Goal: Task Accomplishment & Management: Manage account settings

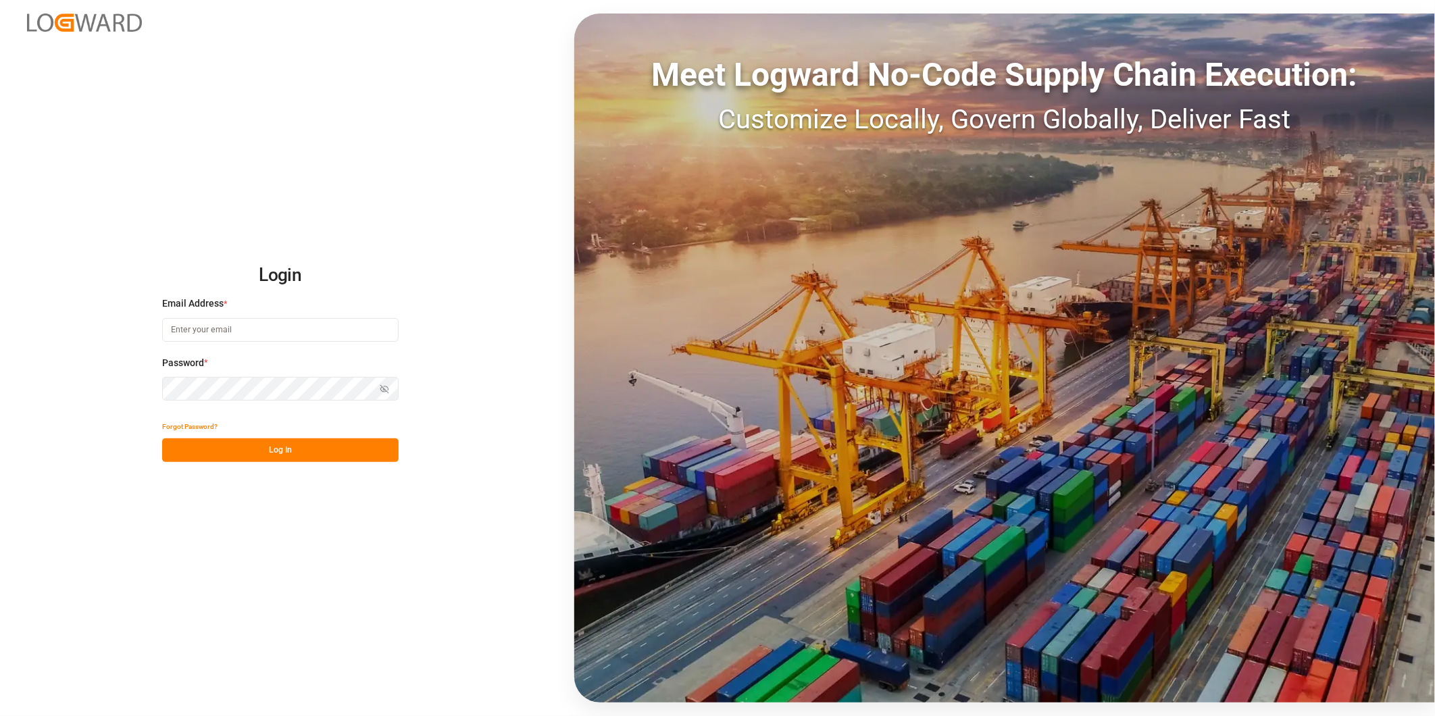
type input "ida.timmen@melitta.de"
click at [272, 442] on button "Log In" at bounding box center [280, 450] width 236 height 24
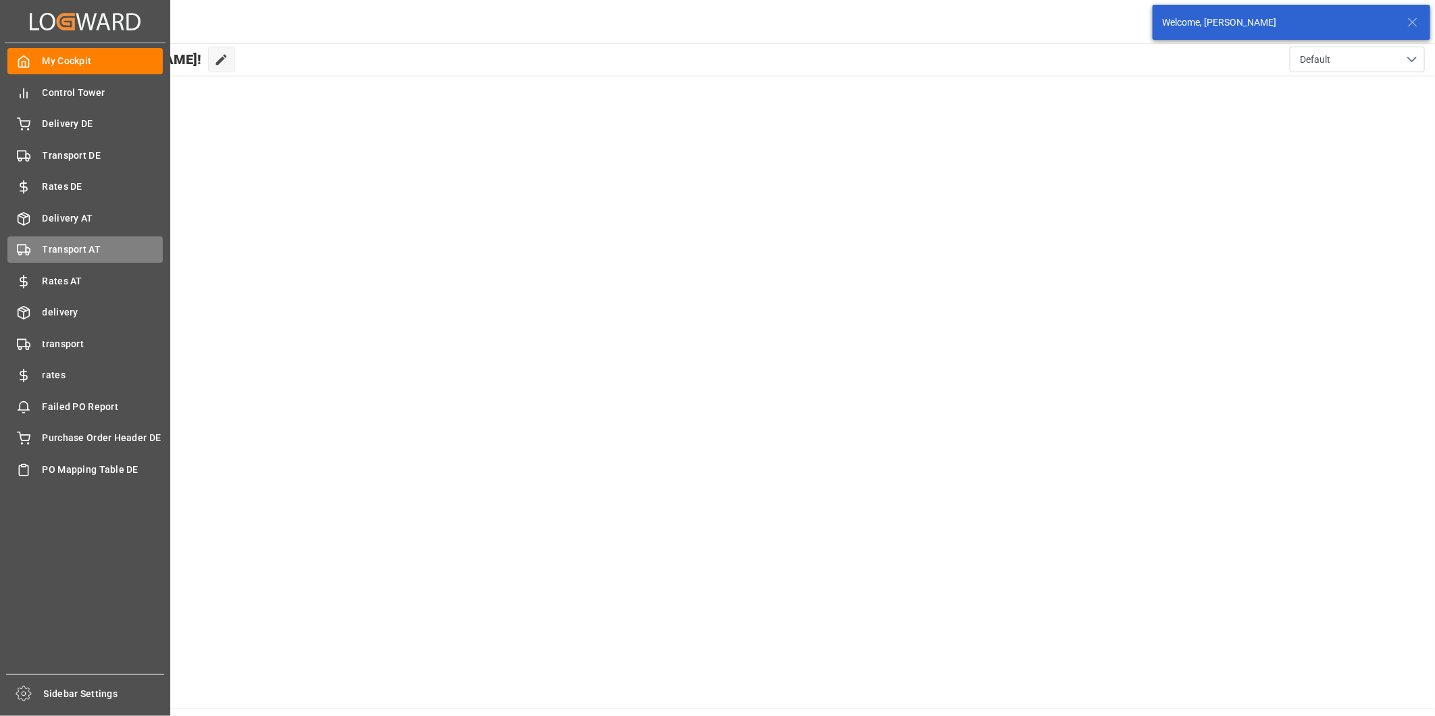
click at [61, 243] on span "Transport AT" at bounding box center [103, 250] width 121 height 14
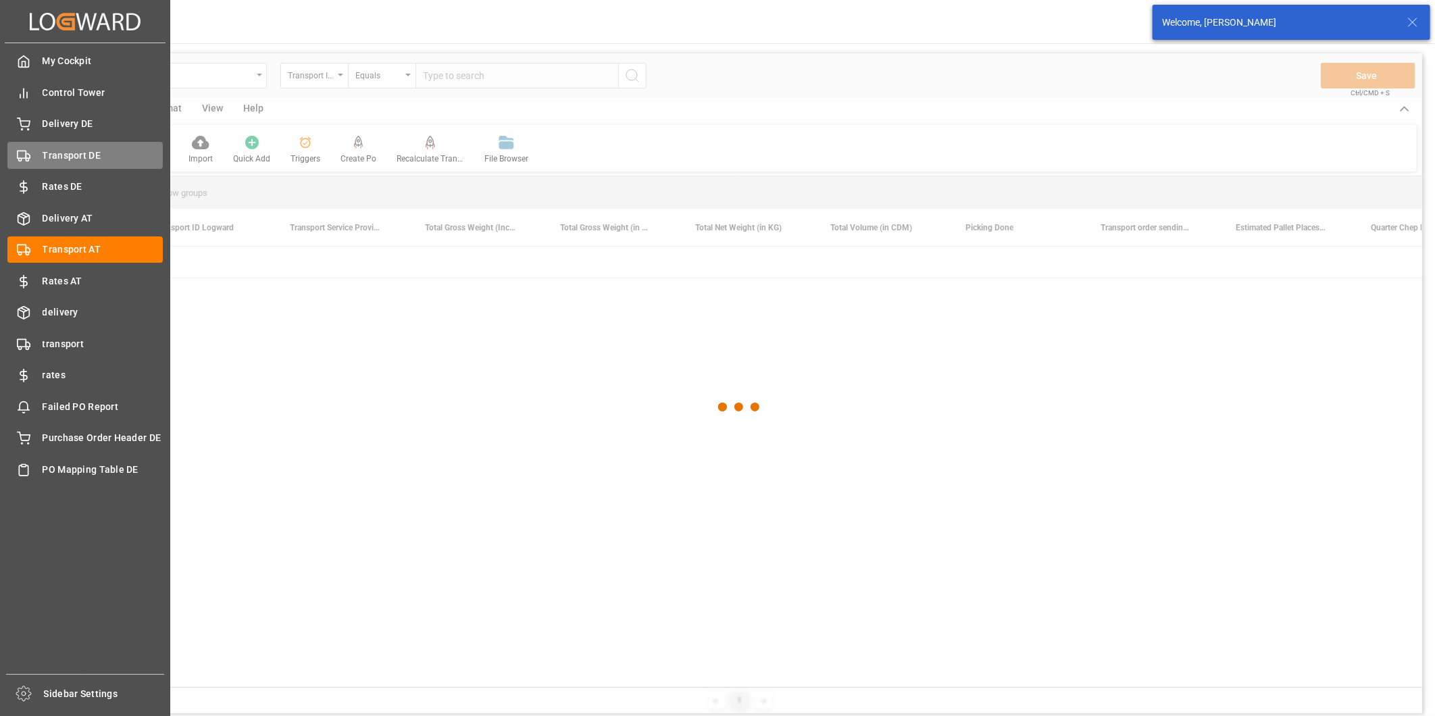
click at [28, 150] on icon at bounding box center [24, 156] width 14 height 14
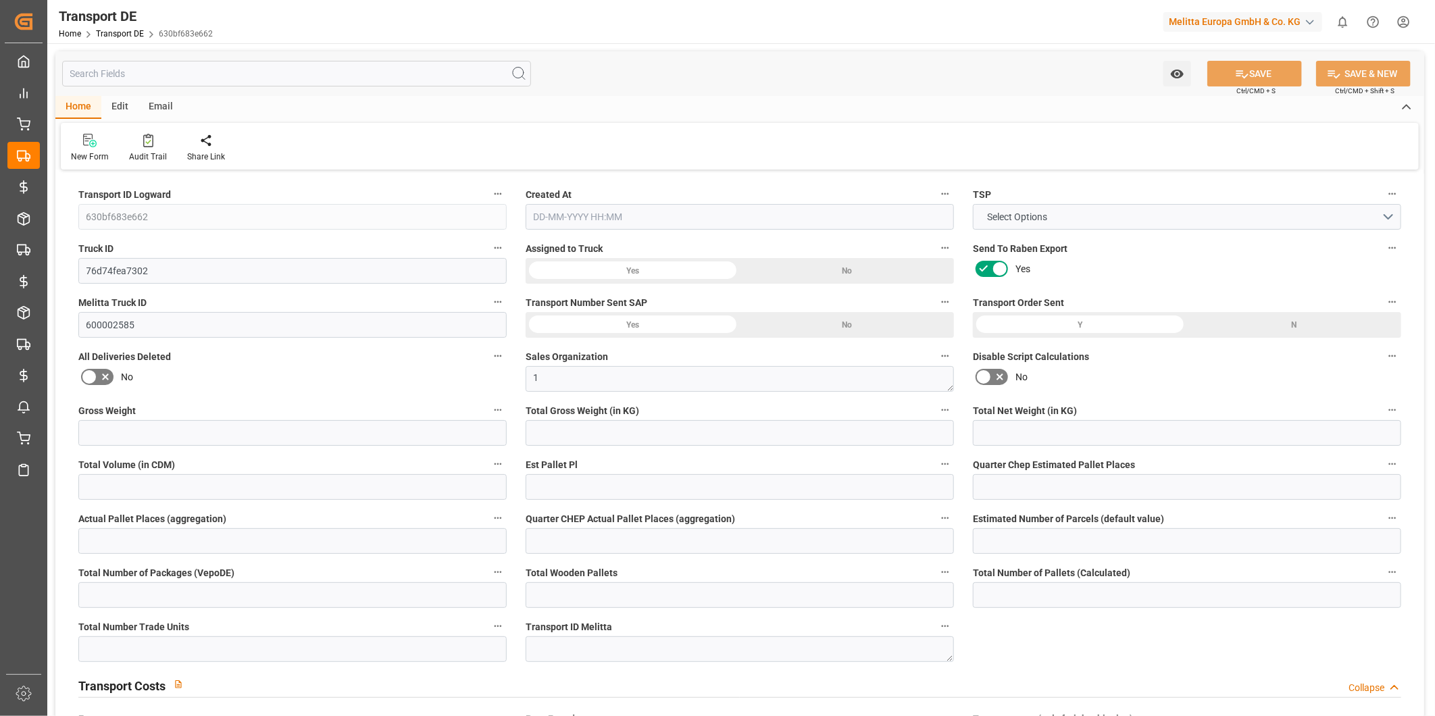
type input "4709.199"
type input "3731.725"
type input "2901.713"
type input "39437.407"
type input "29"
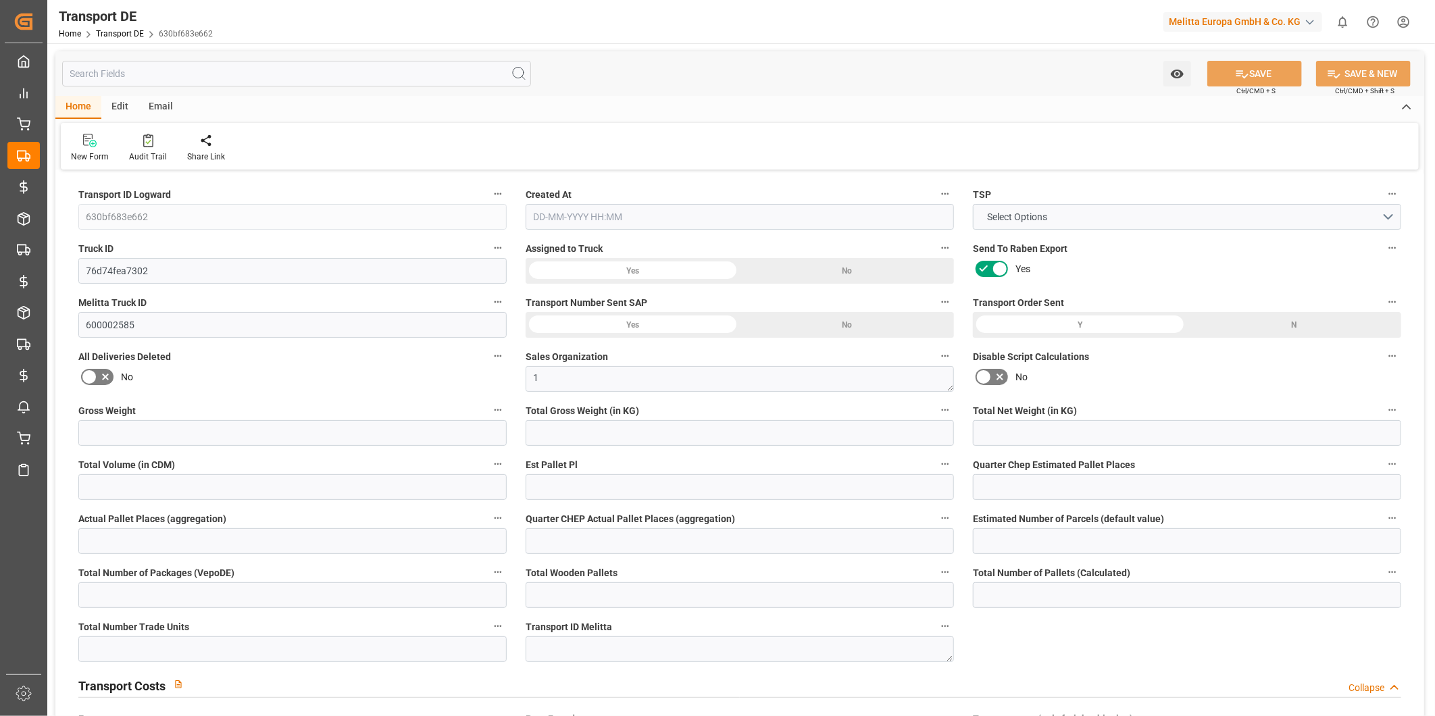
type input "0"
type input "39"
type input "0"
type input "1"
type input "39"
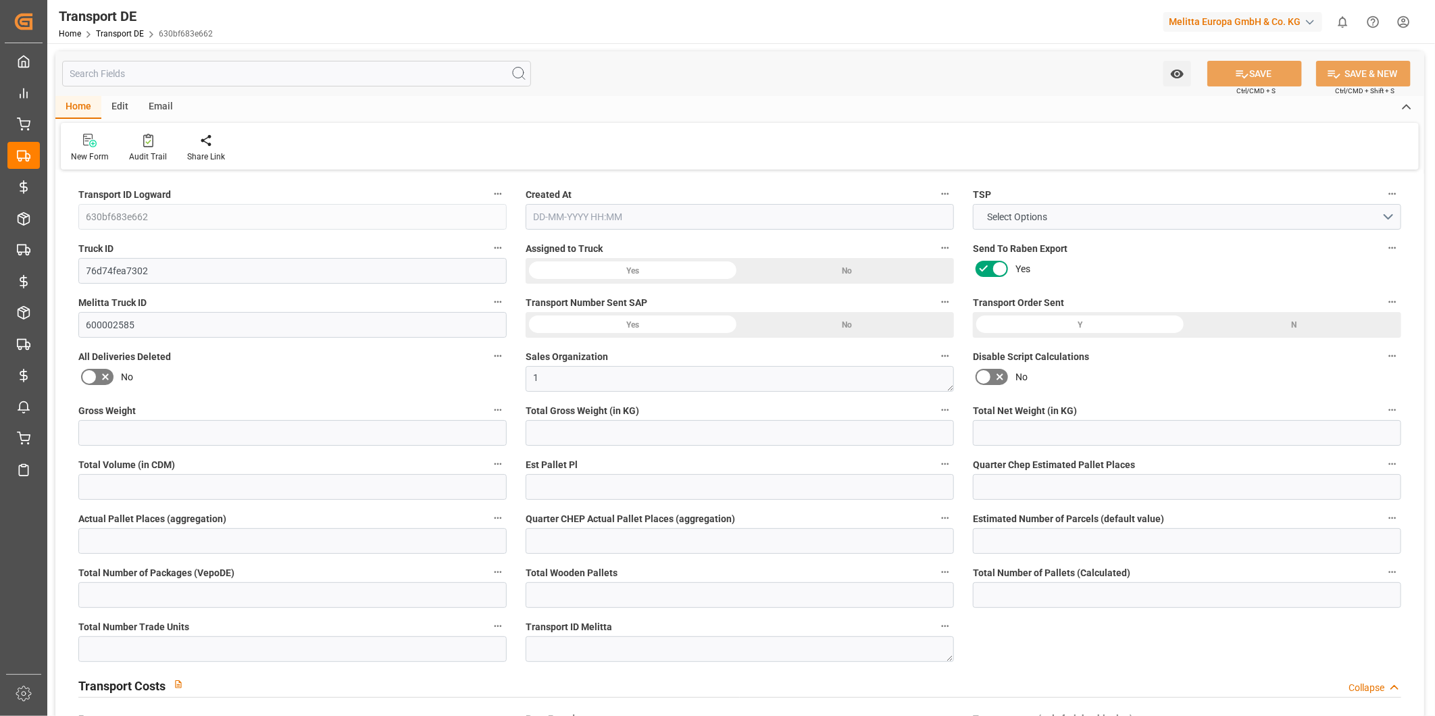
type input "36"
type input "3"
type input "3769"
type input "0"
type input "838.3"
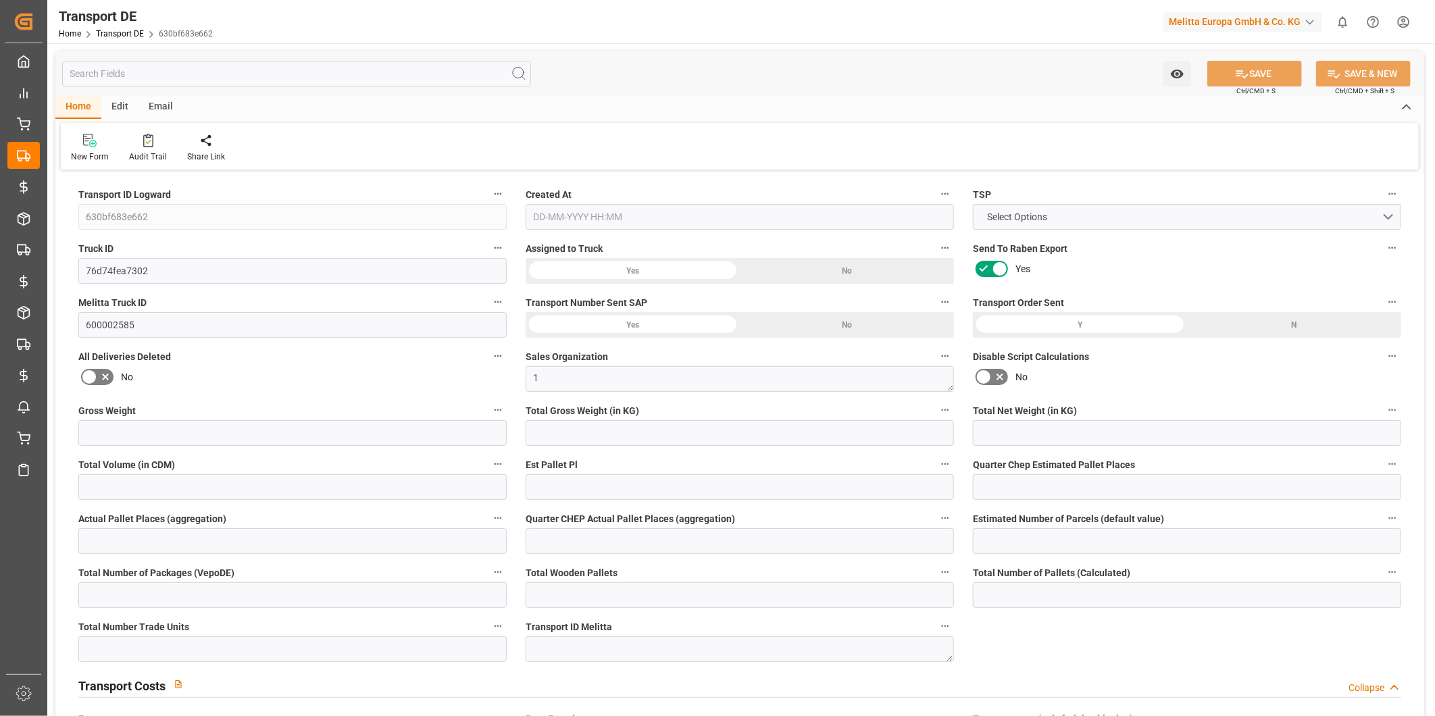
type input "380.006"
type input "838.3"
type input "823.5459"
type input "59"
type input "39"
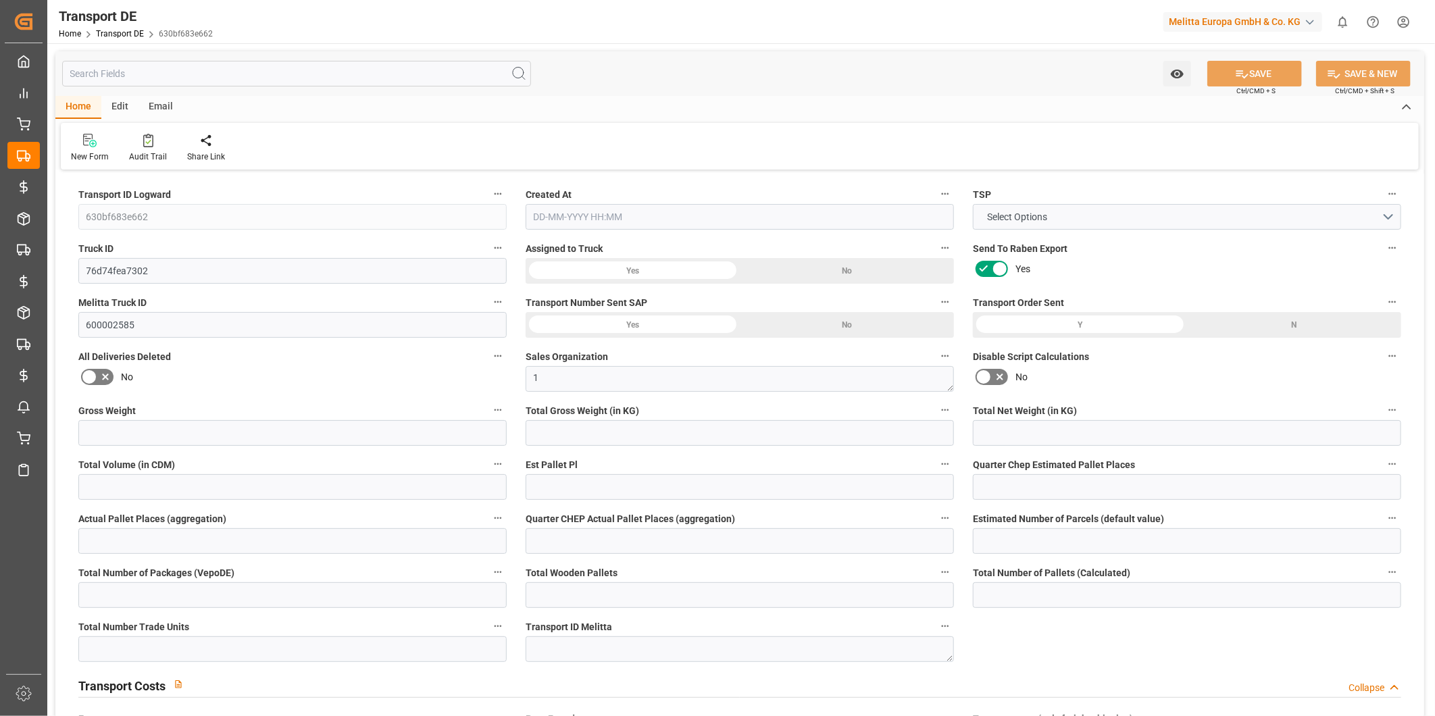
type input "0"
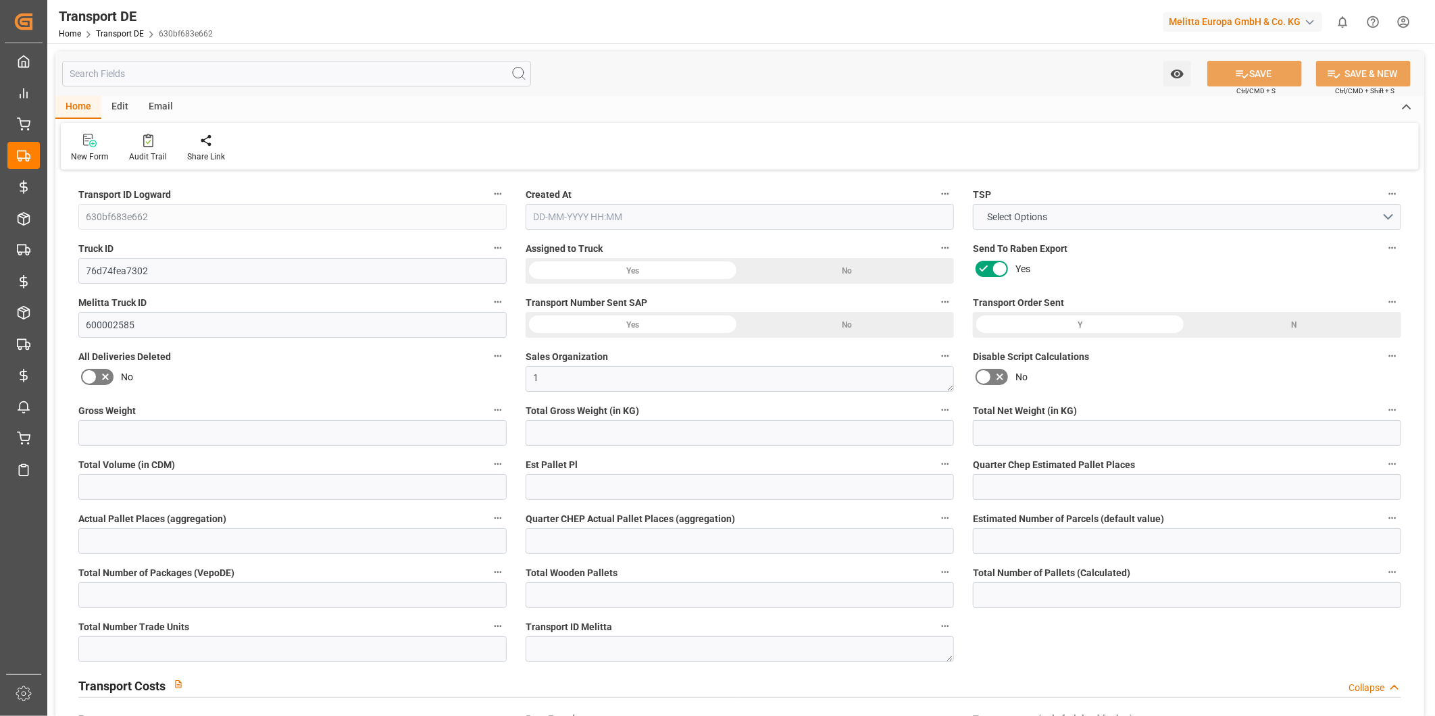
type input "0"
type input "-14.7541"
type input "805"
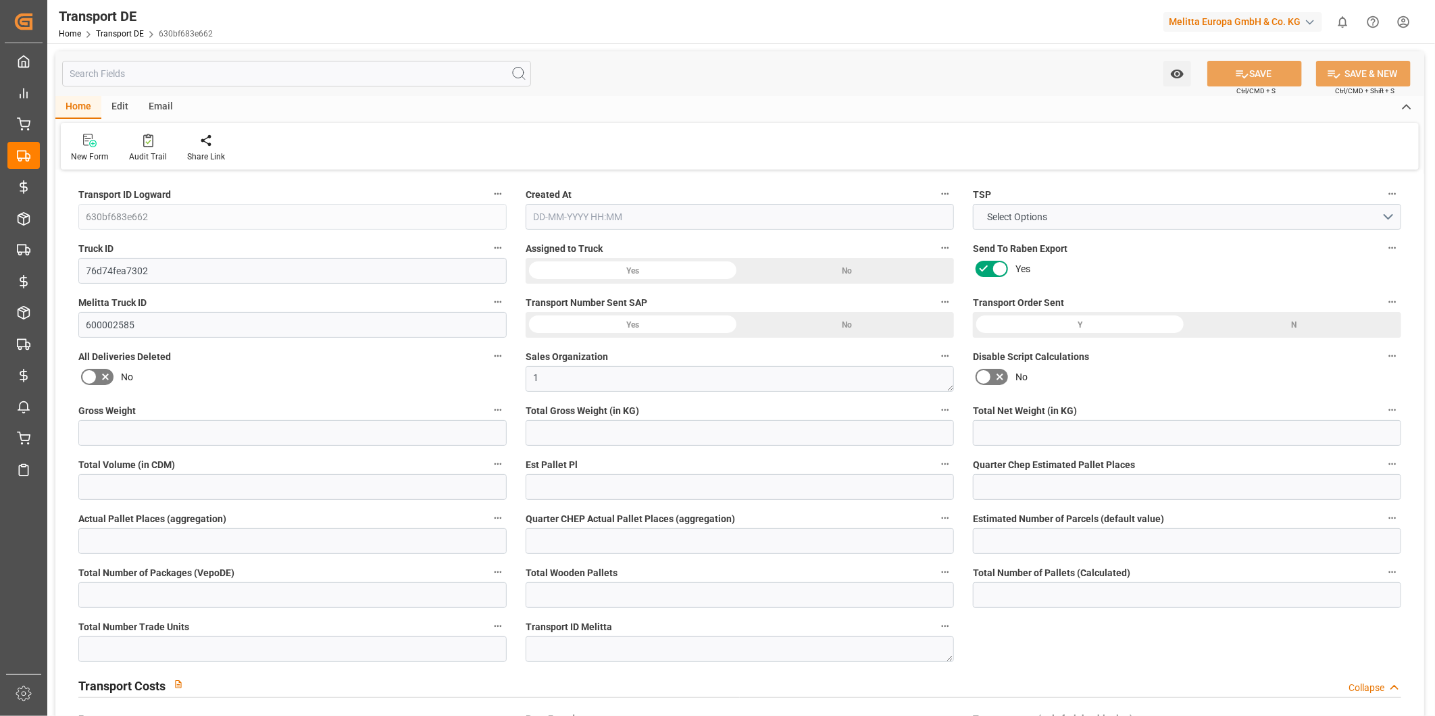
type input "0"
type input "3731.725"
type input "21"
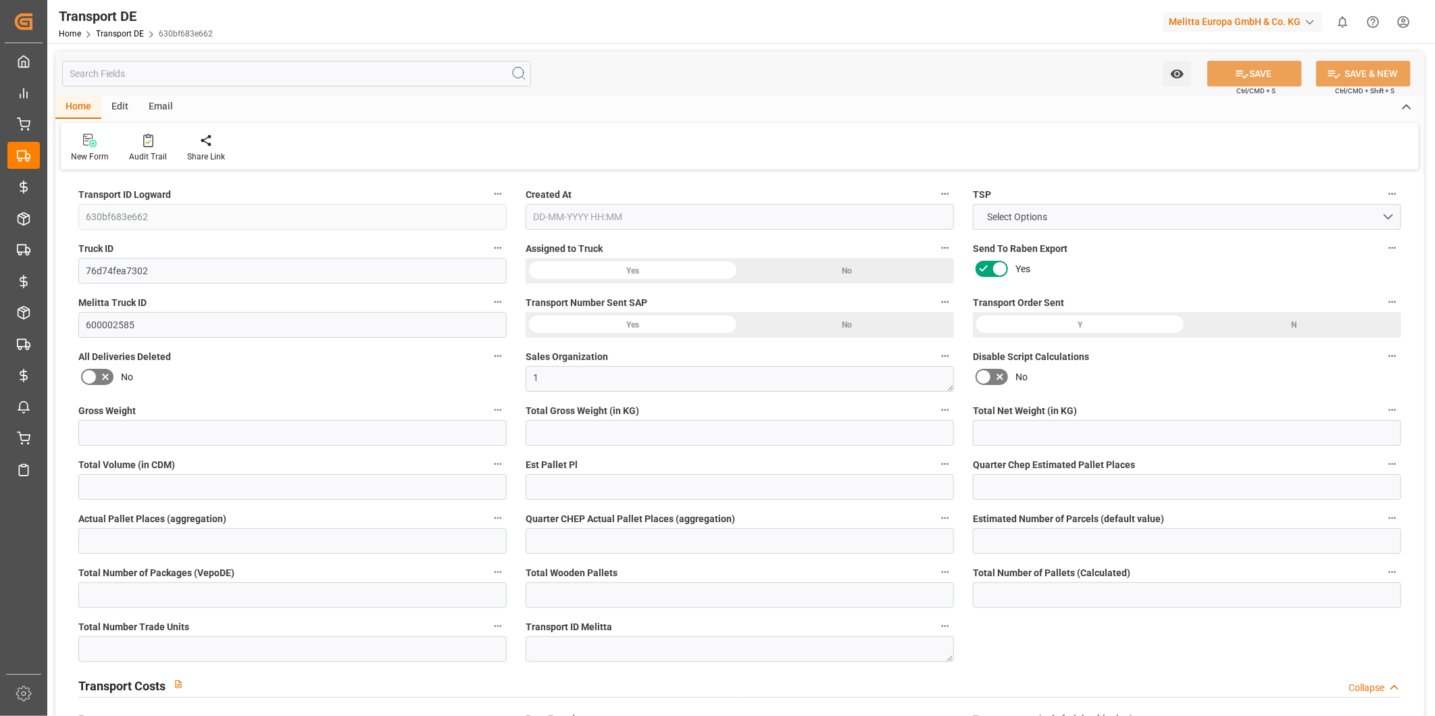
type input "100"
type input "0"
type input "16"
type input "15"
type input "0"
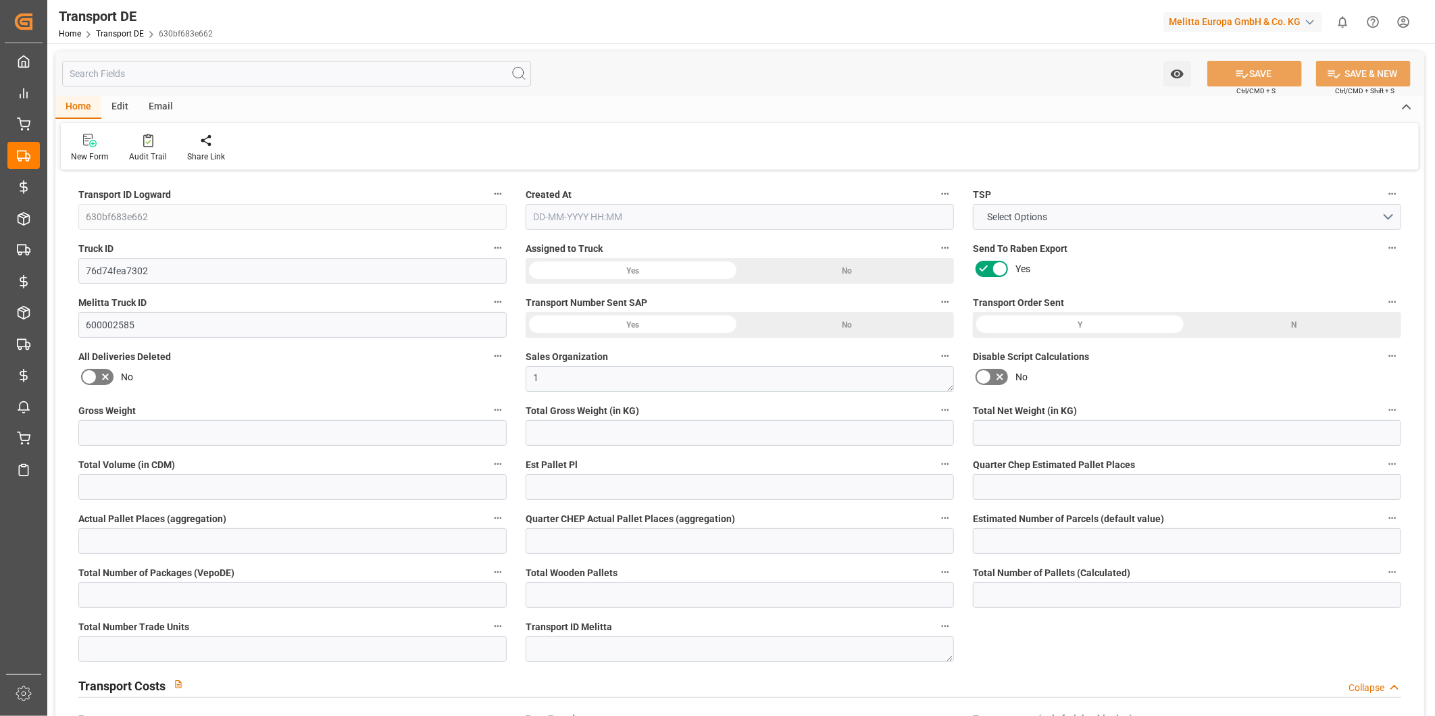
type input "0"
type input "1"
type input "5"
type input "0"
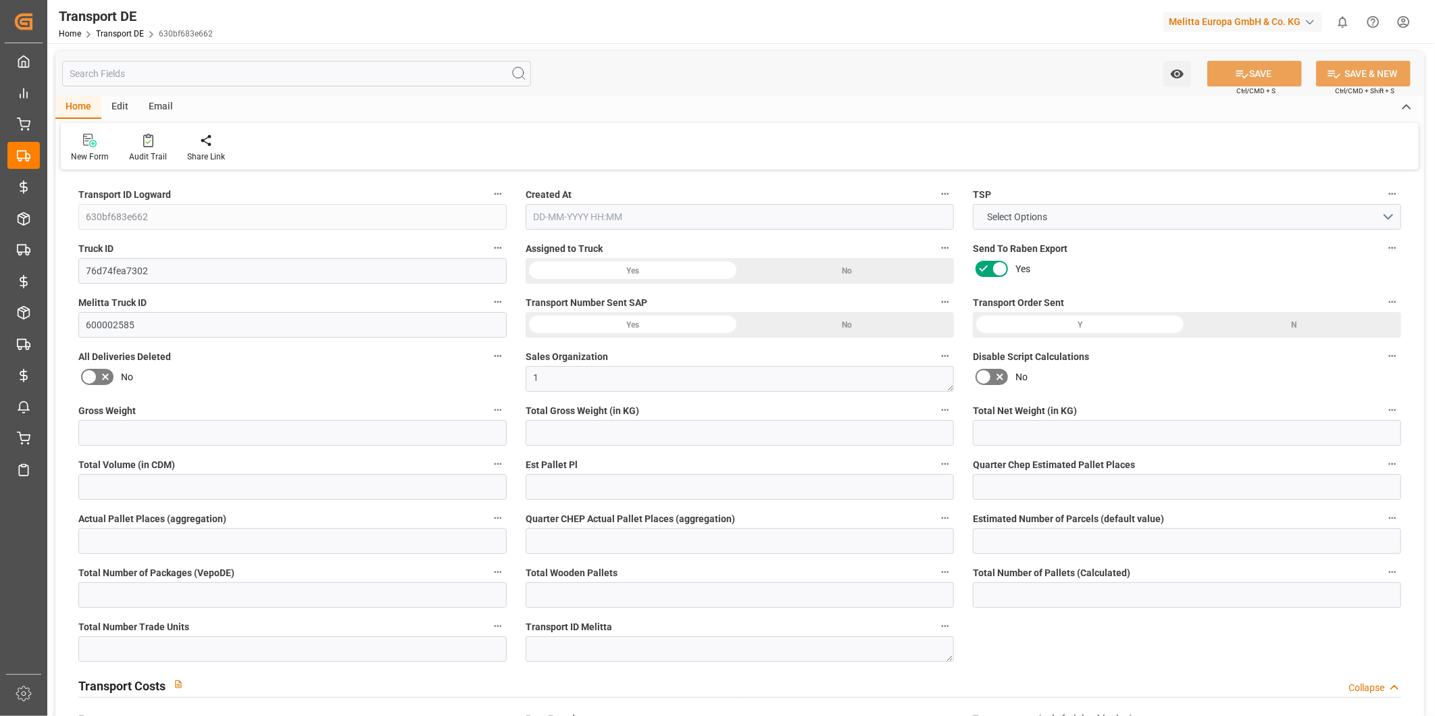
type input "3961"
type input "2008.5519"
type input "1628.5459"
type input "15-09-2025 10:48"
type input "16-09-2025"
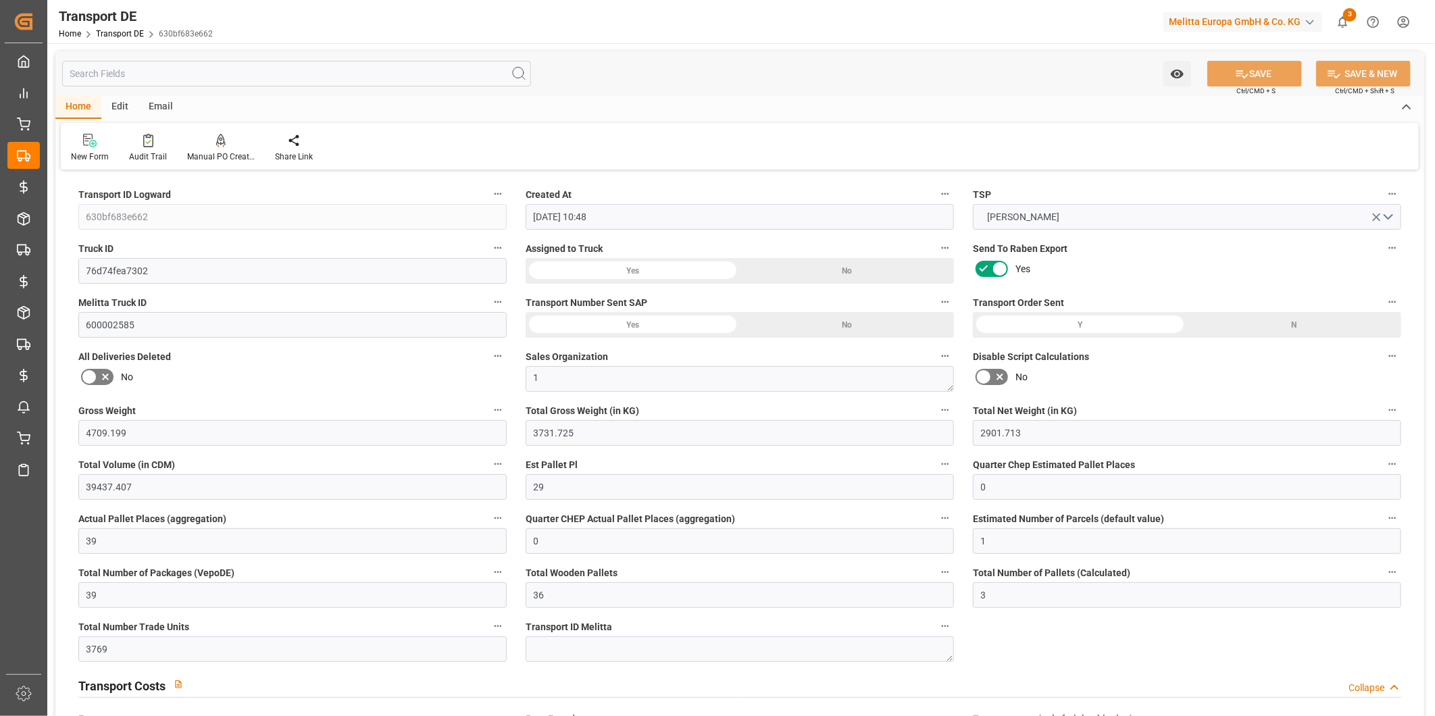
type input "19-09-2025"
click at [158, 77] on input "text" at bounding box center [296, 74] width 469 height 26
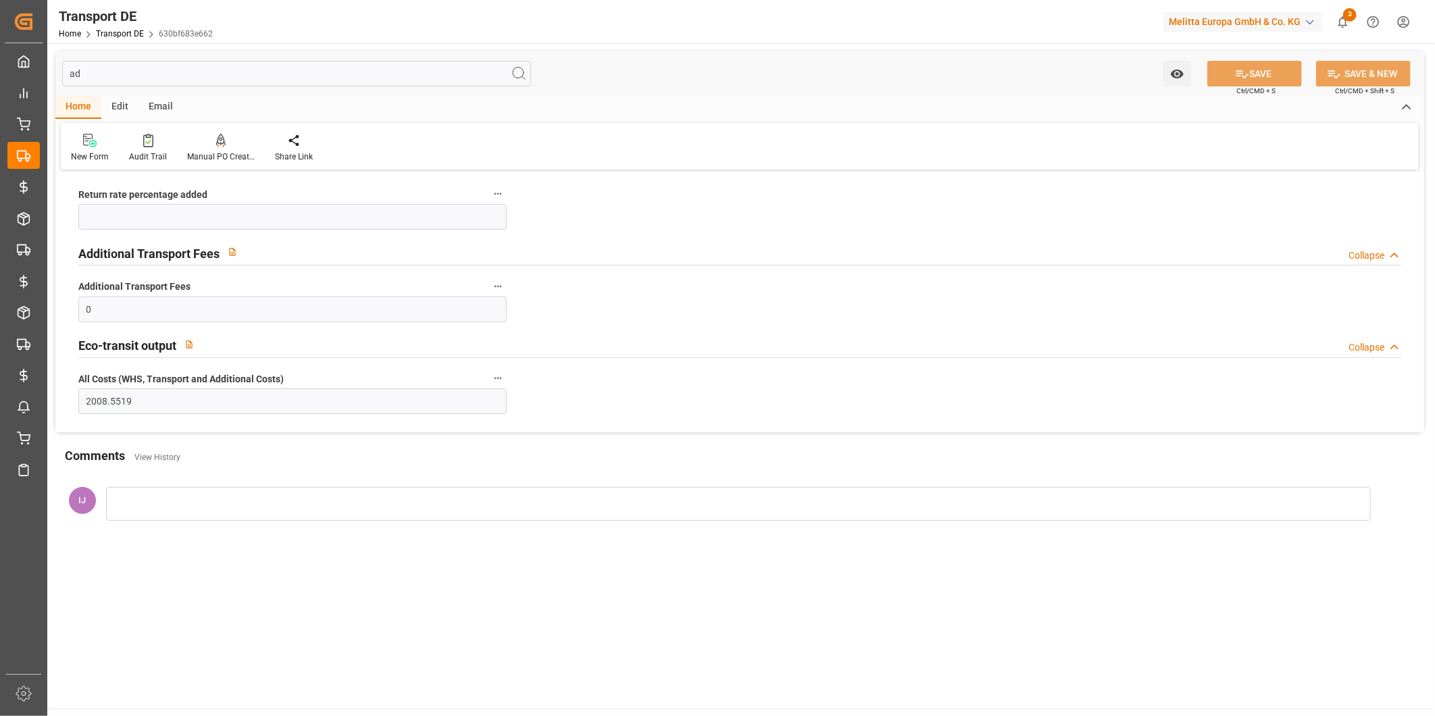
type input "a"
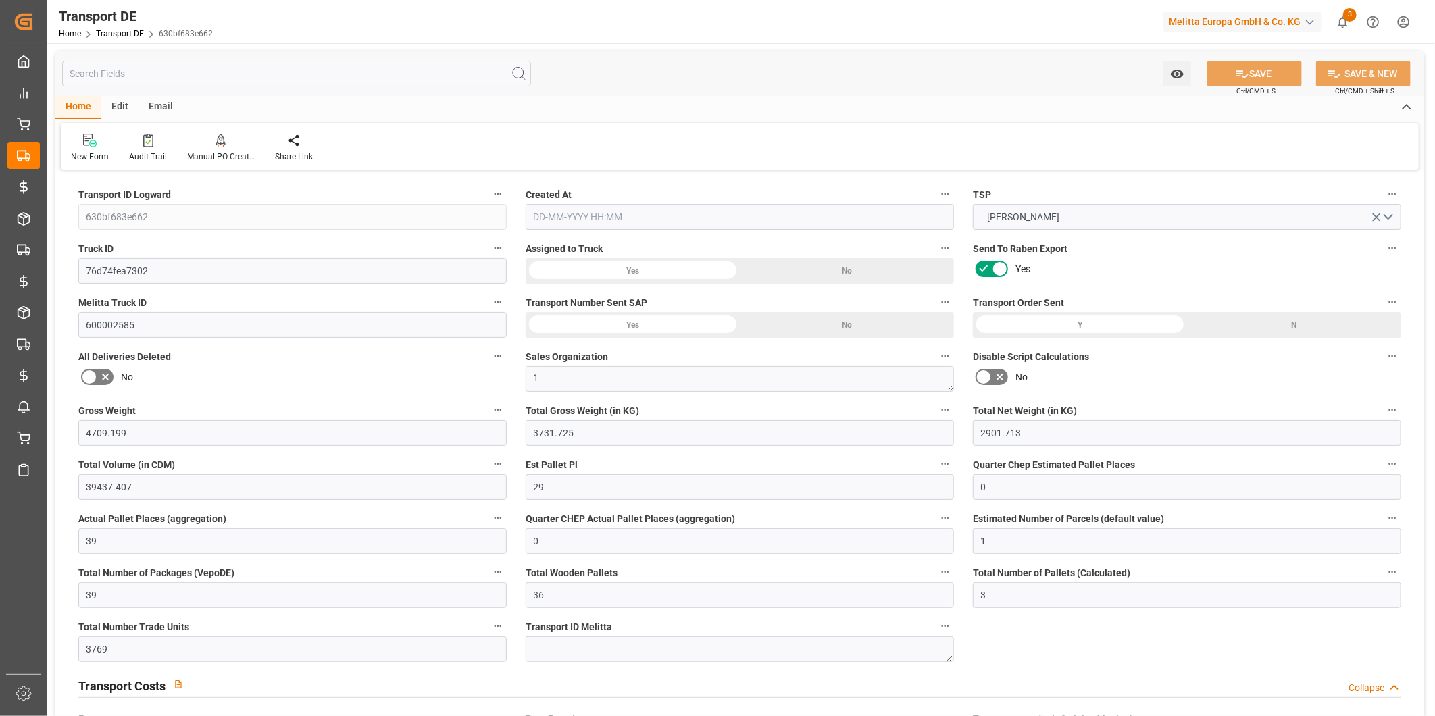
type input "3731.725"
type input "2901.713"
type input "39437.407"
type input "39"
type input "0"
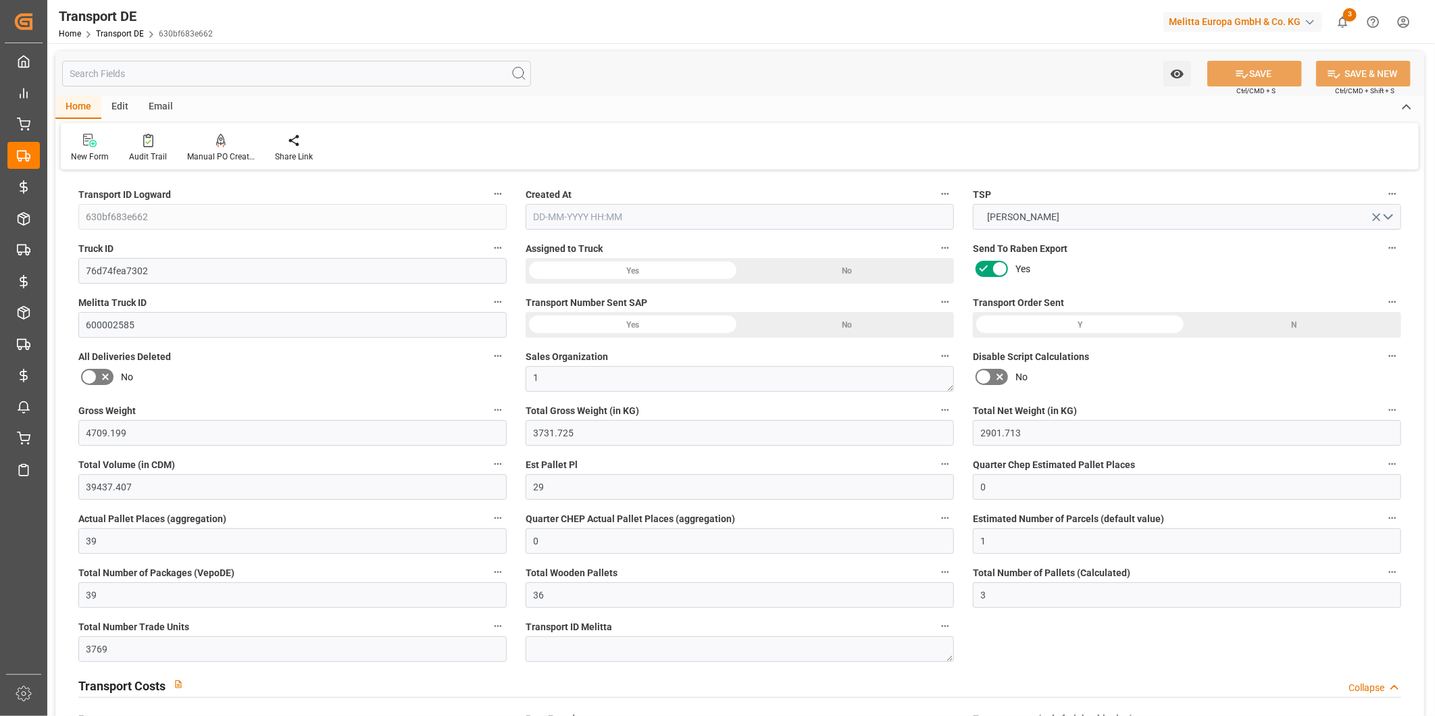
type input "1"
type input "39"
type input "36"
type input "3"
type input "838.3"
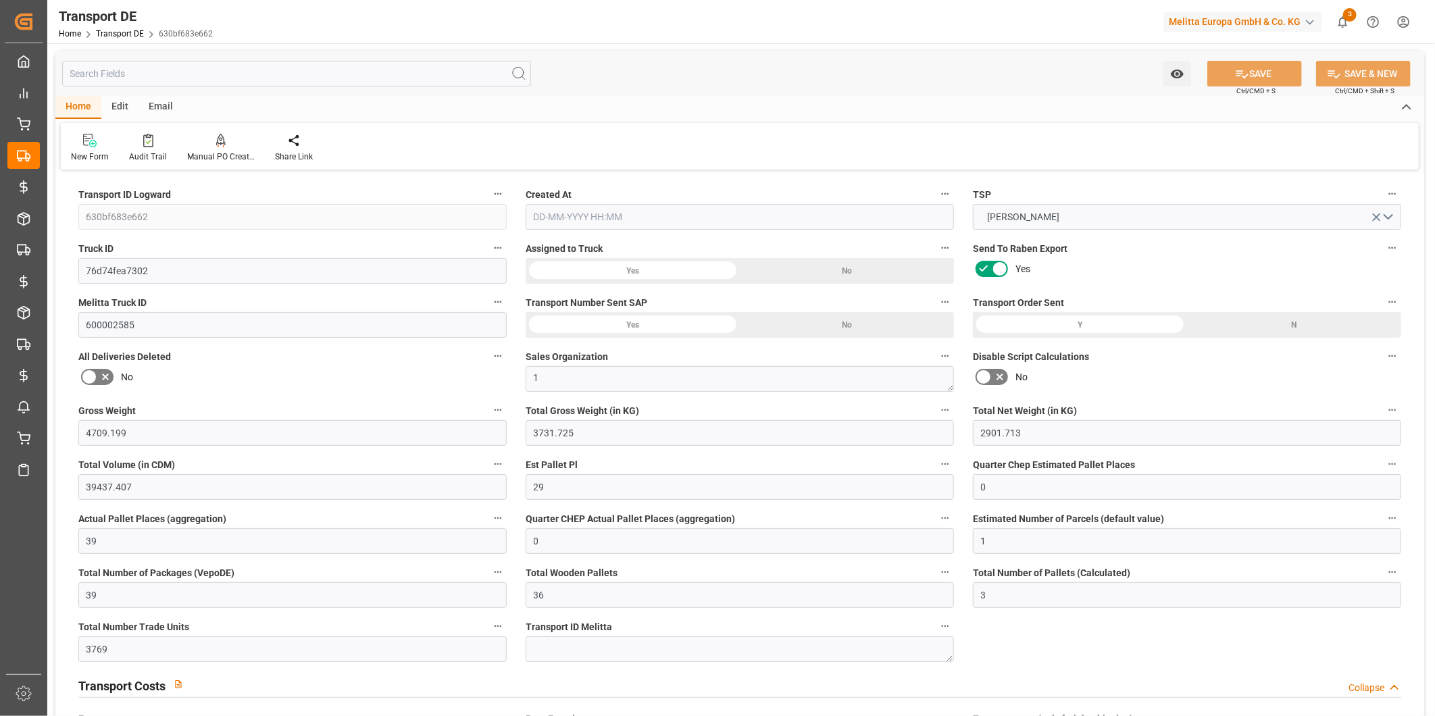
type input "838.3"
type input "823.5459"
type input "59"
type input "0"
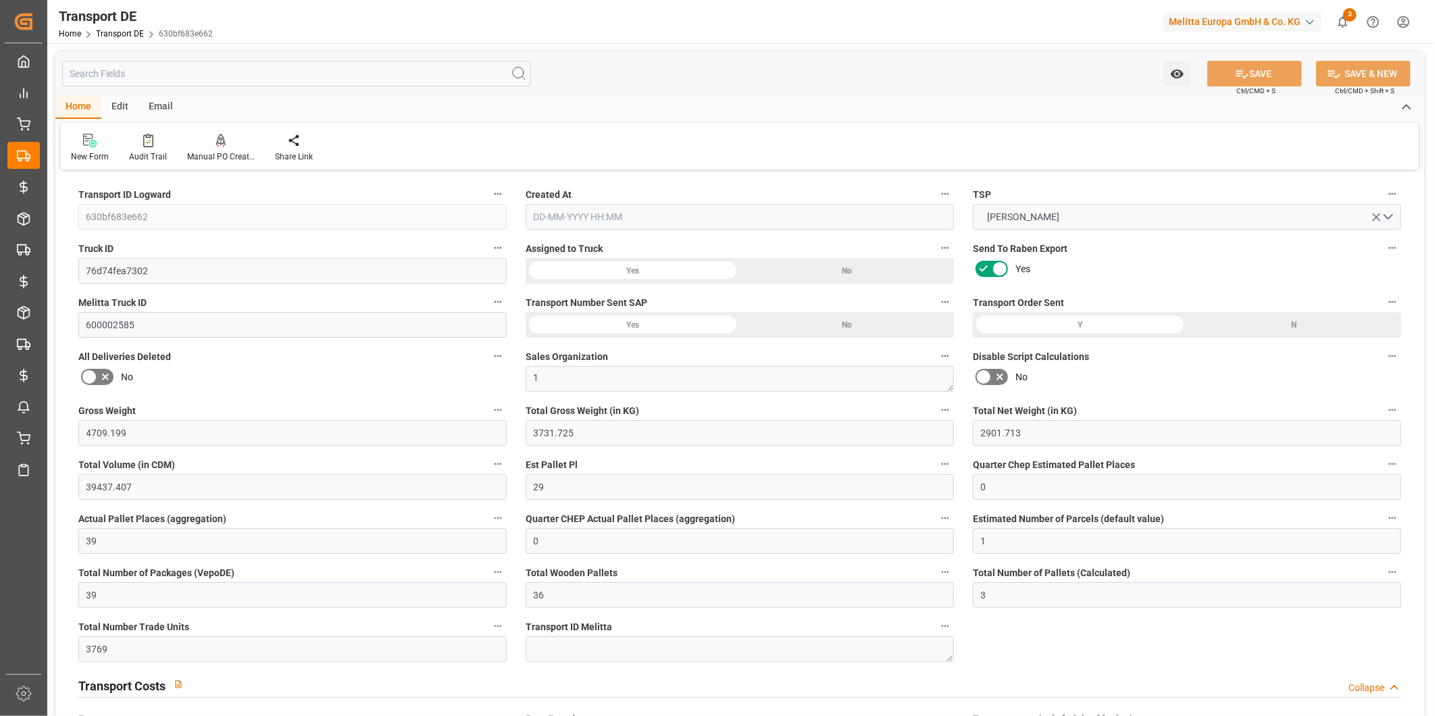
type input "-14.7541"
type input "805"
type input "0"
type input "Road"
type input "0"
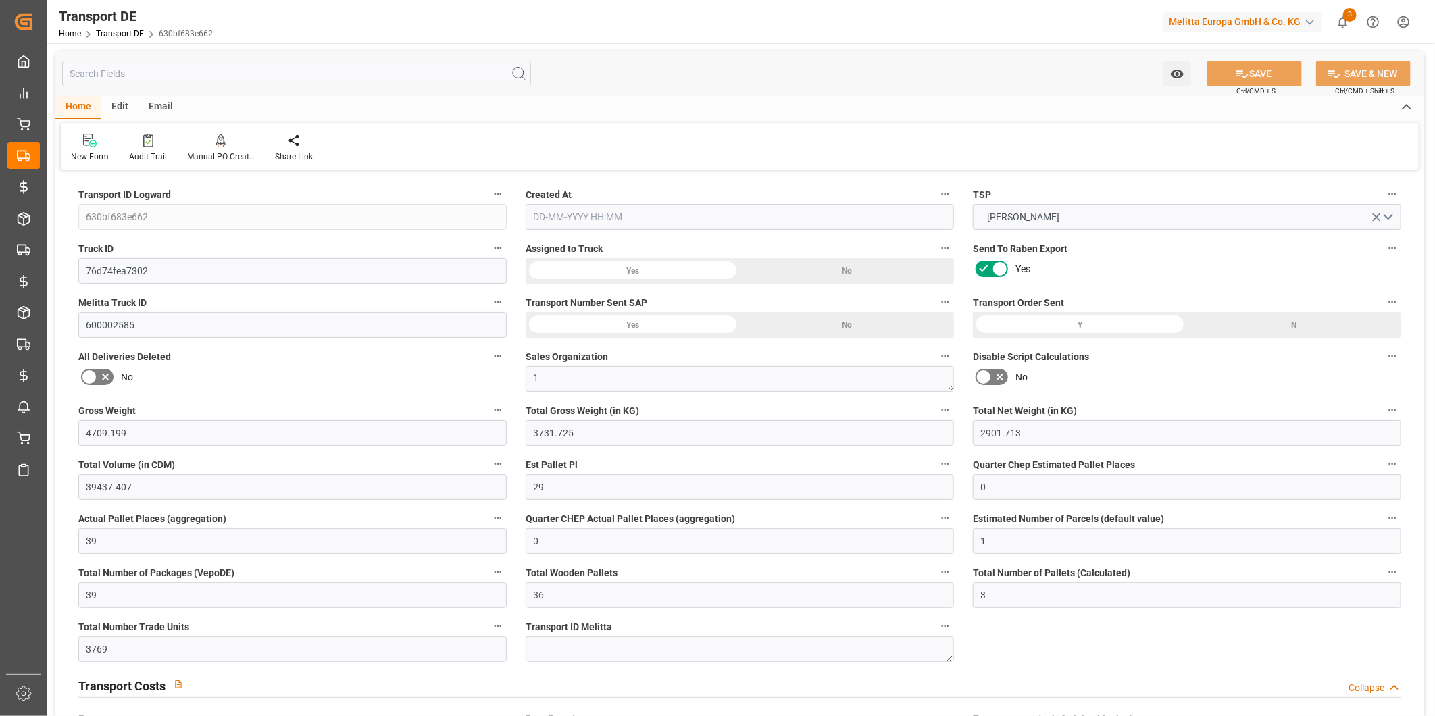
type input "1"
type input "3961"
type input "1628.5459"
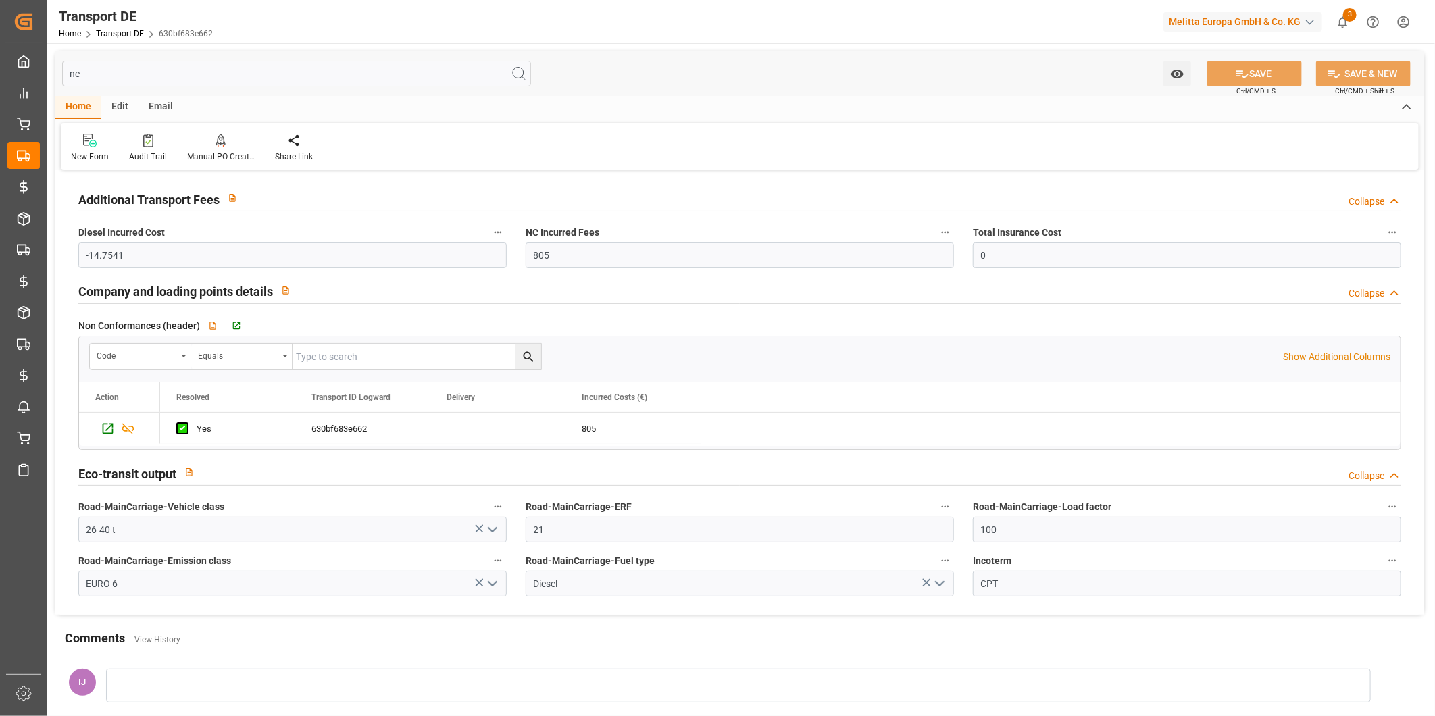
type input "n"
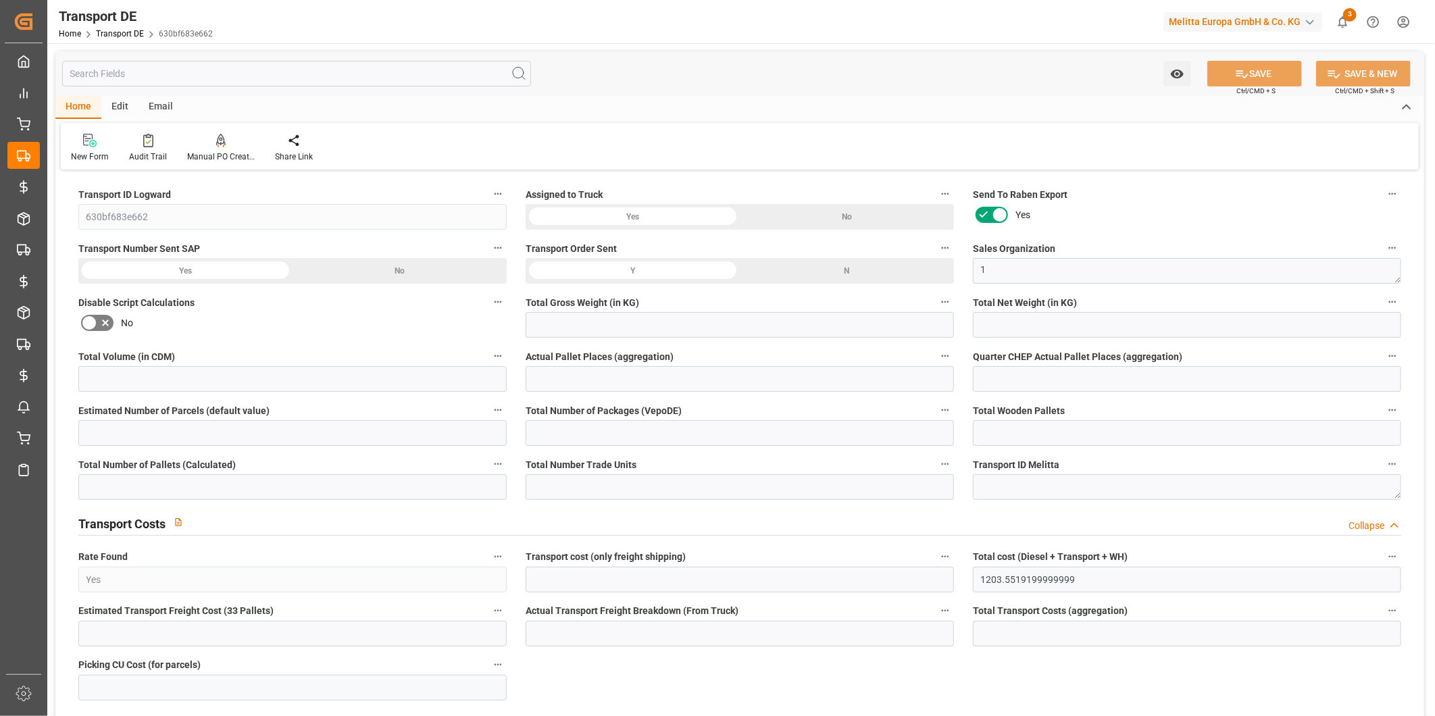
type input "3731.725"
type input "2901.713"
type input "39437.407"
type input "39"
type input "0"
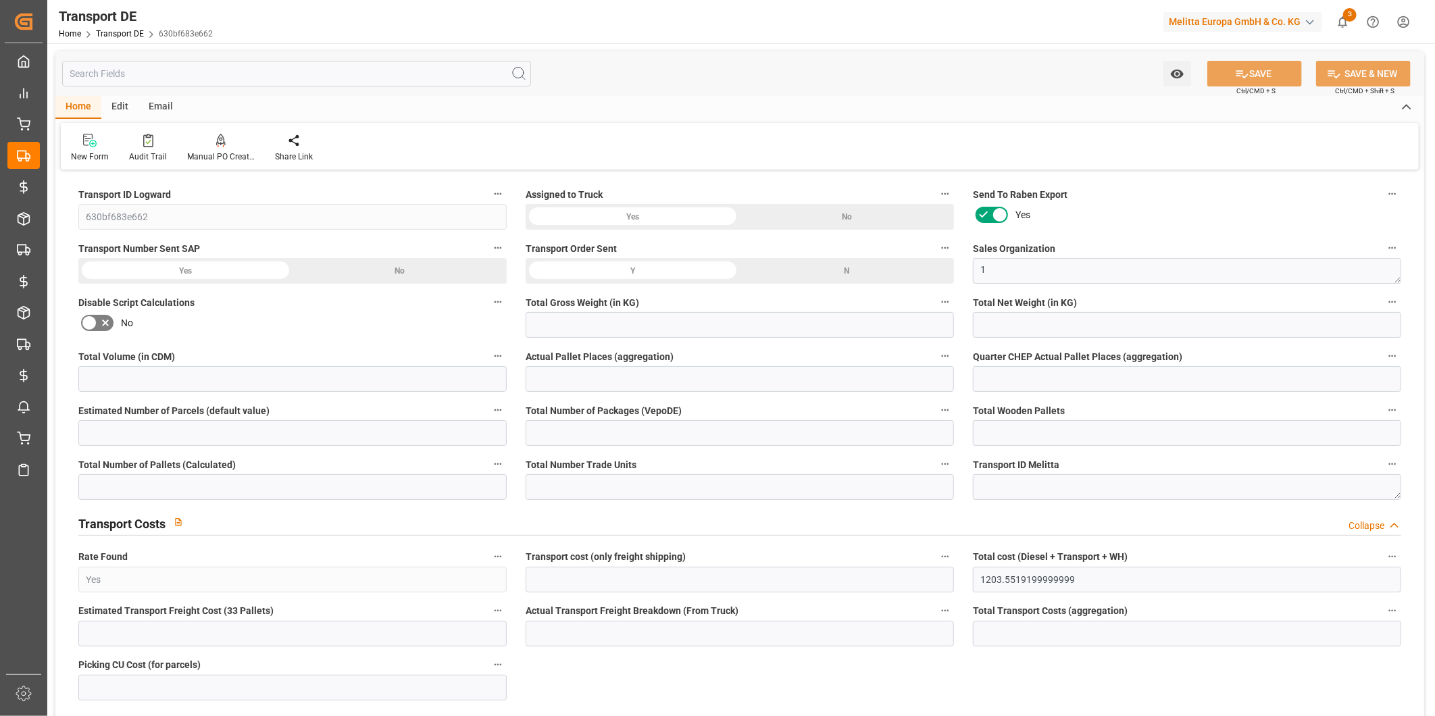
type input "1"
type input "39"
type input "36"
type input "3"
type input "3769"
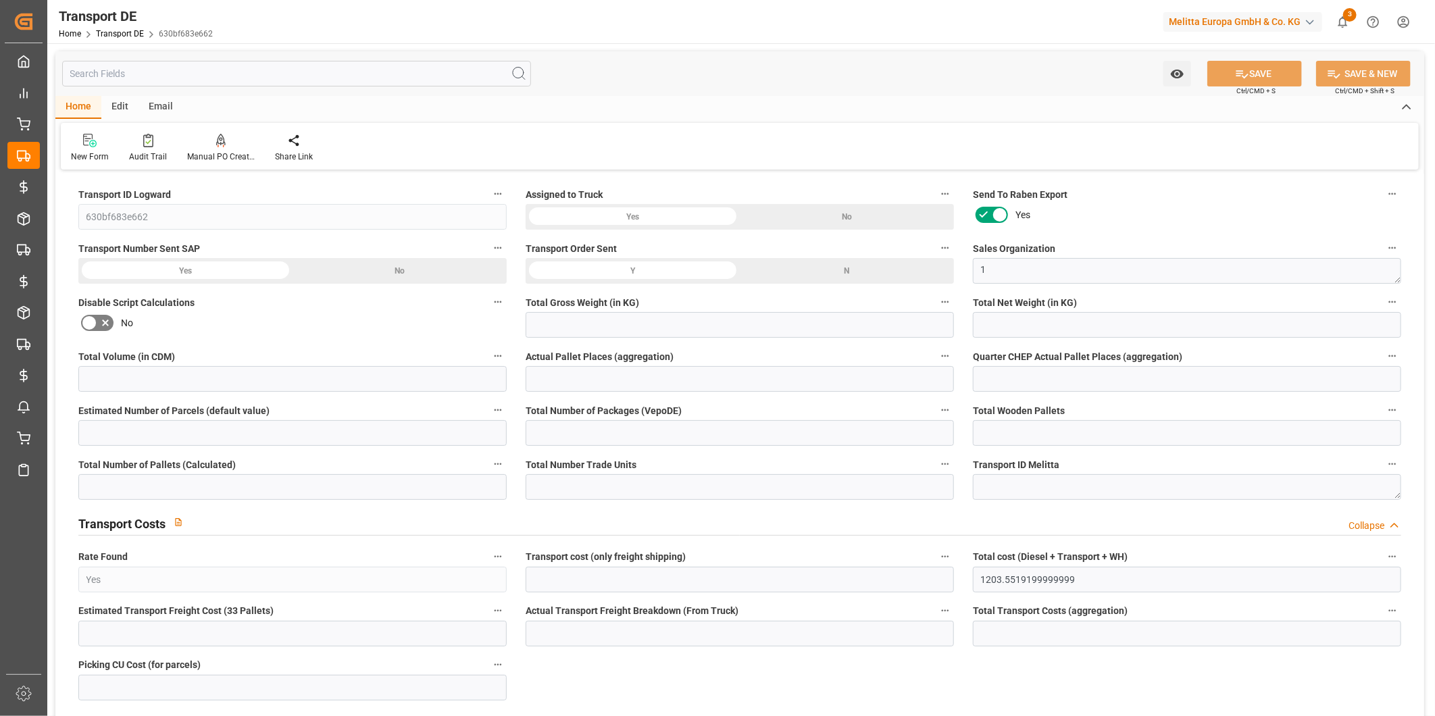
type input "838.3"
type input "823.5459"
type input "59"
type input "0"
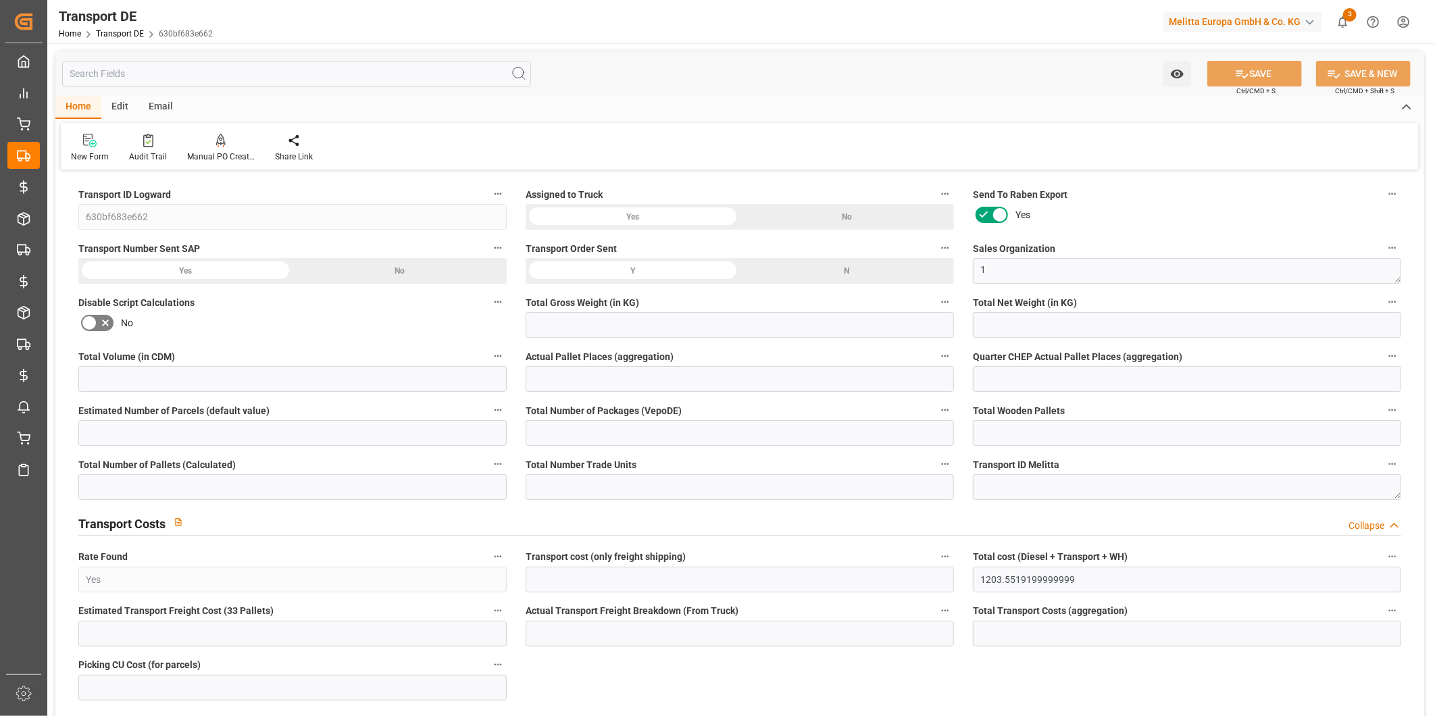
type input "0"
type input "1"
type input "3961"
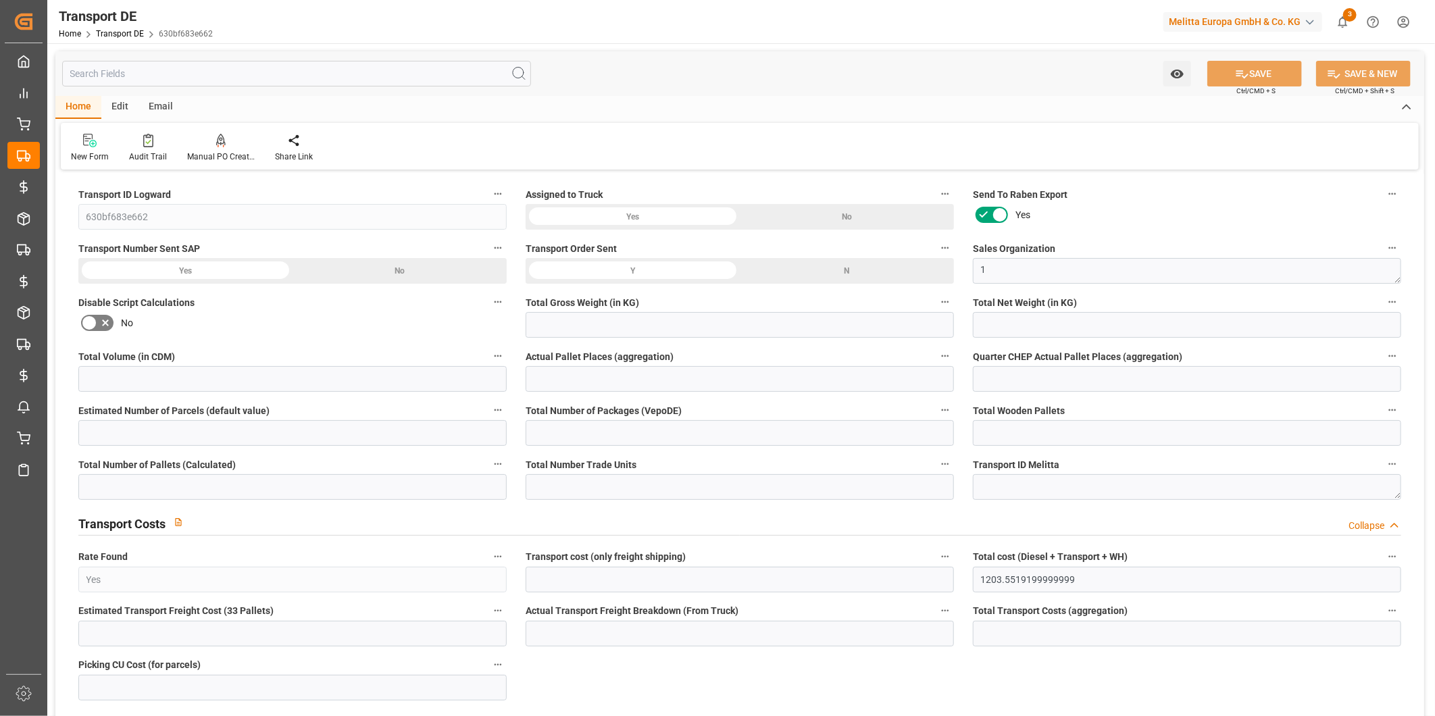
type input "2008.5519"
type input "1628.5459"
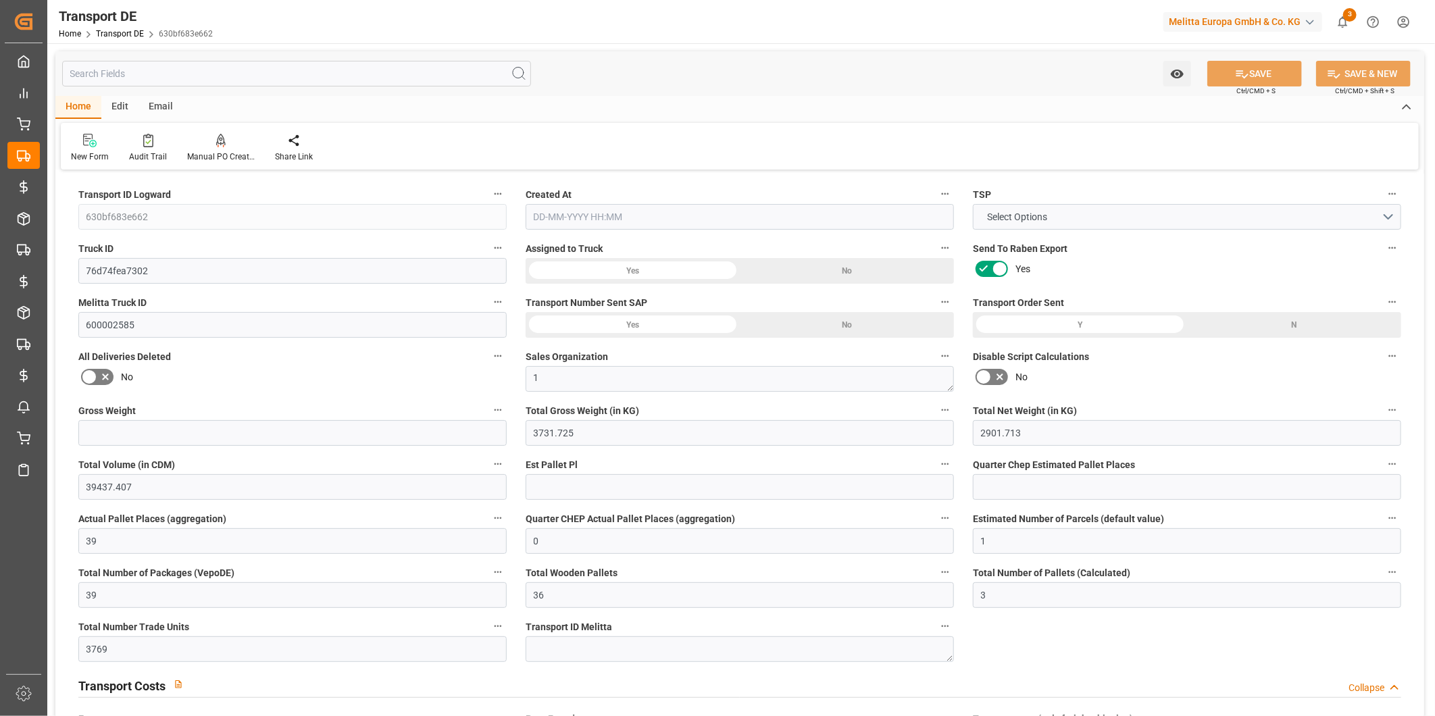
type input "[DATE]"
type input "4709.199"
type input "29"
type input "0"
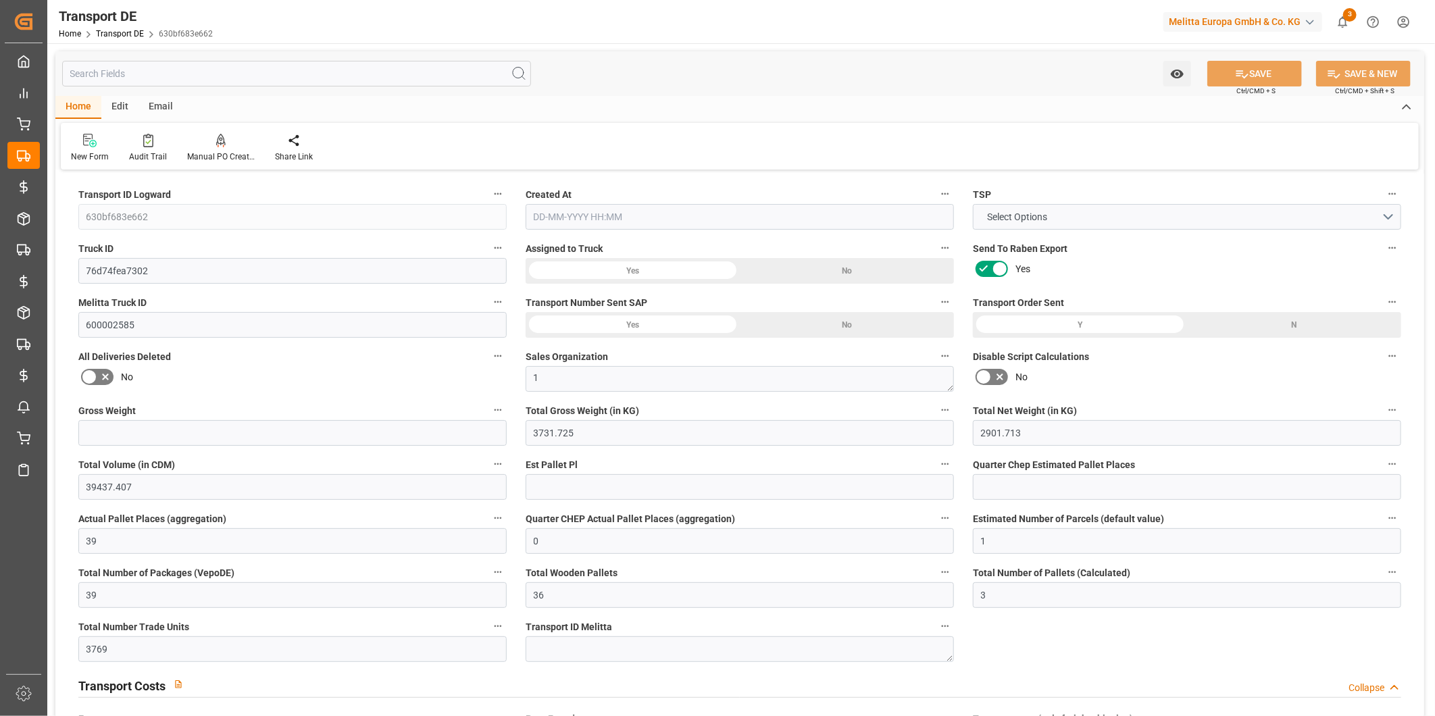
type input "380.006"
type input "39"
type input "0"
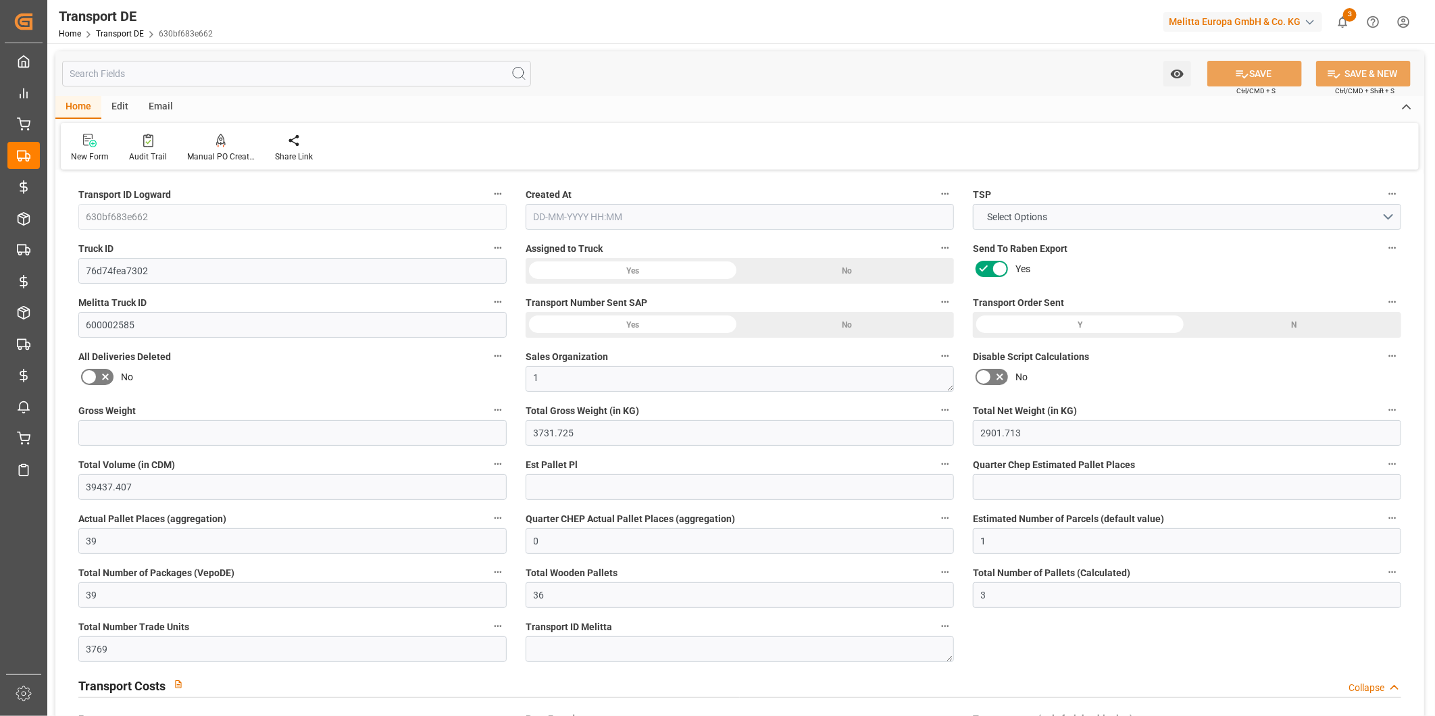
type input "0"
type input "3731.725"
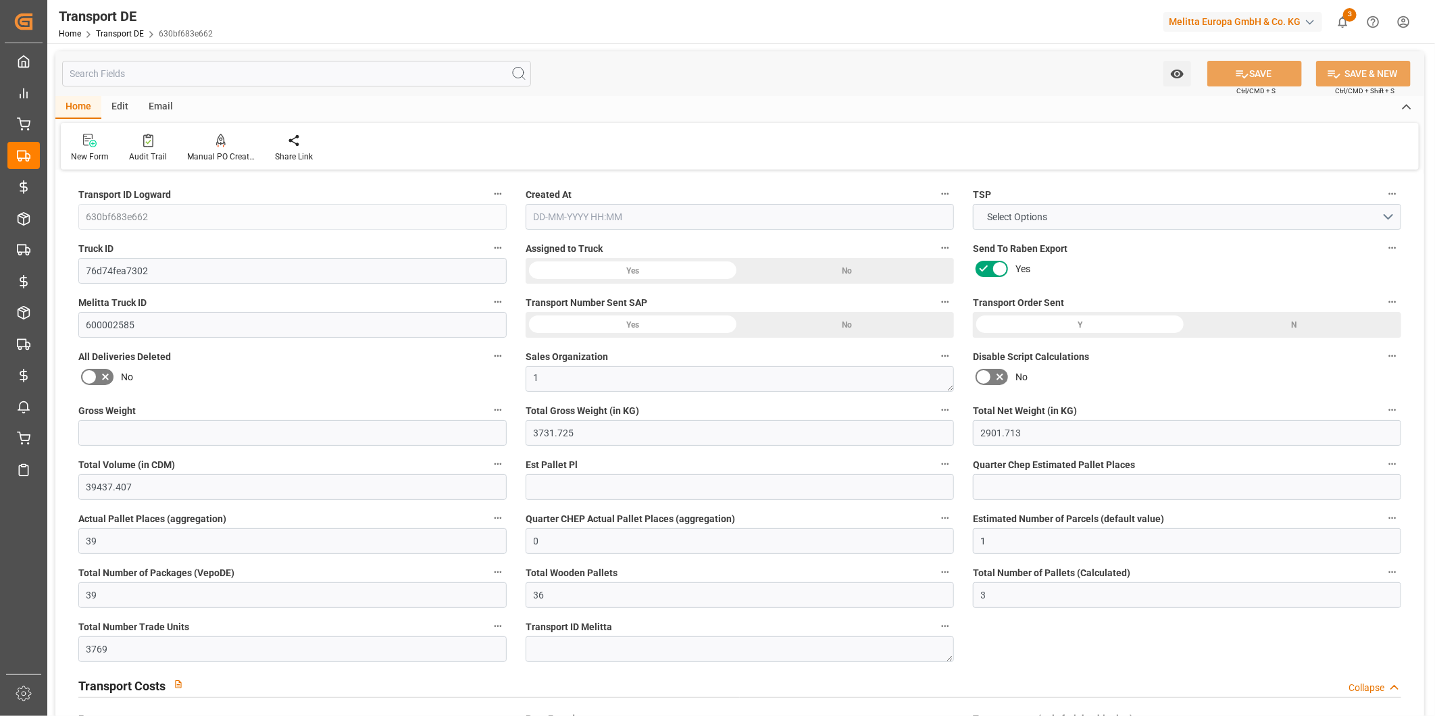
type input "0"
type input "16"
type input "15"
type input "0"
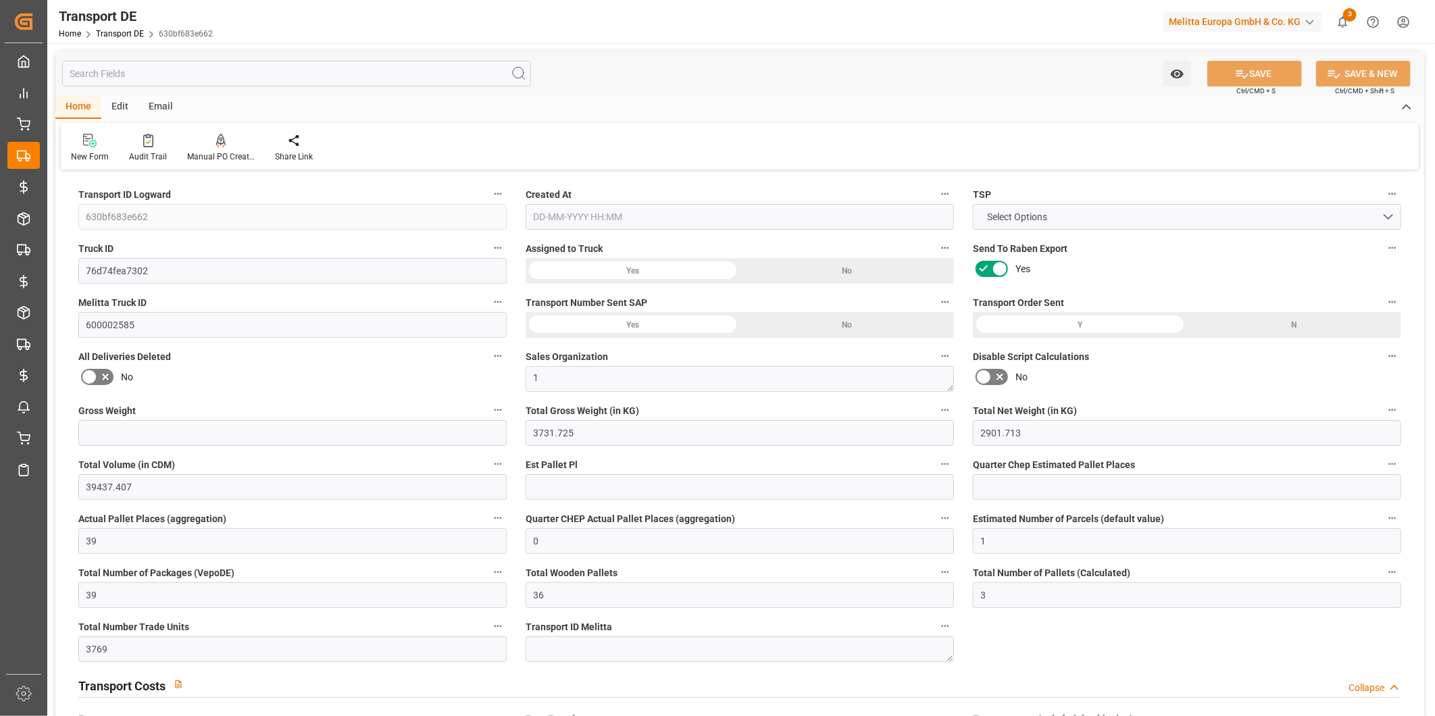
type input "5"
type input "0"
type input "15-09-2025 10:48"
type input "[DATE]"
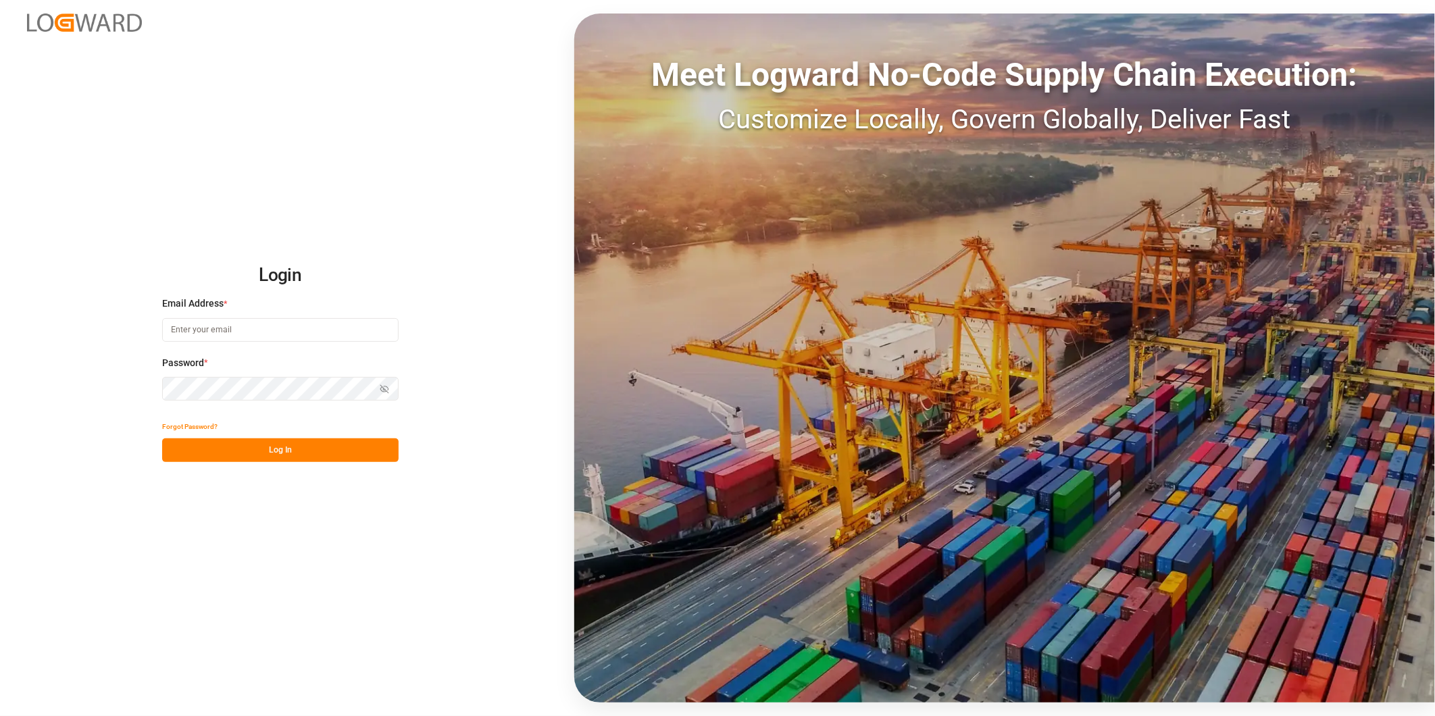
type input "[PERSON_NAME][EMAIL_ADDRESS][PERSON_NAME][DOMAIN_NAME]"
click at [207, 438] on button "Log In" at bounding box center [280, 450] width 236 height 24
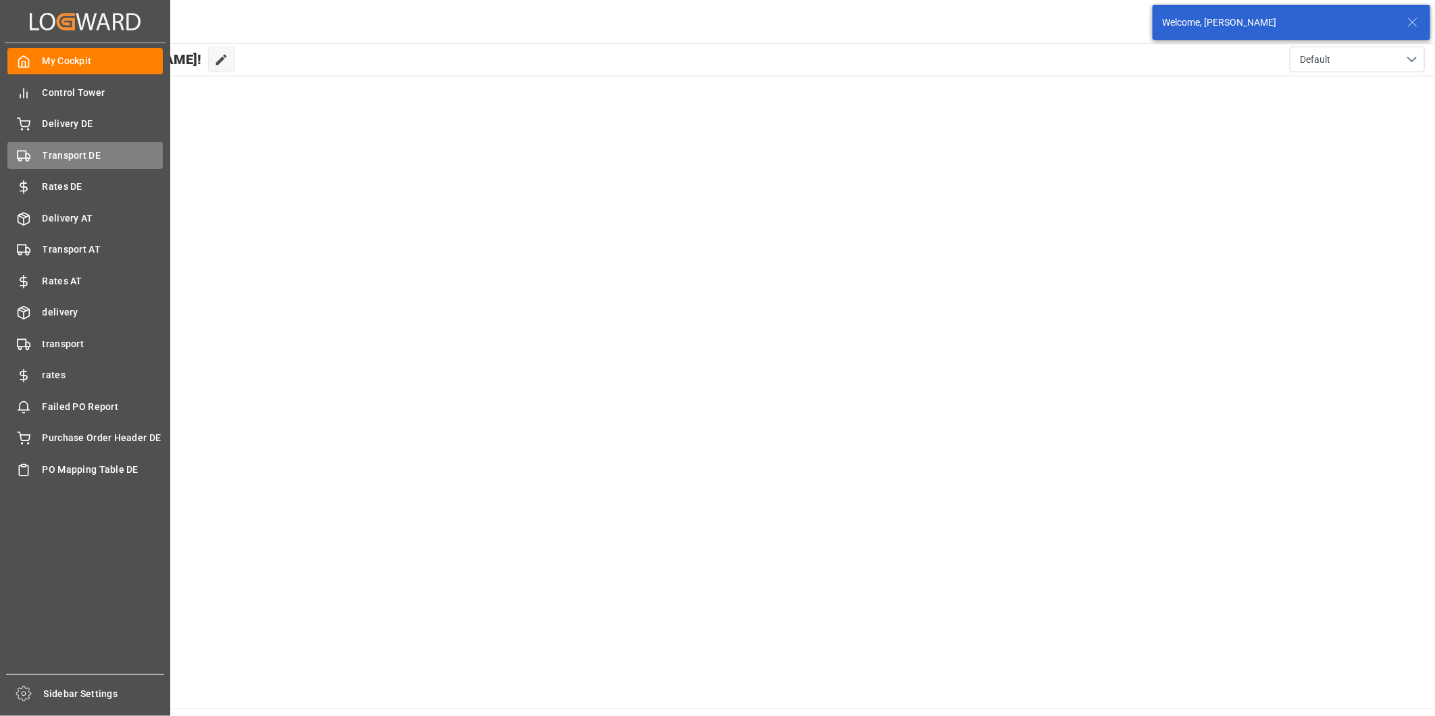
click at [86, 149] on span "Transport DE" at bounding box center [103, 156] width 121 height 14
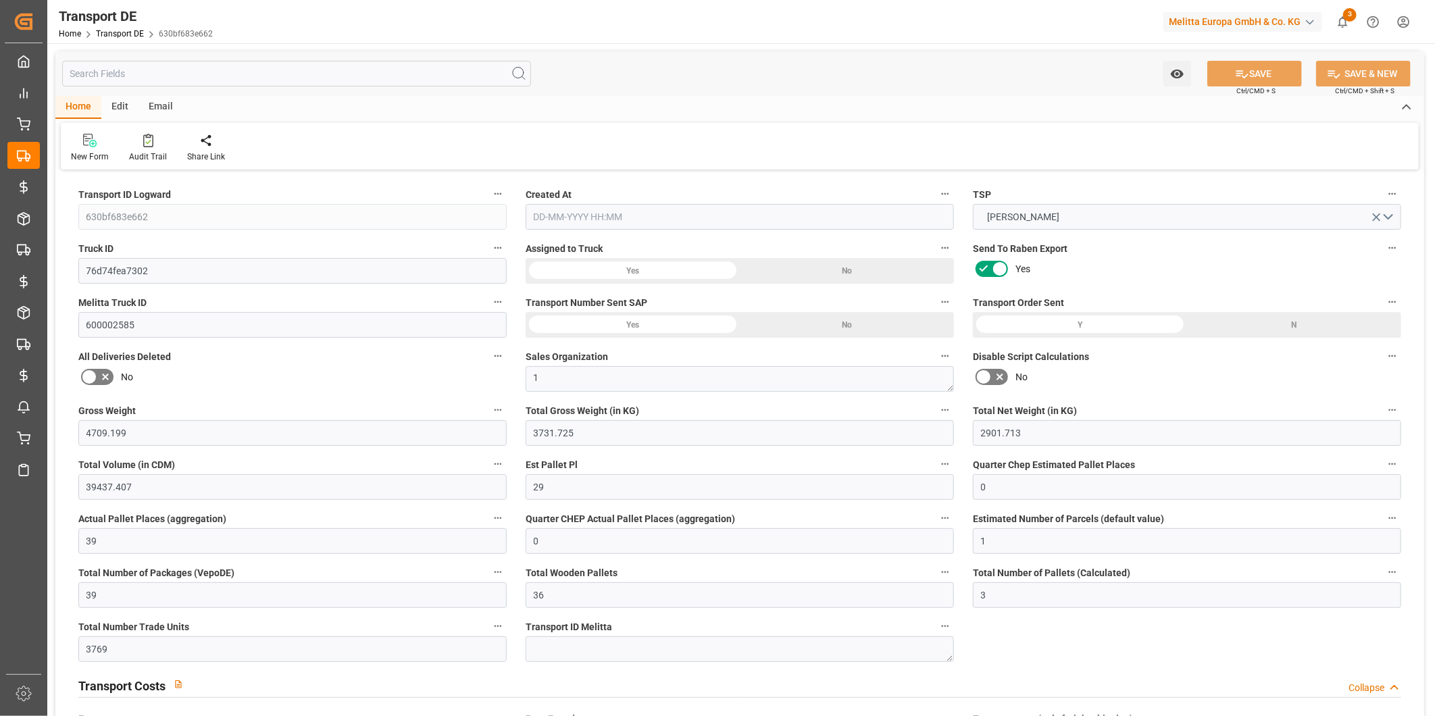
type input "4709.199"
type input "3731.725"
type input "2901.713"
type input "39437.407"
type input "29"
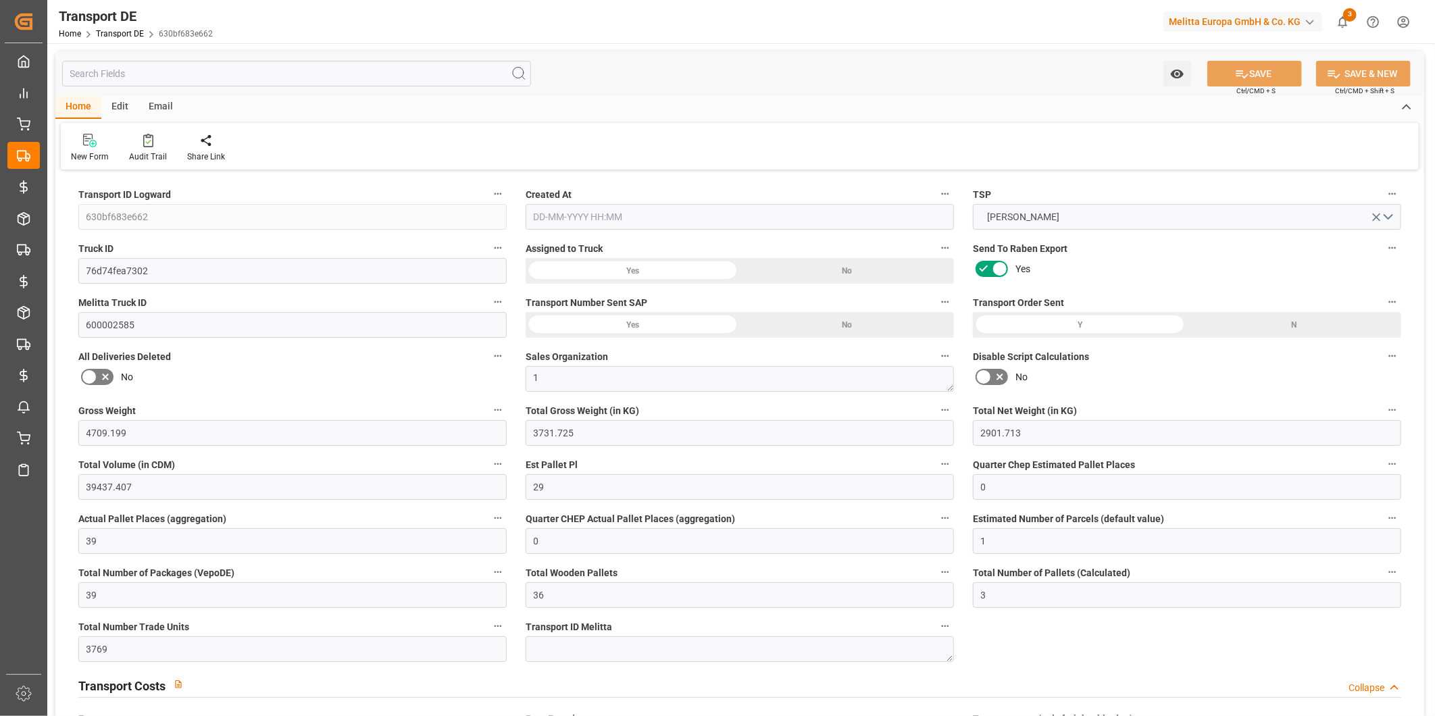
type input "0"
type input "39"
type input "0"
type input "1"
type input "39"
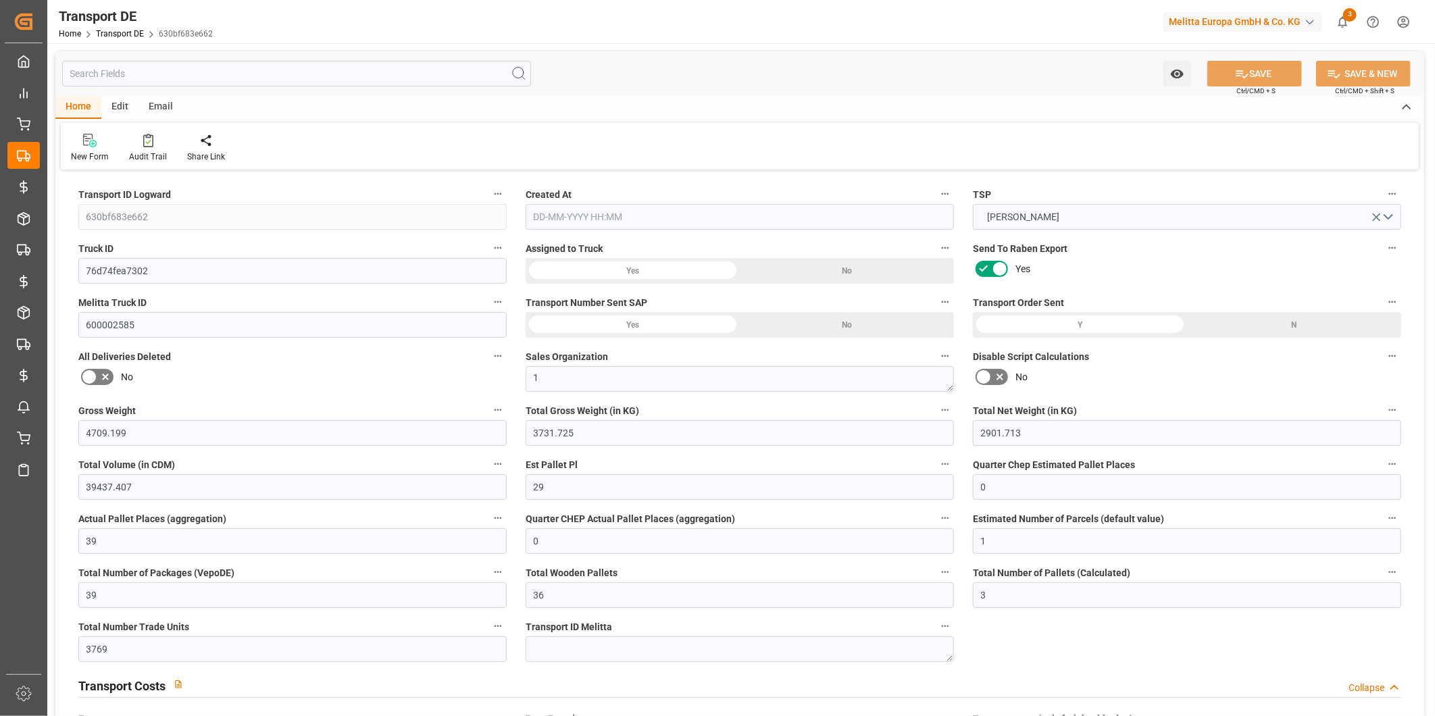
type input "36"
type input "3"
type input "3769"
type input "0"
type input "838.3"
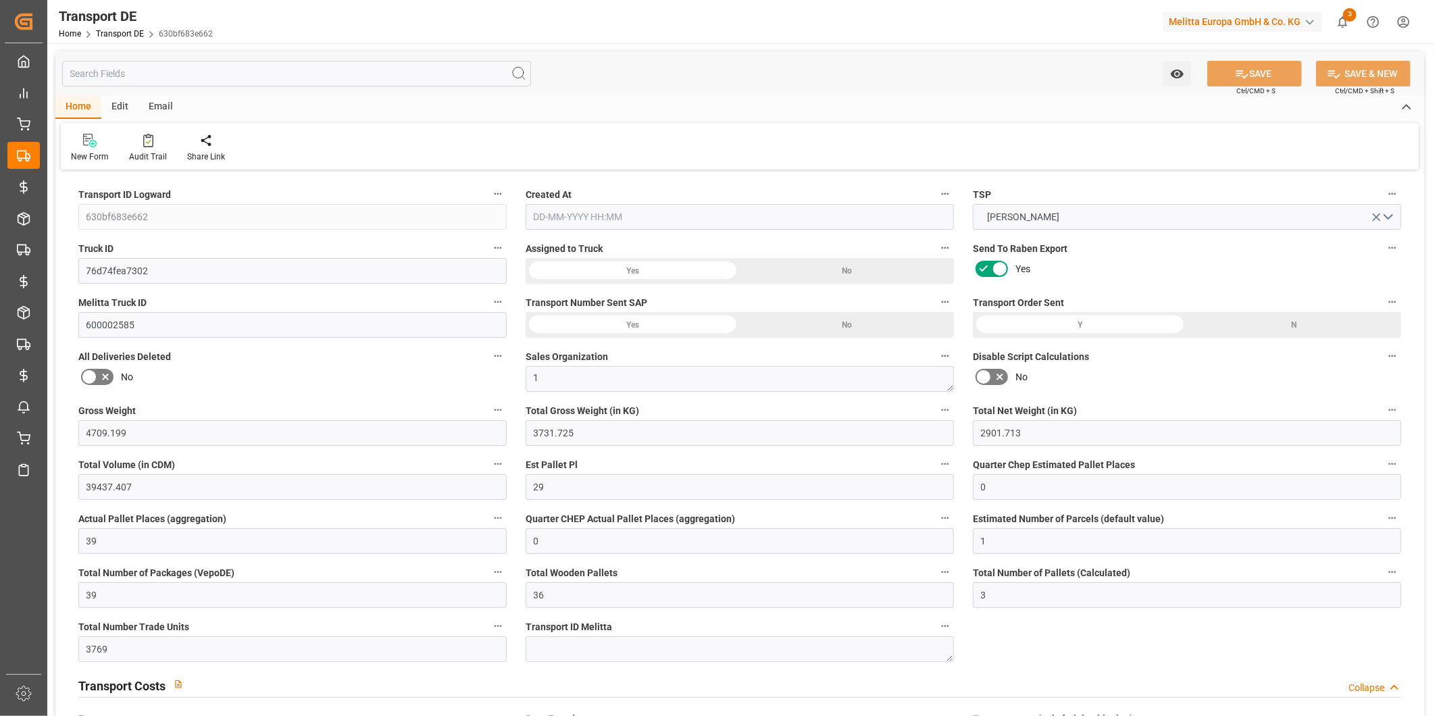
type input "380.006"
type input "838.3"
type input "823.5459"
type input "59"
type input "39"
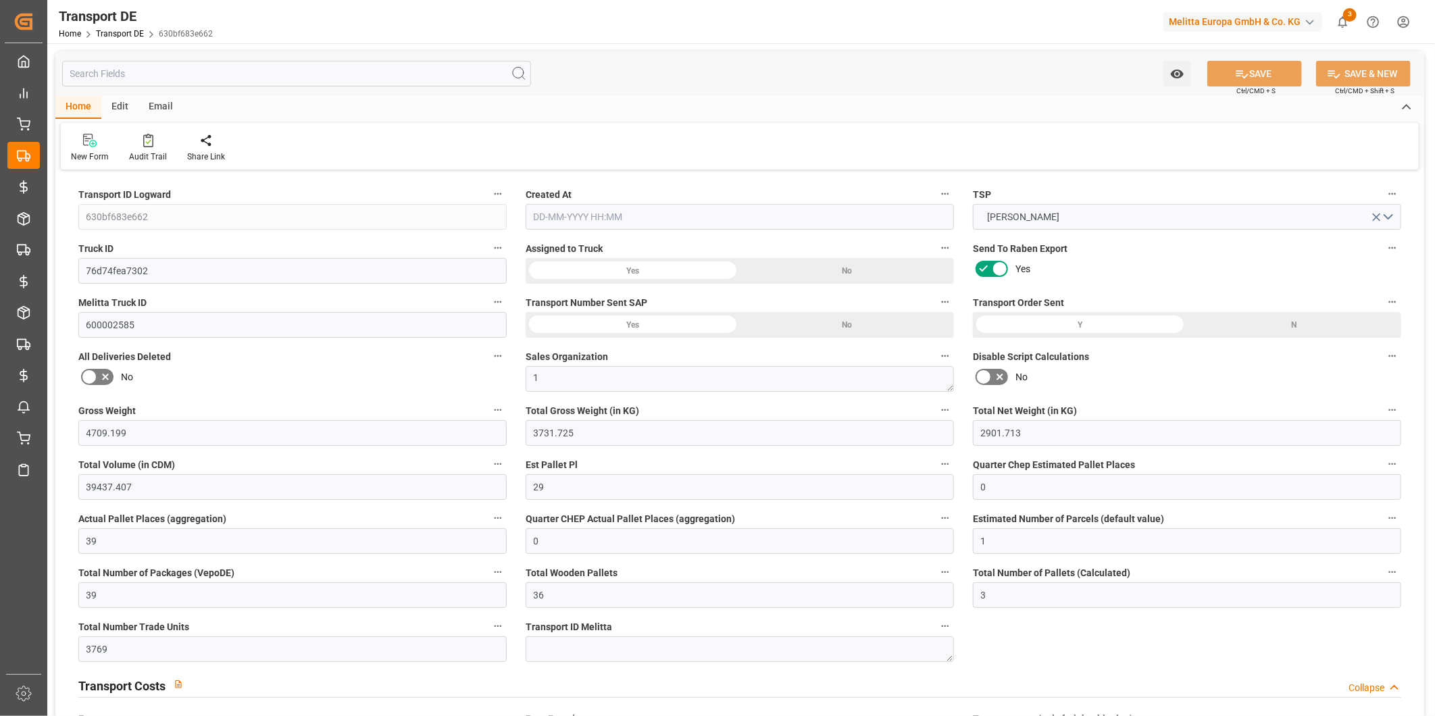
type input "0"
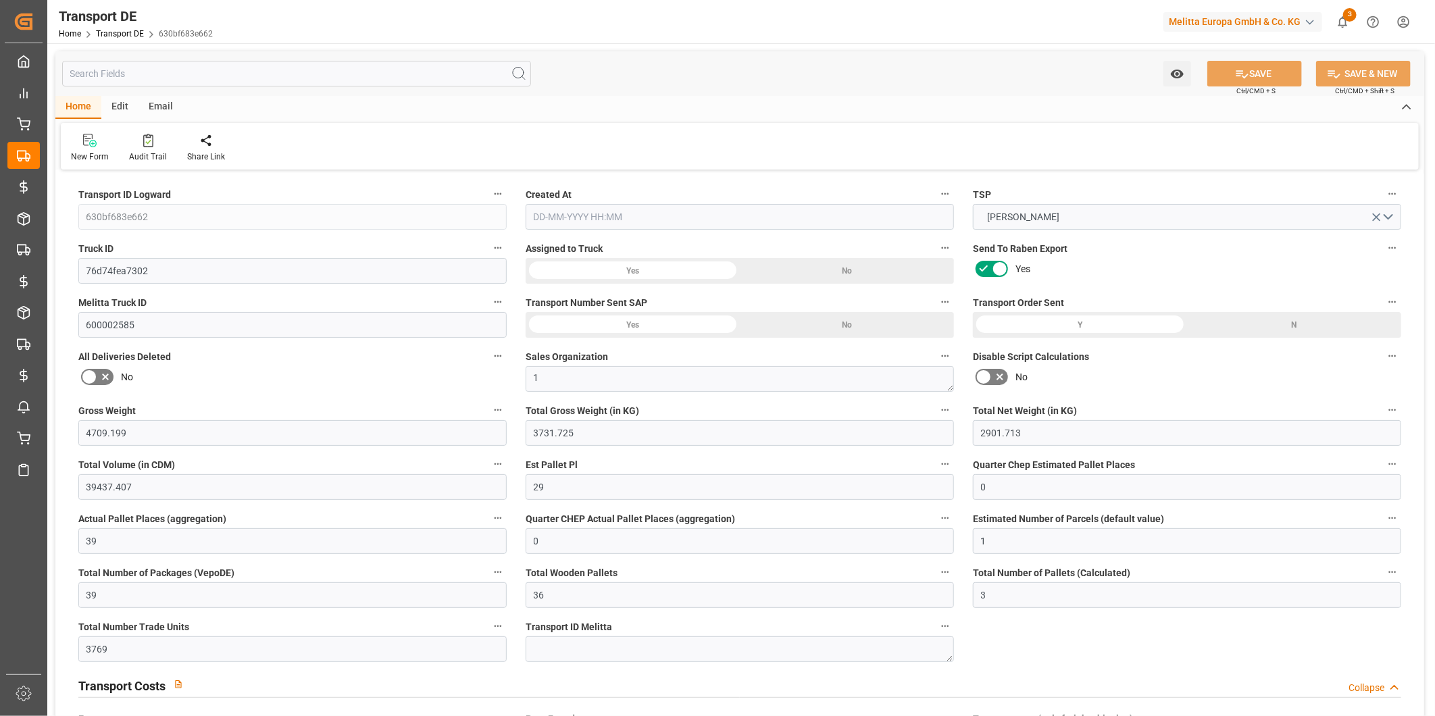
type input "0"
type input "-14.7541"
type input "805"
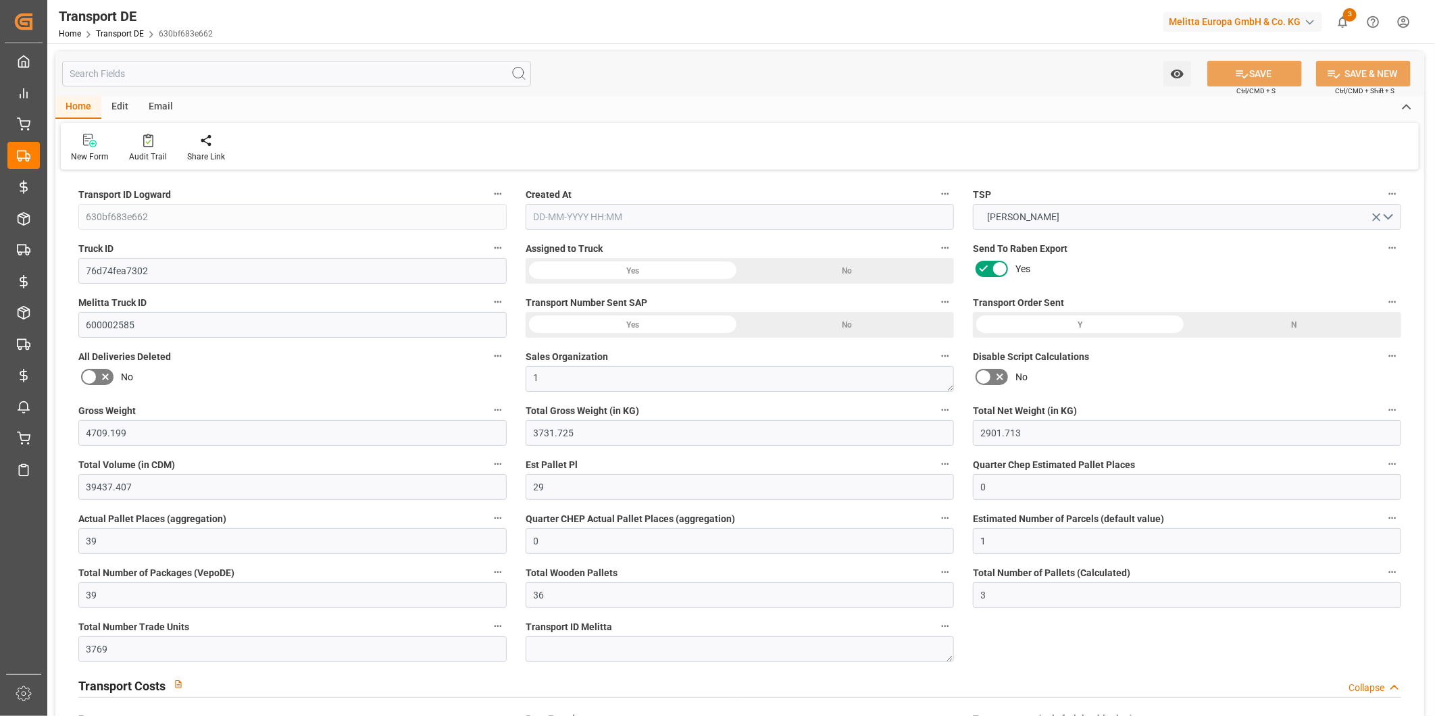
type input "0"
type input "3731.725"
type input "21"
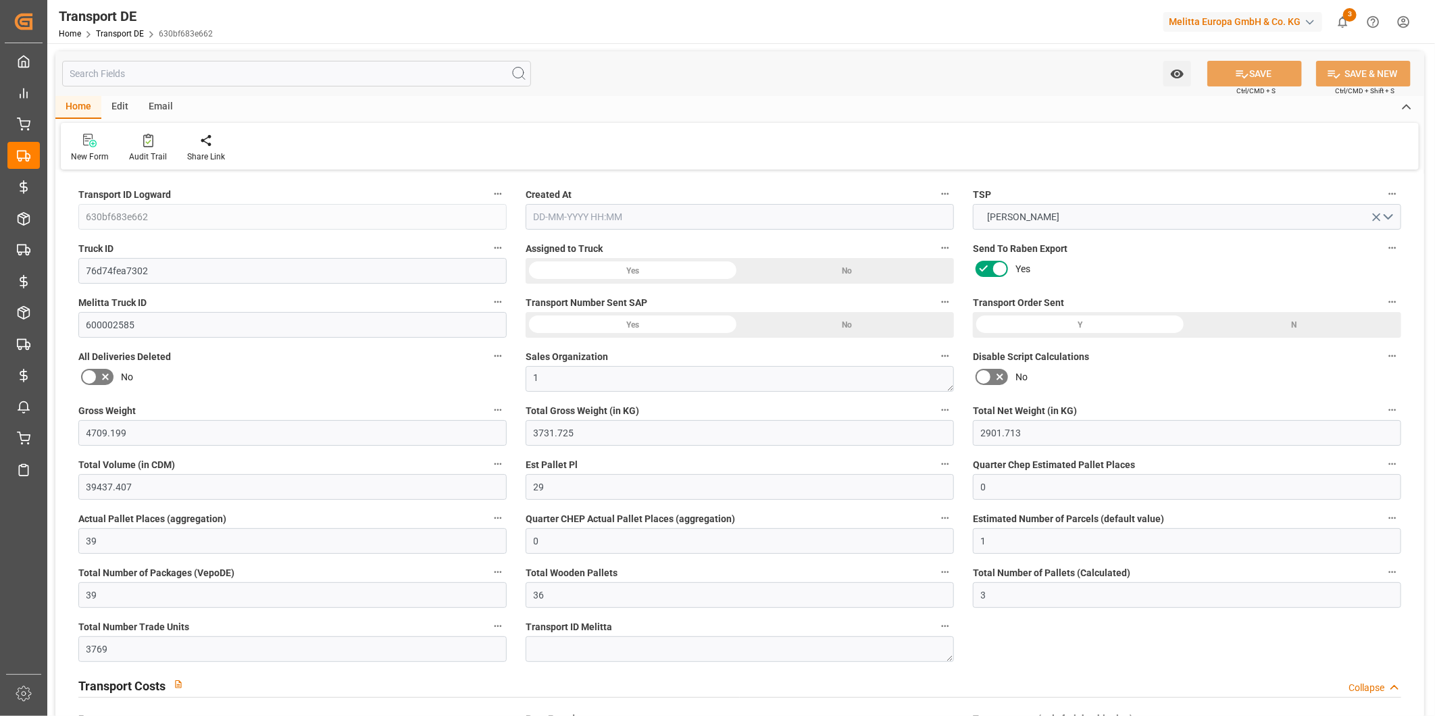
type input "100"
type input "0"
type input "16"
type input "15"
type input "0"
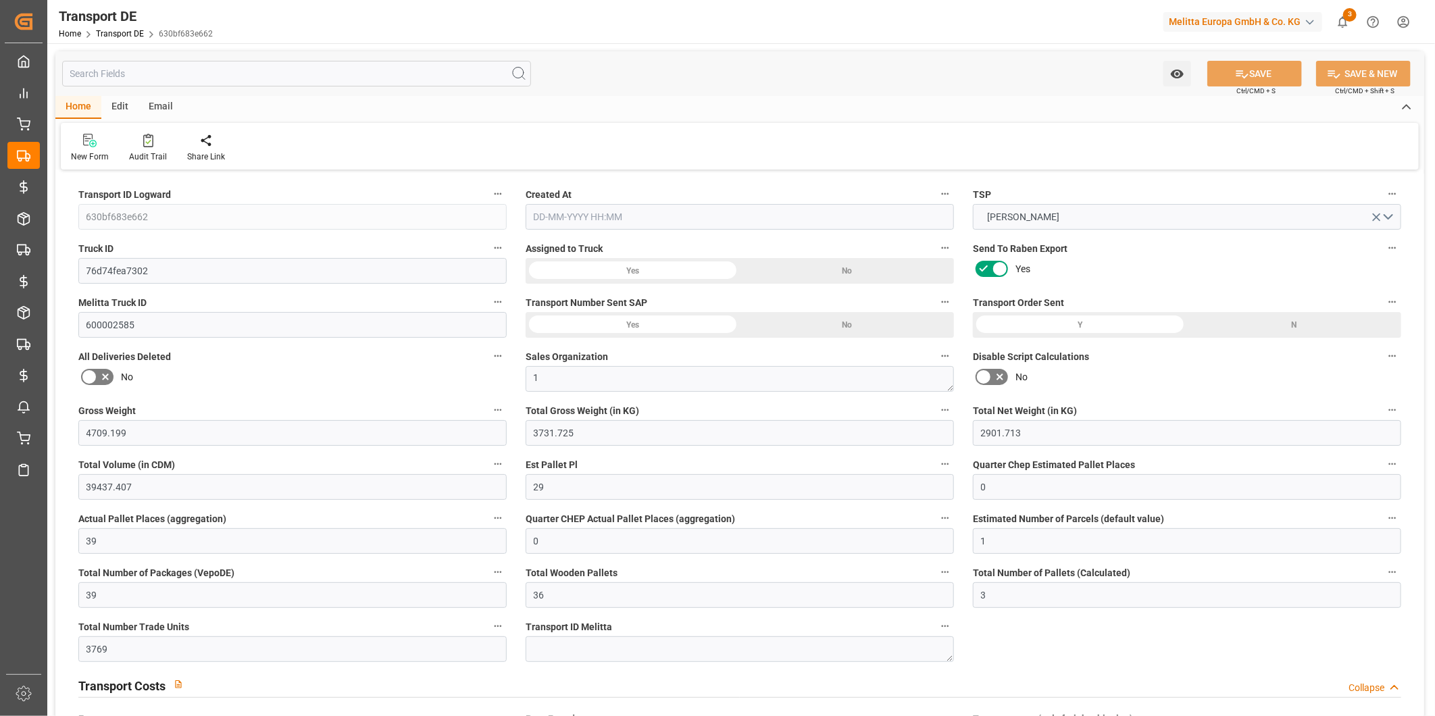
type input "0"
type input "1"
type input "5"
type input "0"
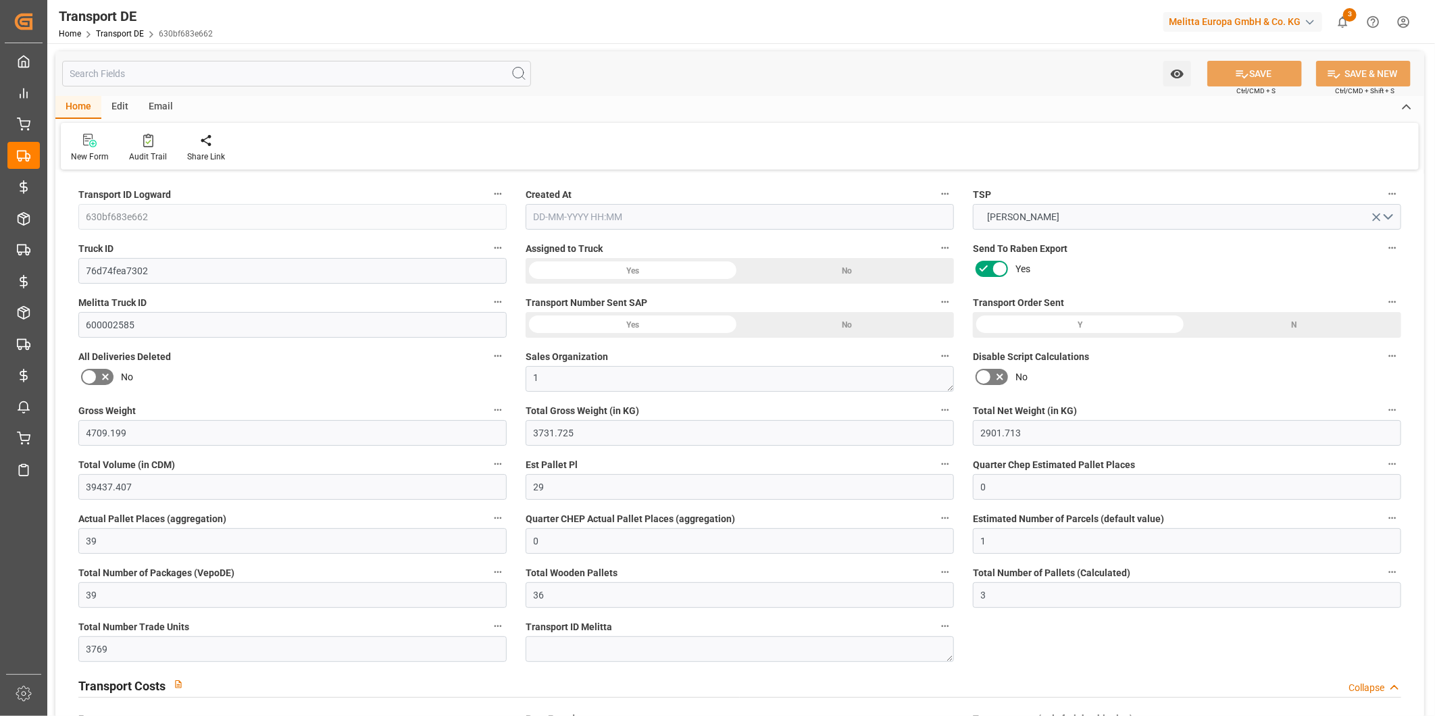
type input "3961"
type input "2008.5519"
type input "1628.5459"
type input "15-09-2025 10:48"
type input "16-09-2025"
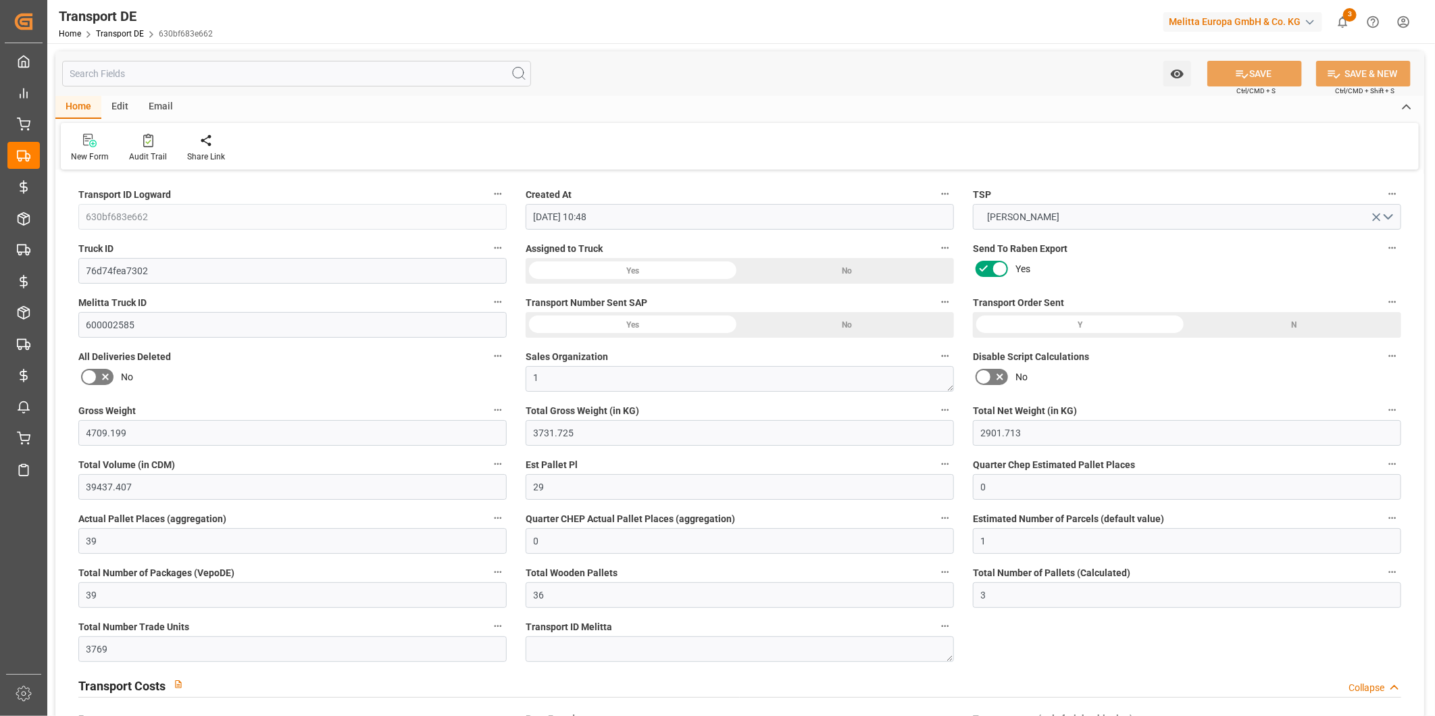
type input "19-09-2025"
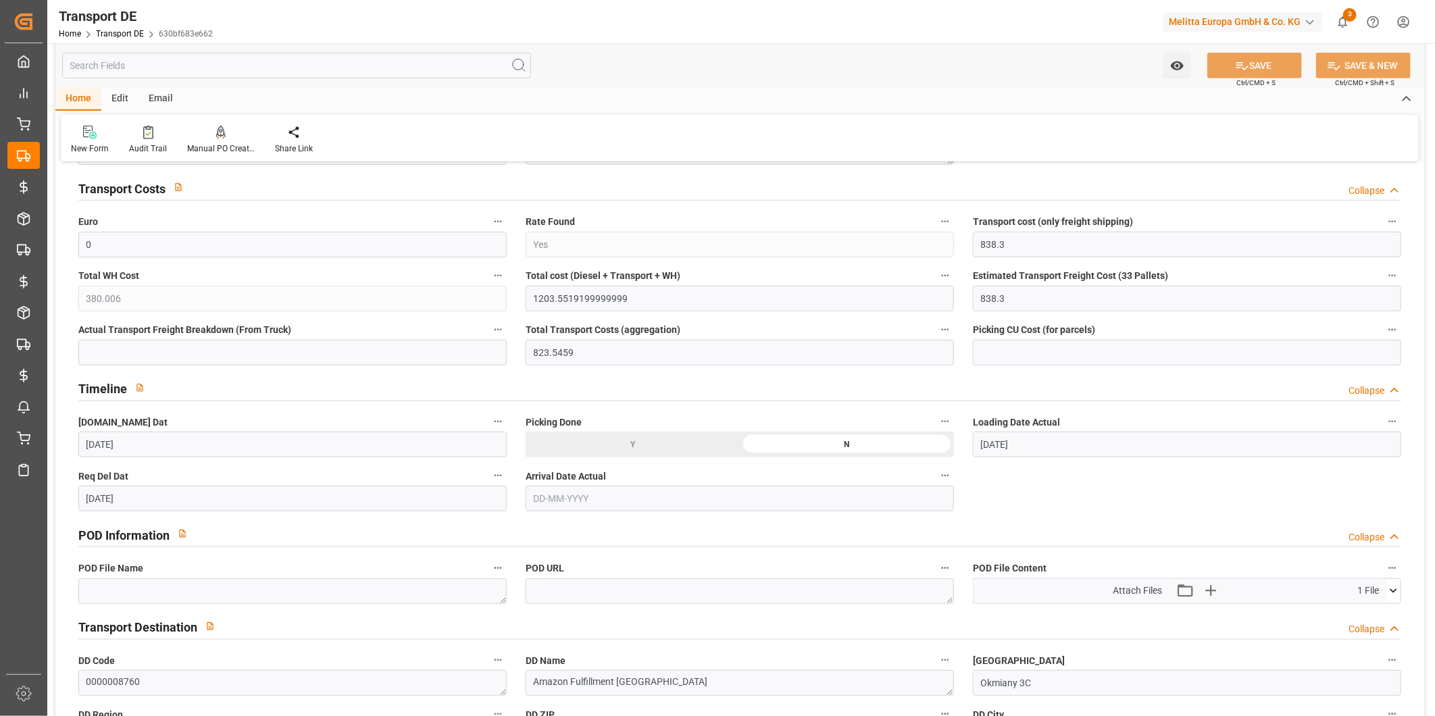
scroll to position [525, 0]
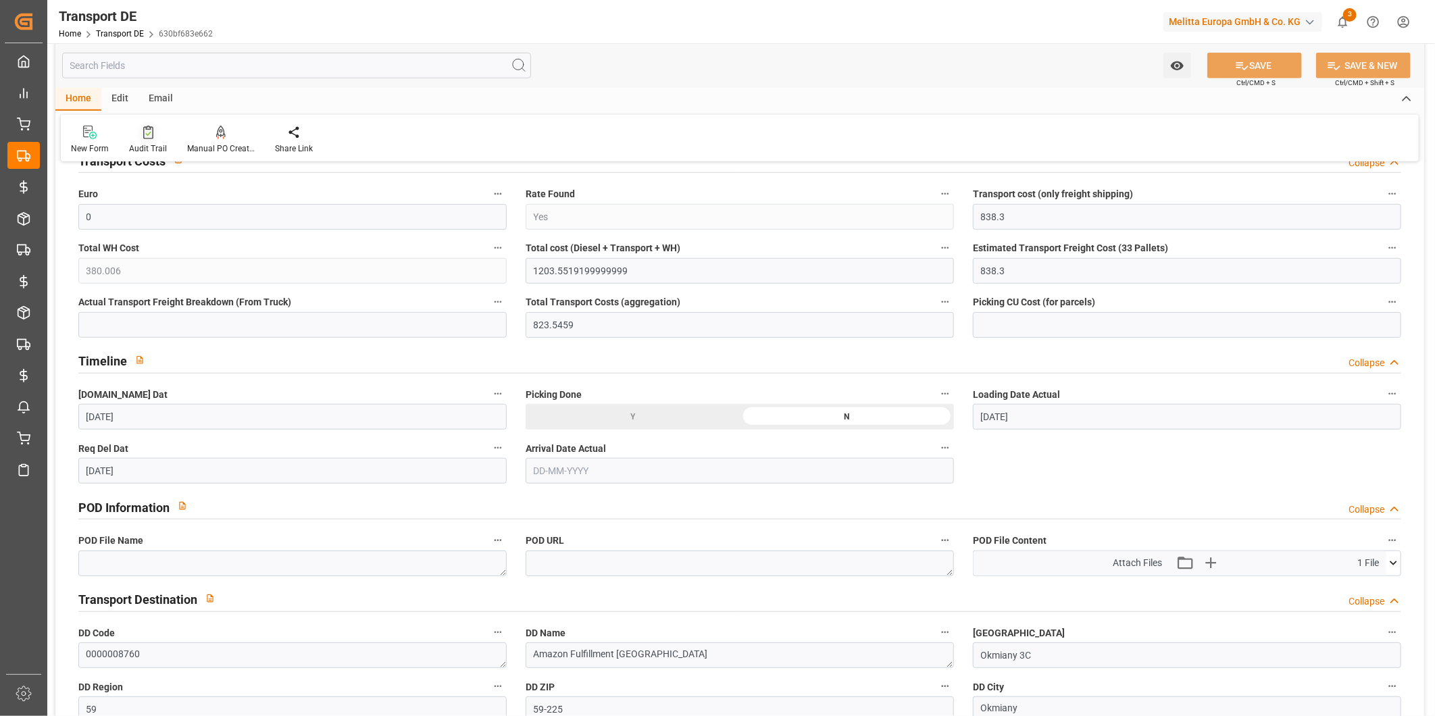
click at [143, 130] on icon at bounding box center [148, 133] width 10 height 14
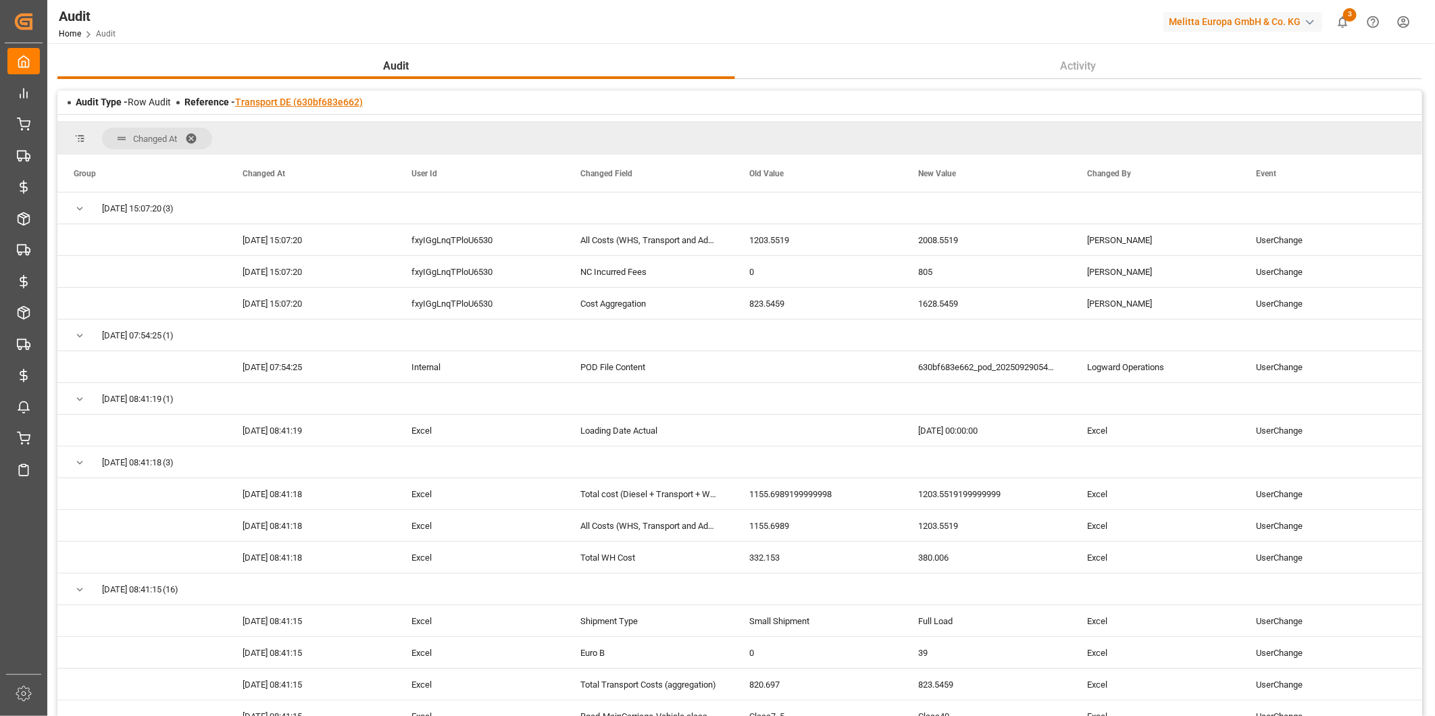
click at [331, 98] on link "Transport DE (630bf683e662)" at bounding box center [299, 102] width 128 height 11
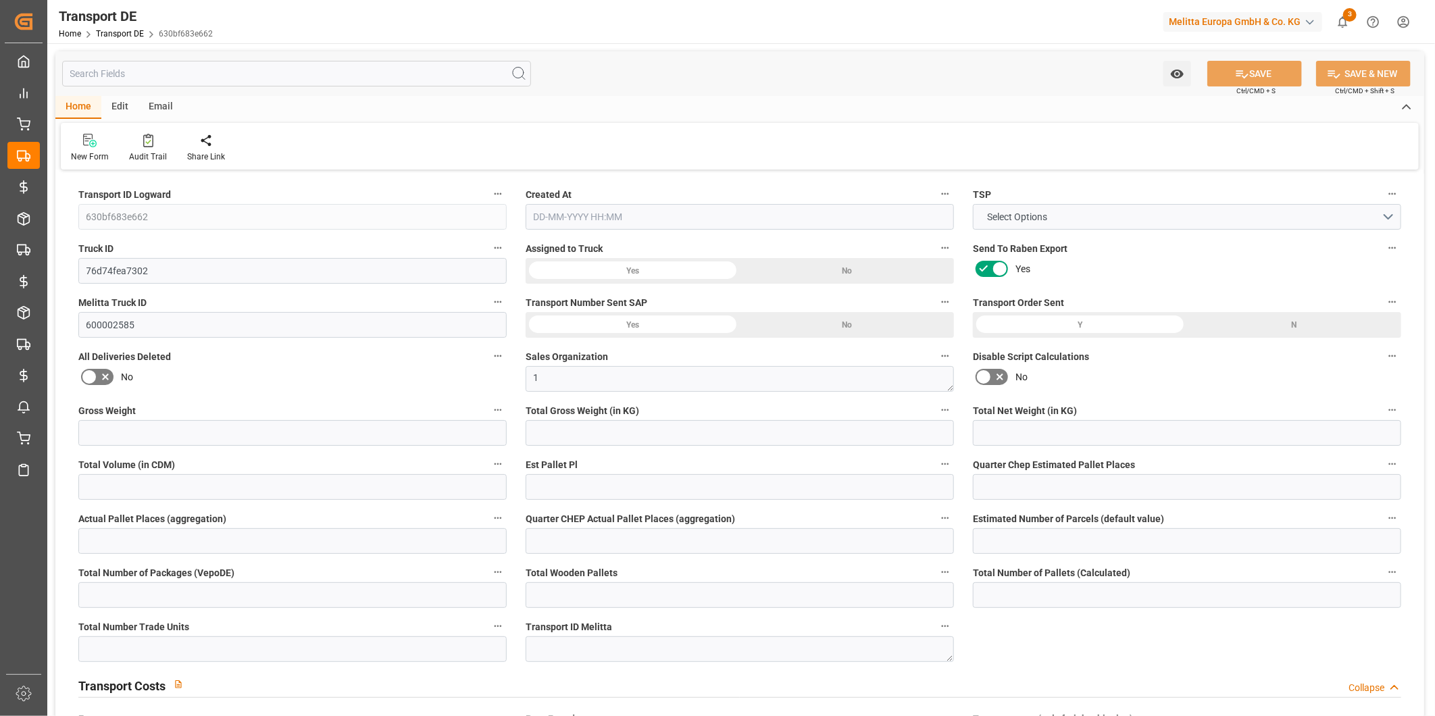
type input "4709.199"
type input "3731.725"
type input "2901.713"
type input "39437.407"
type input "29"
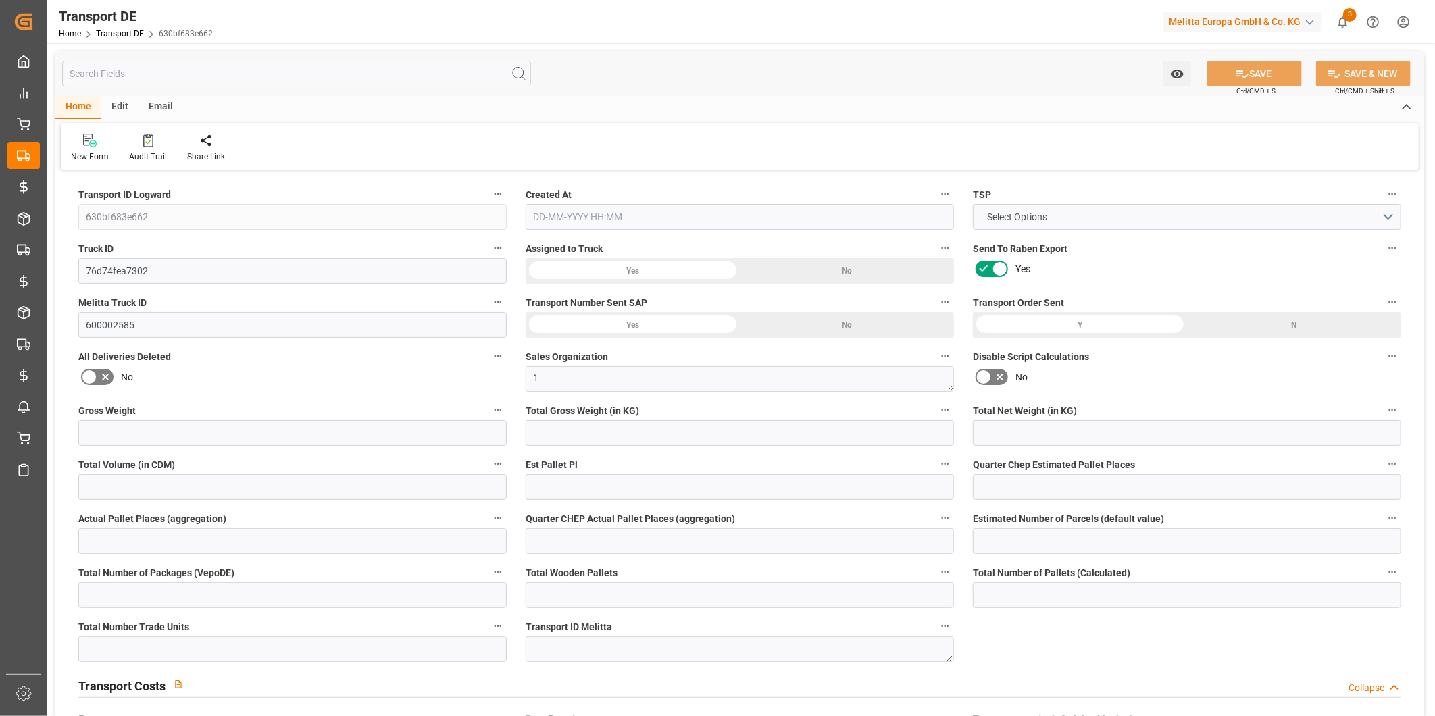
type input "0"
type input "39"
type input "0"
type input "1"
type input "39"
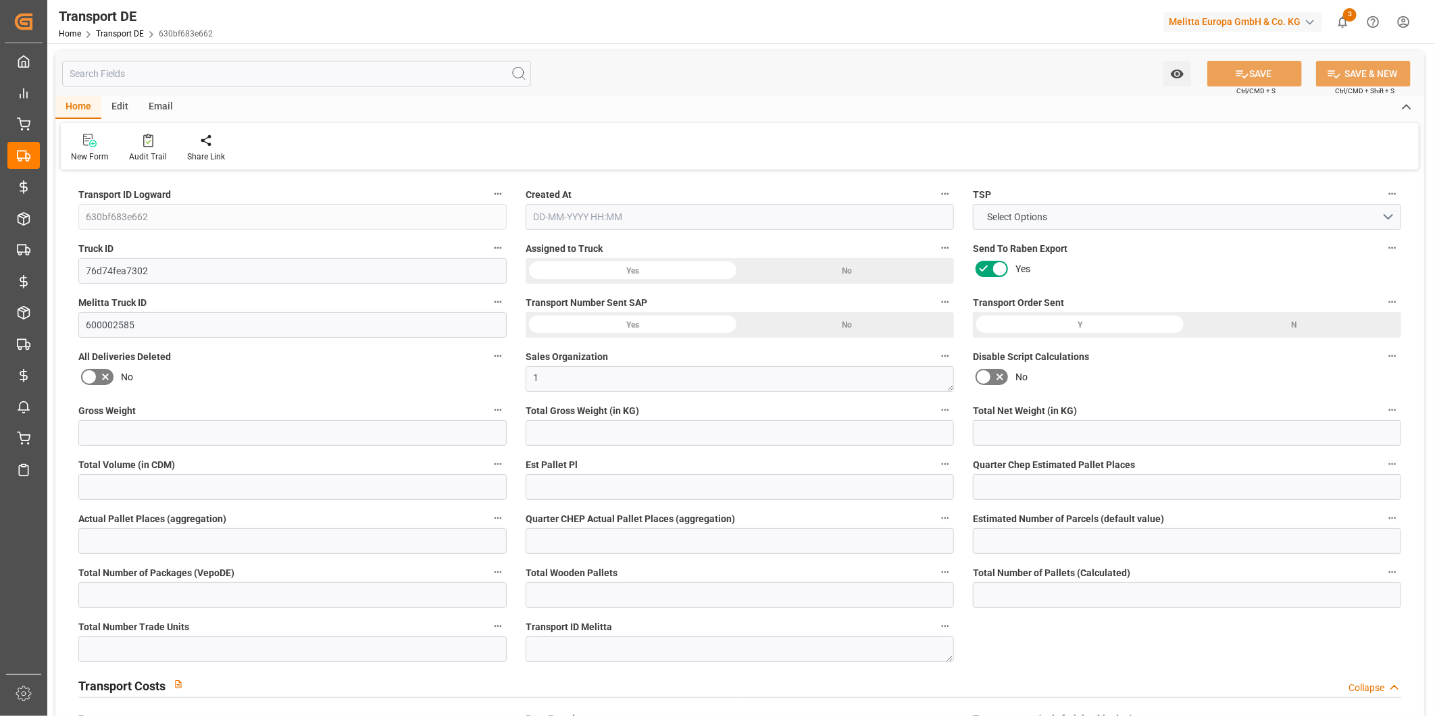
type input "36"
type input "3"
type input "3769"
type input "0"
type input "838.3"
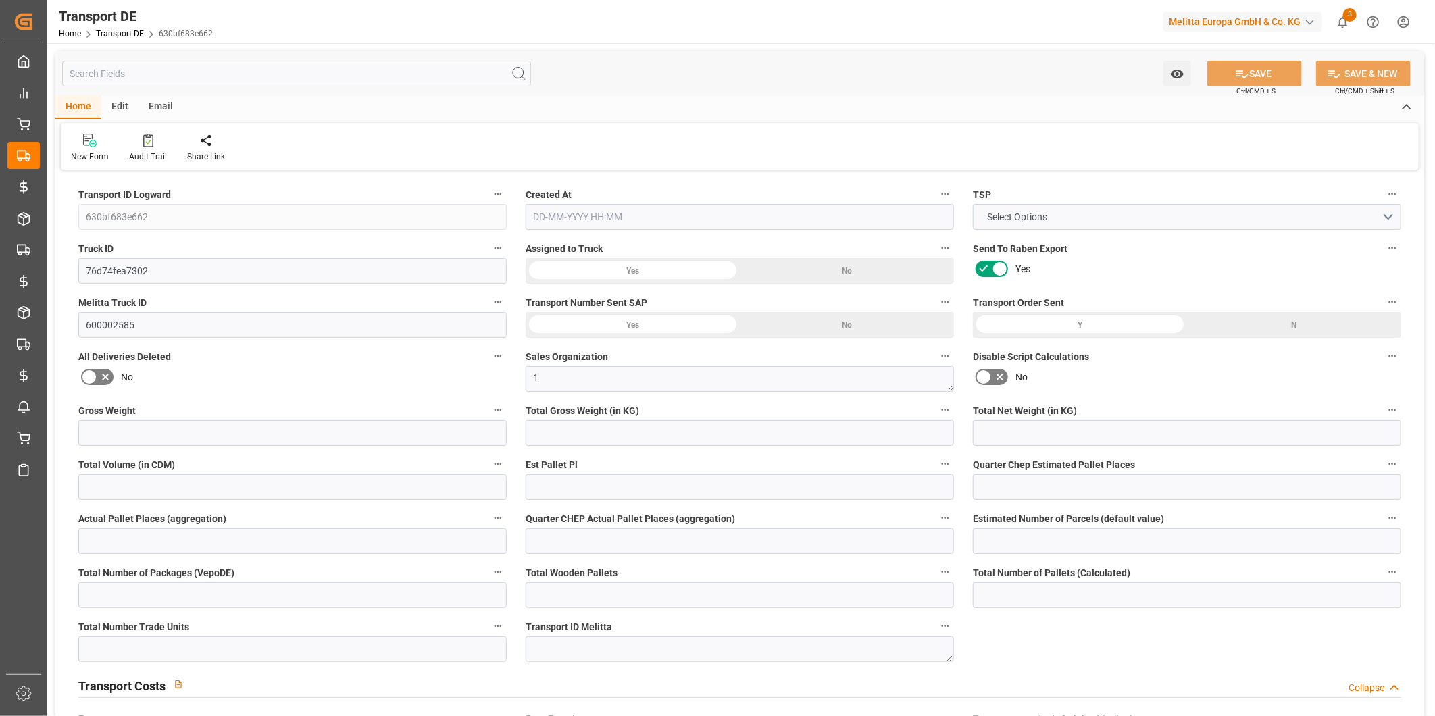
type input "380.006"
type input "838.3"
type input "823.5459"
type input "59"
type input "39"
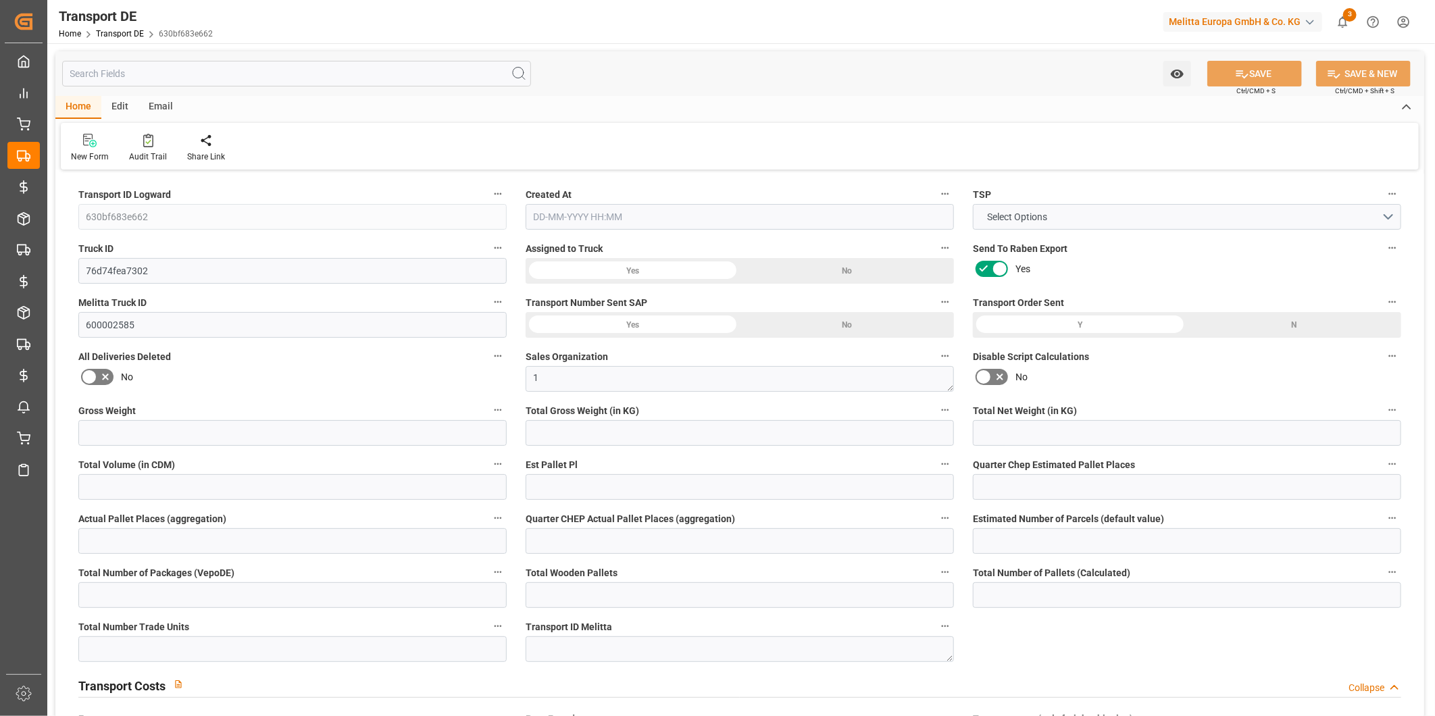
type input "0"
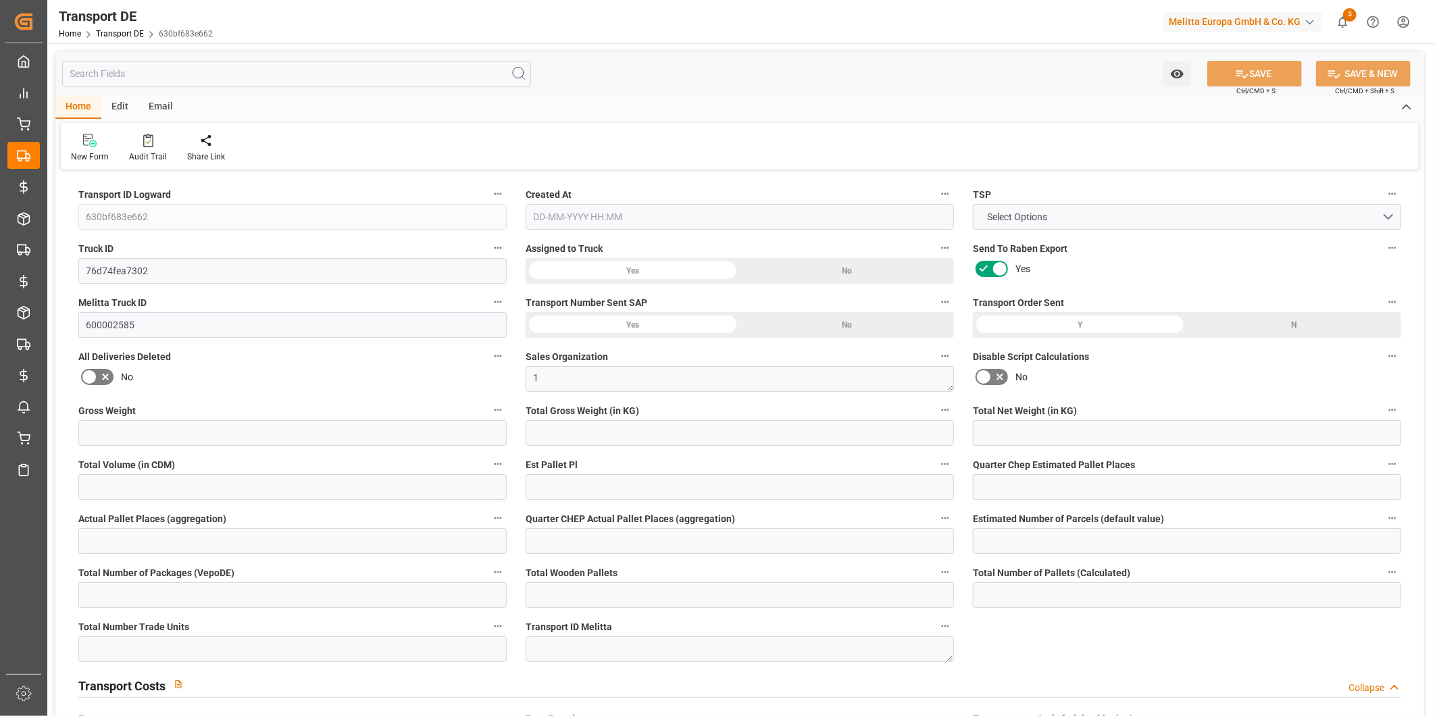
type input "0"
type input "-14.7541"
type input "805"
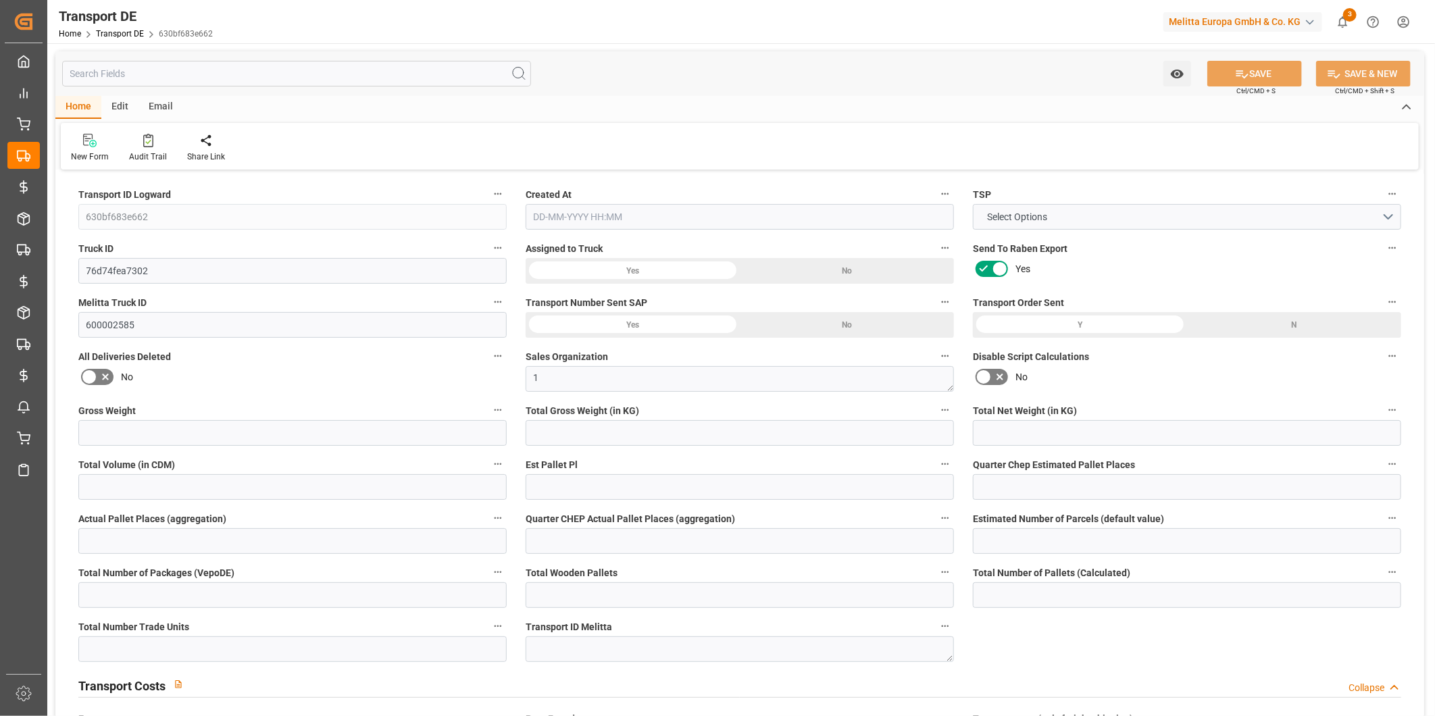
type input "0"
type input "3731.725"
type input "21"
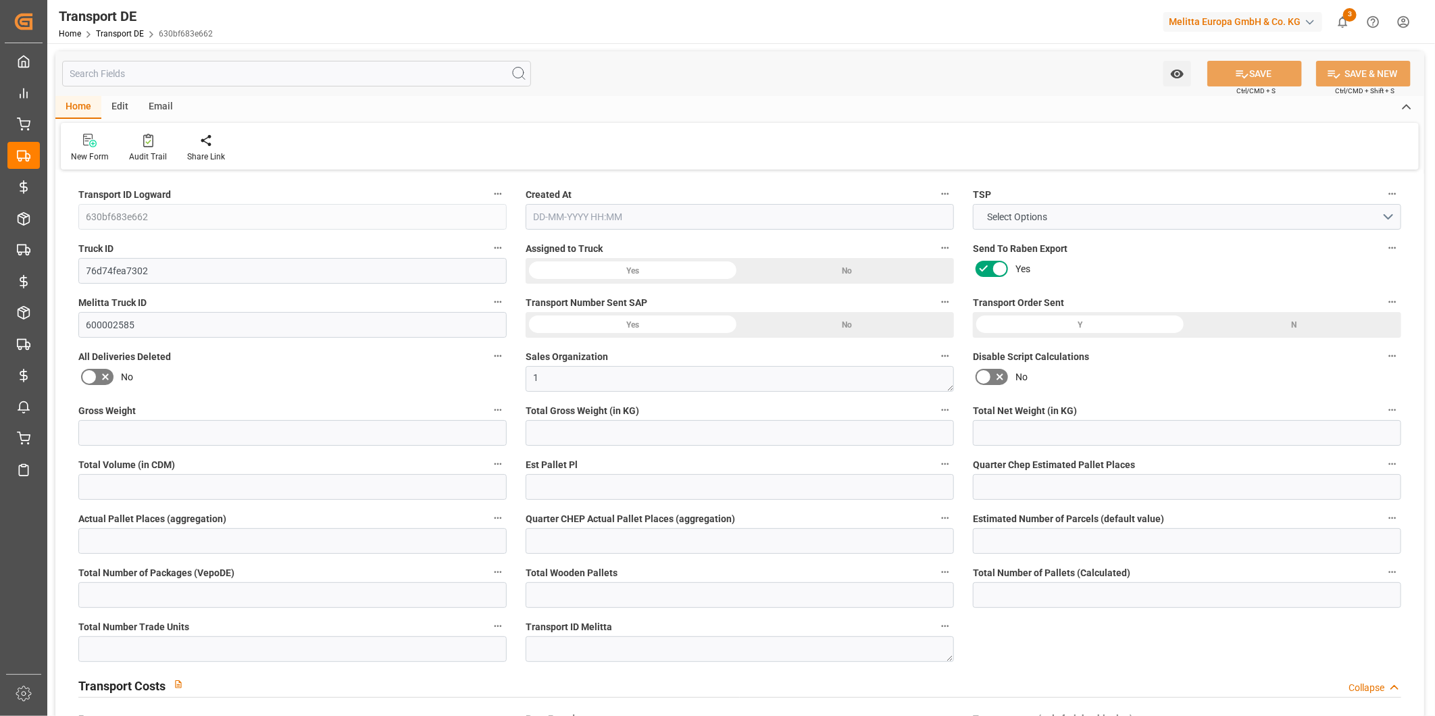
type input "100"
type input "0"
type input "16"
type input "15"
type input "0"
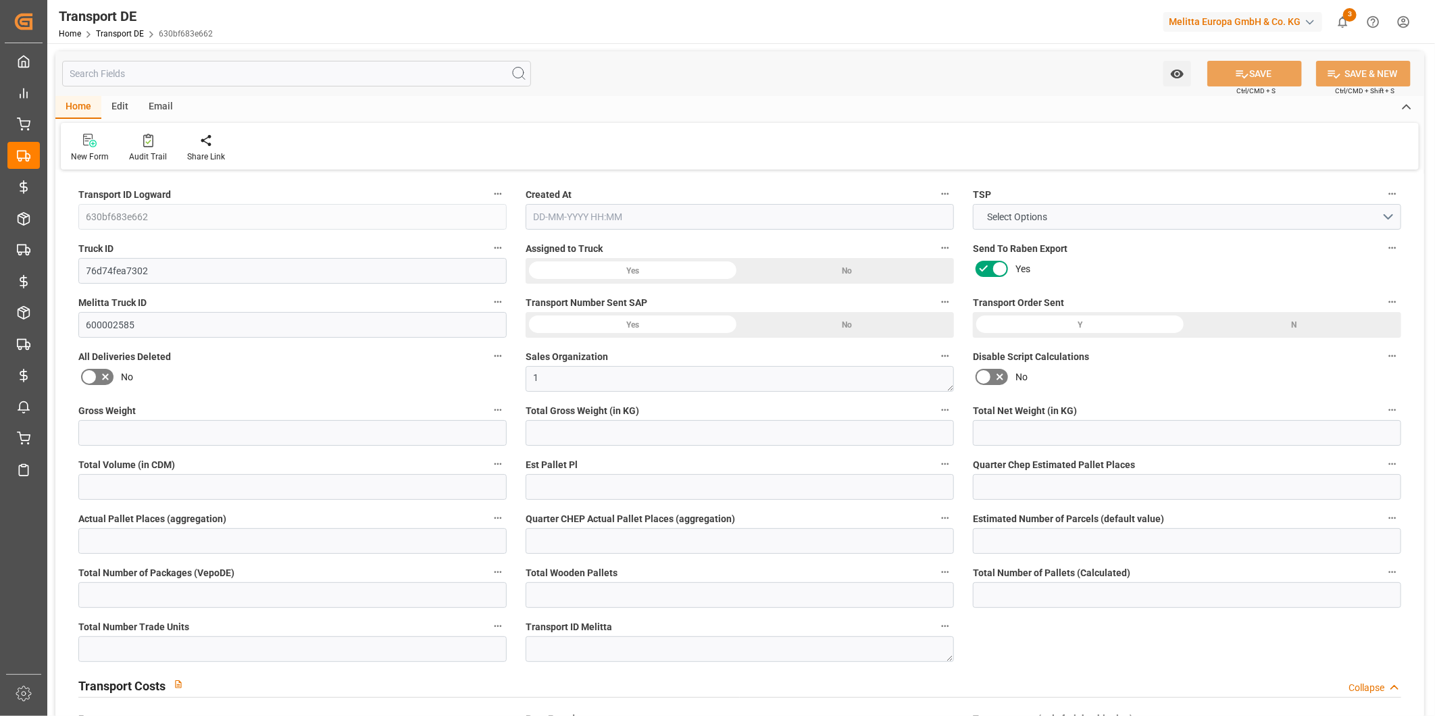
type input "0"
type input "1"
type input "5"
type input "0"
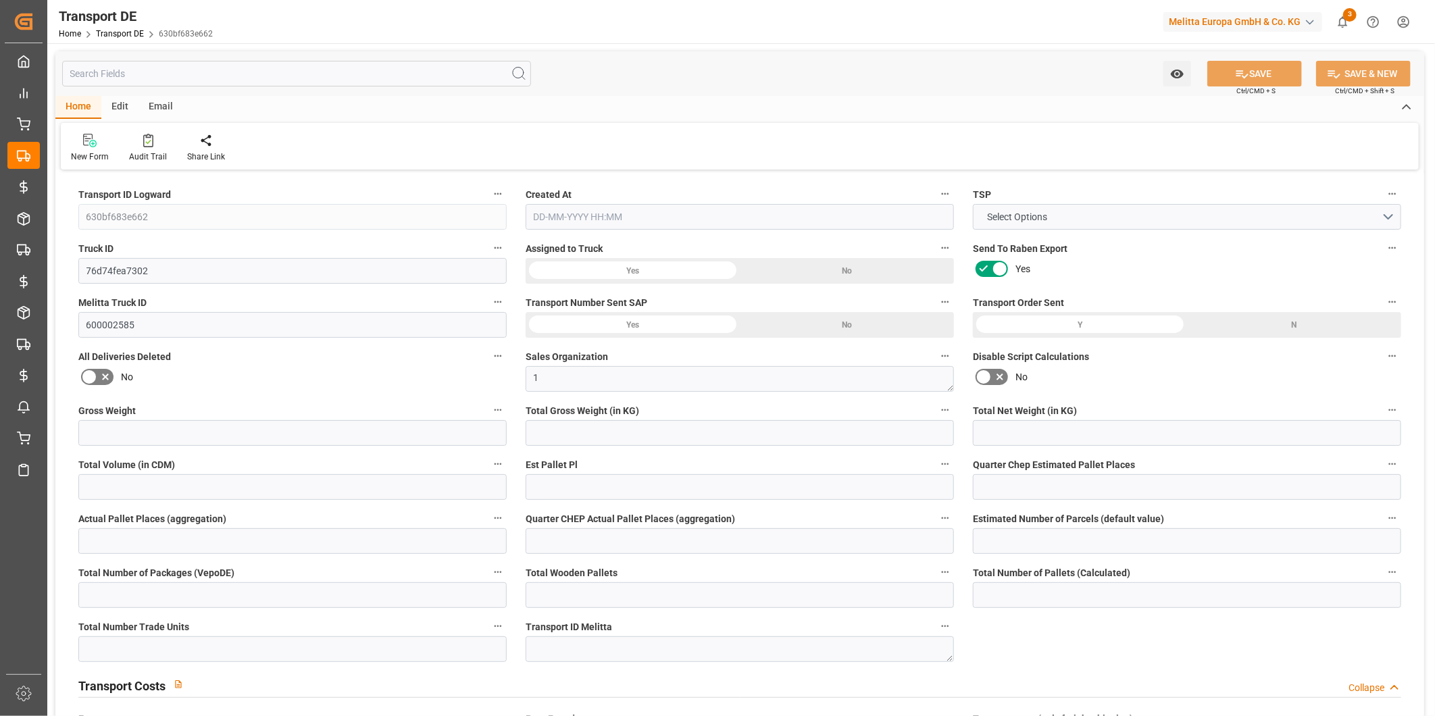
type input "3961"
type input "2008.5519"
type input "1628.5459"
type input "15-09-2025 10:48"
type input "16-09-2025"
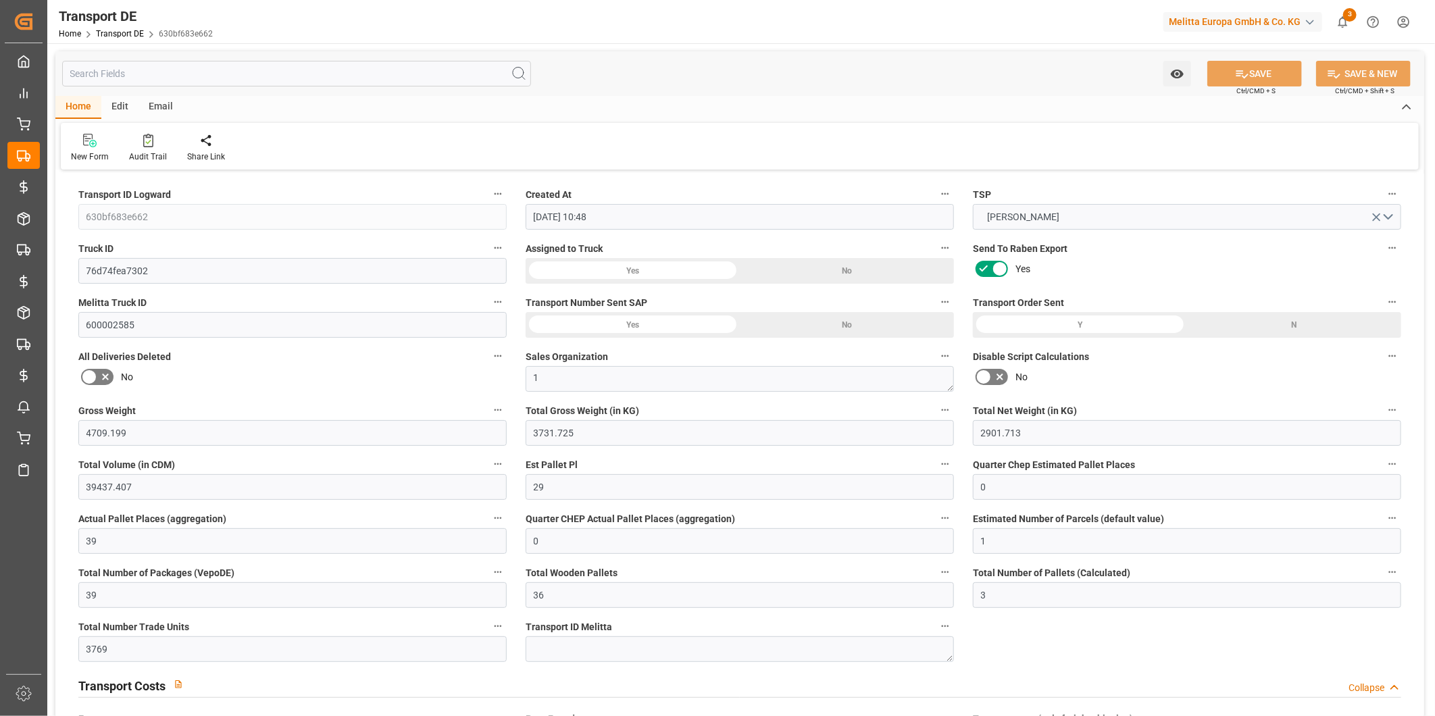
type input "19-09-2025"
click at [1096, 700] on div "Transport Costs Collapse" at bounding box center [740, 686] width 1342 height 39
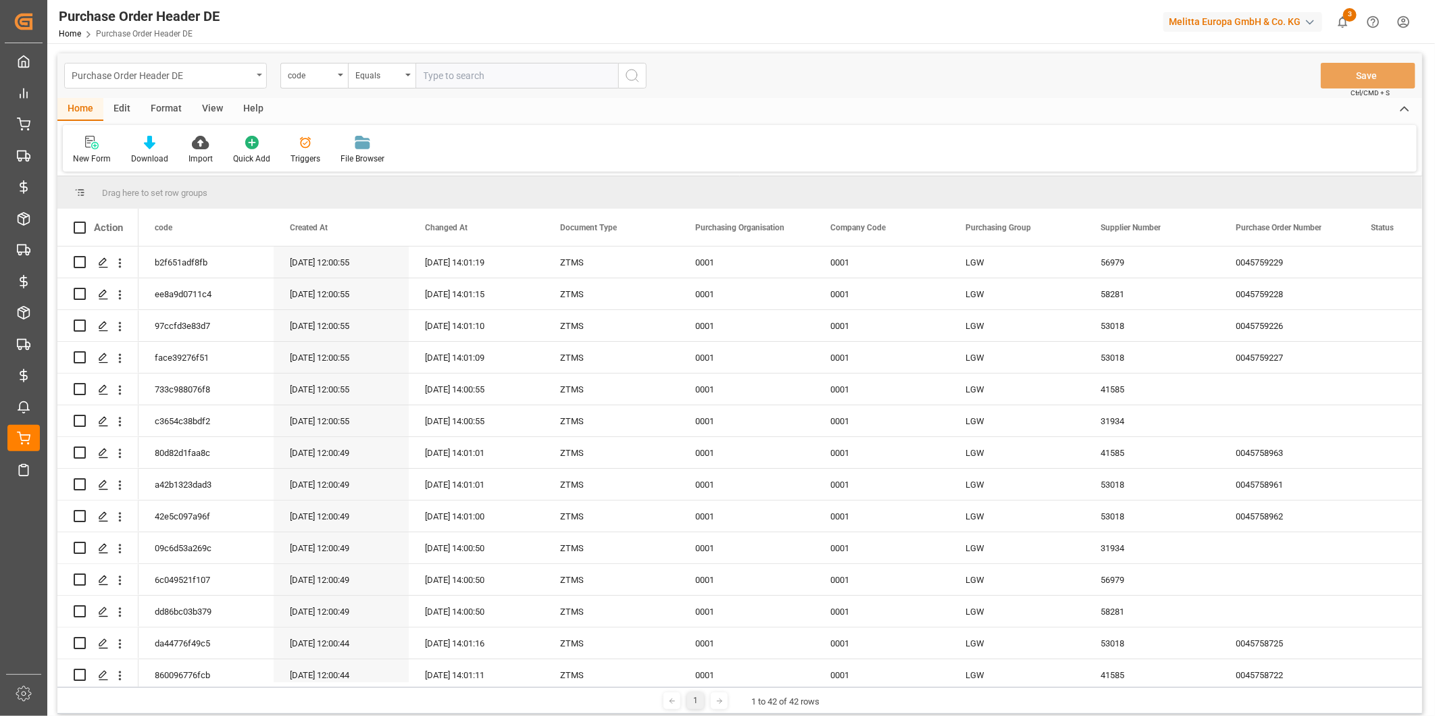
click at [221, 78] on div "Purchase Order Header DE" at bounding box center [162, 74] width 180 height 17
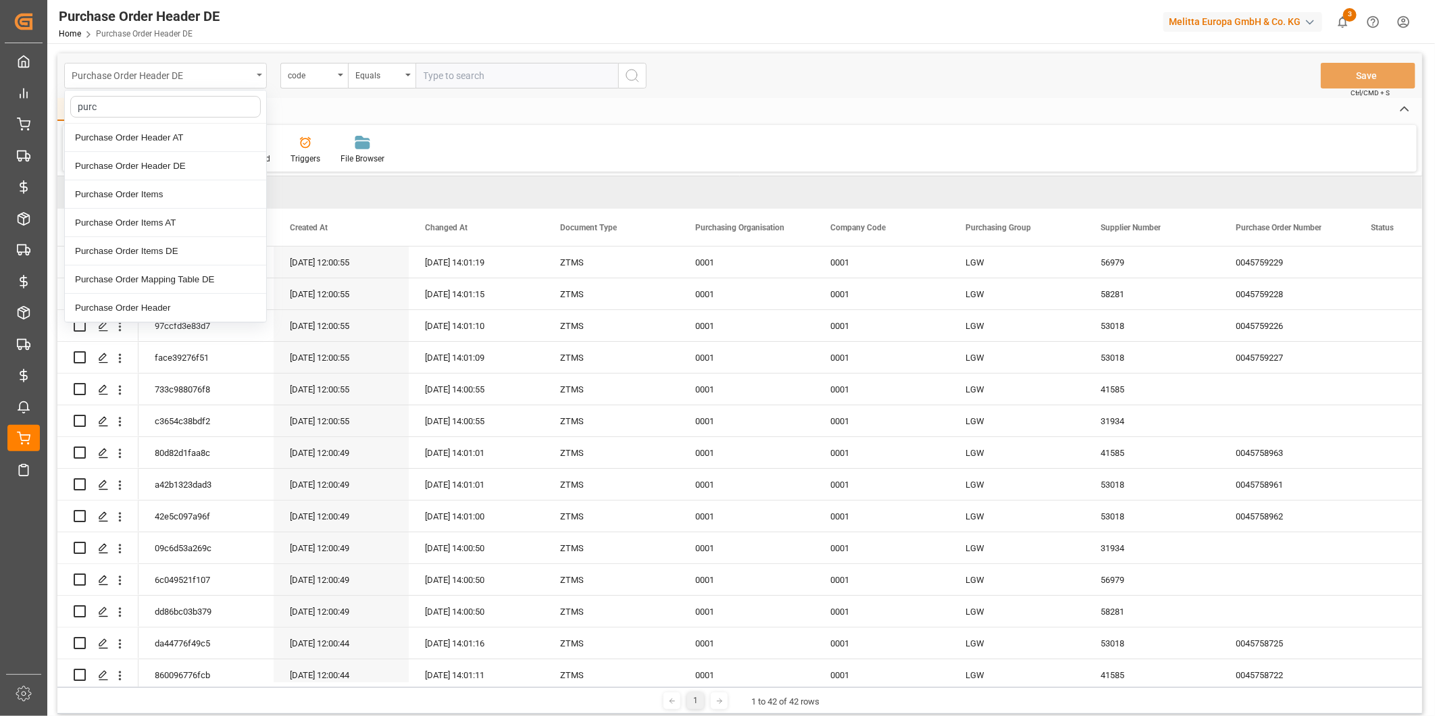
type input "purch"
click at [181, 253] on div "Purchase Order Items DE" at bounding box center [165, 251] width 201 height 28
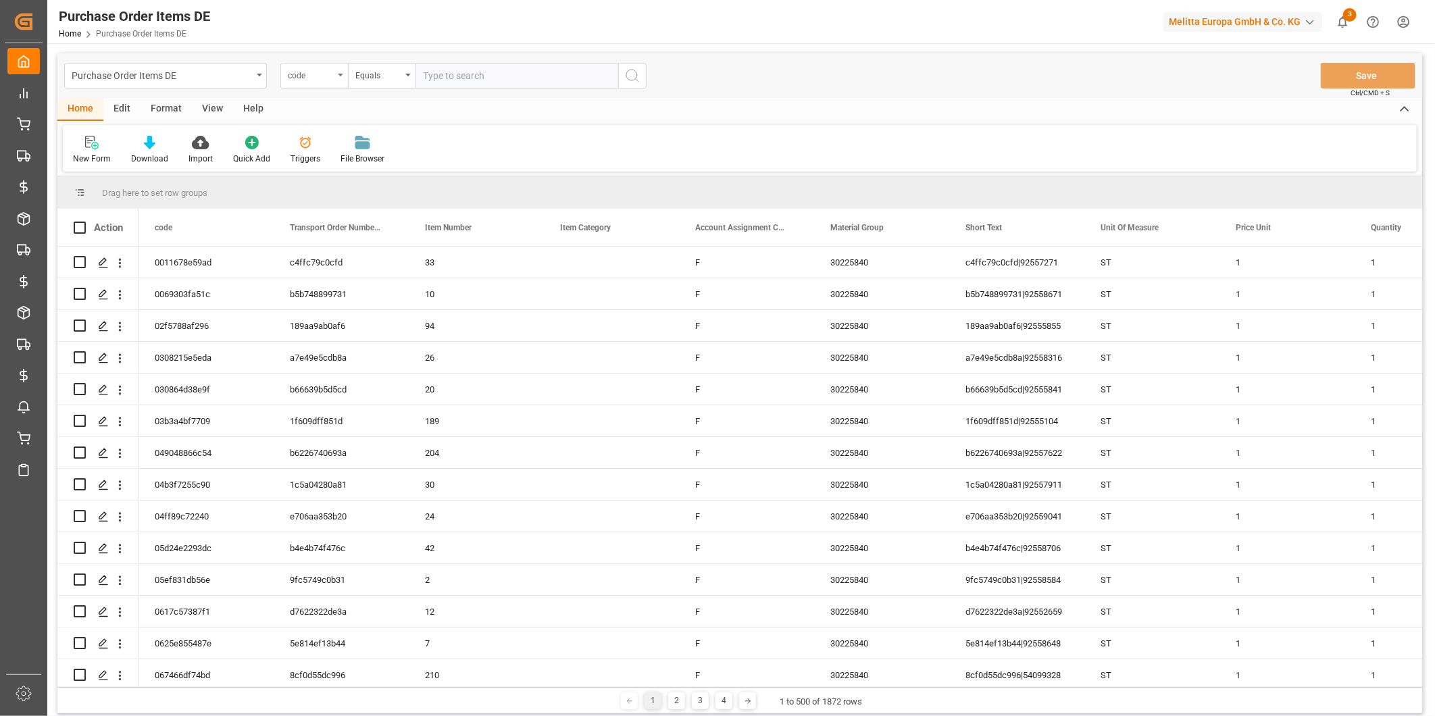
click at [306, 68] on div "code" at bounding box center [311, 74] width 46 height 16
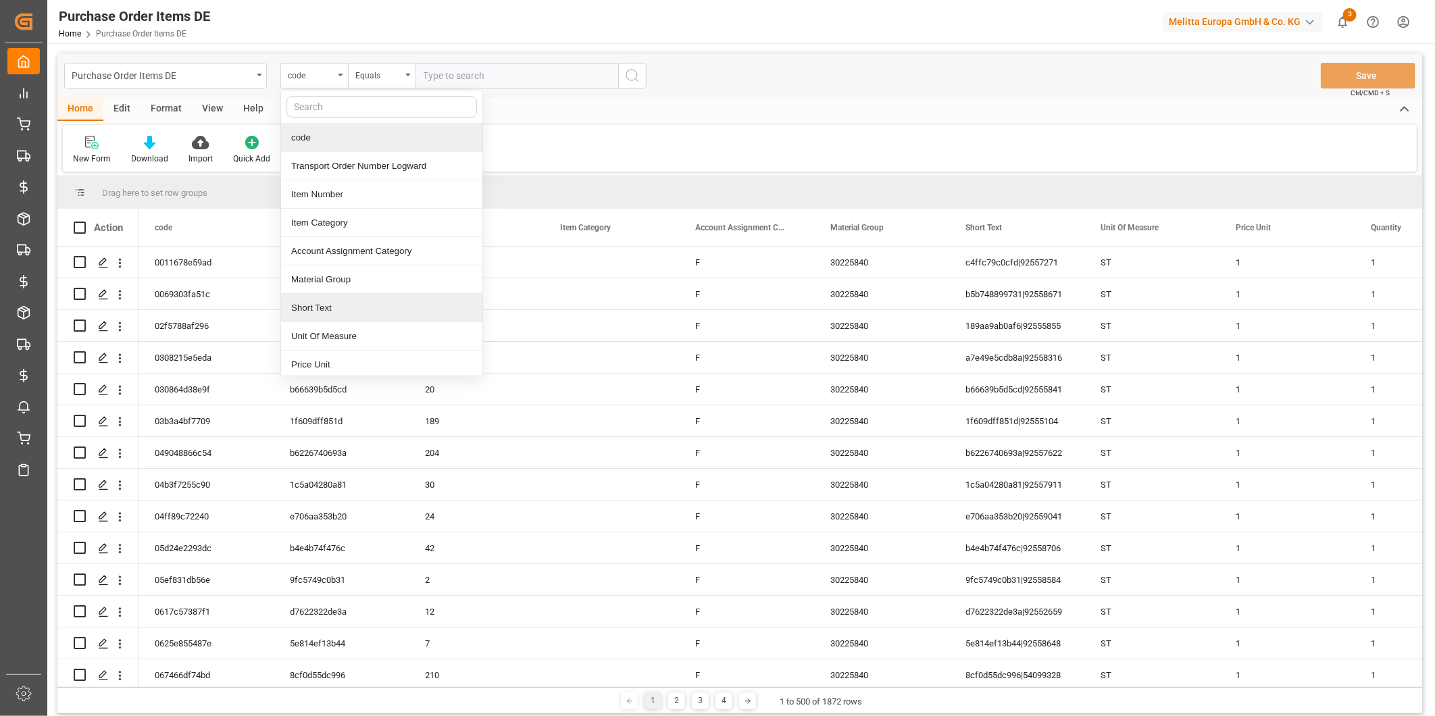
click at [355, 304] on div "Short Text" at bounding box center [381, 308] width 201 height 28
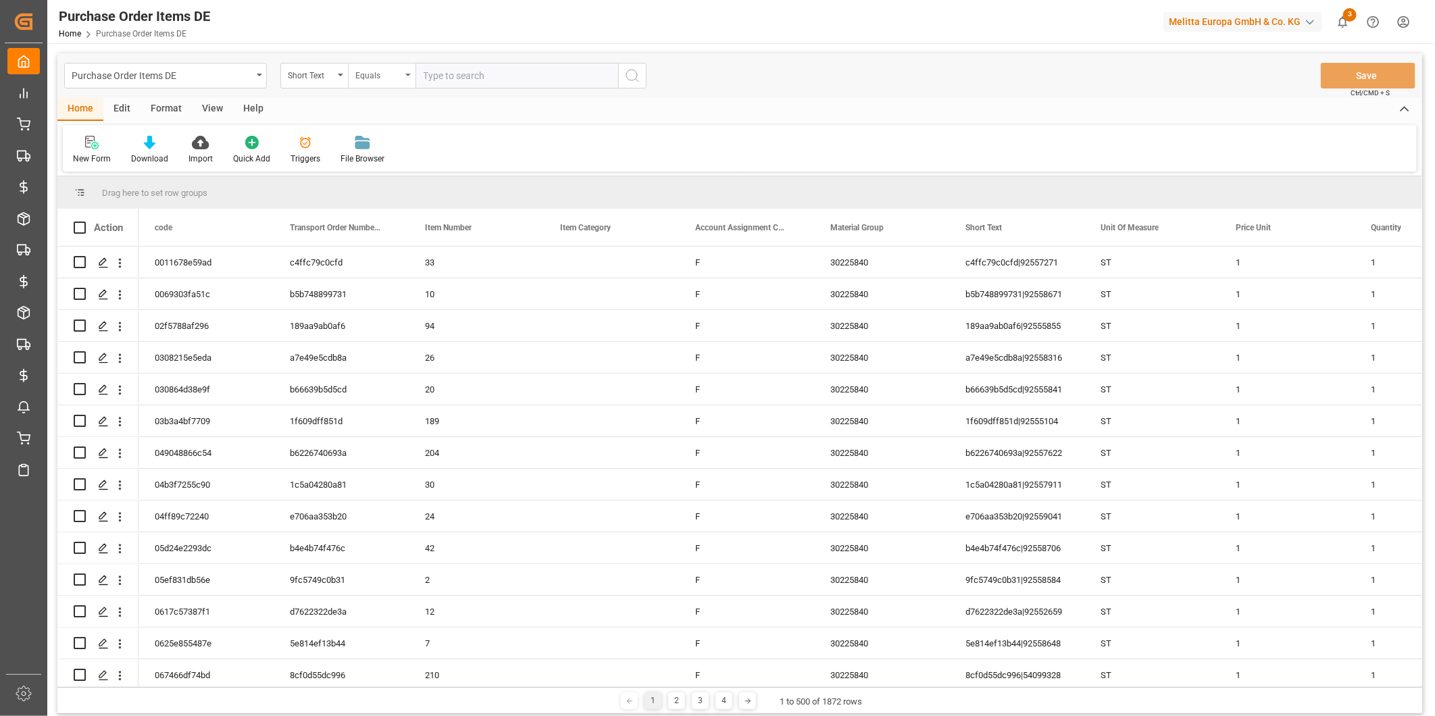
click at [393, 64] on div "Equals" at bounding box center [382, 76] width 68 height 26
click at [401, 168] on div "Fuzzy search" at bounding box center [449, 166] width 201 height 28
click at [453, 81] on input "text" at bounding box center [516, 76] width 203 height 26
paste input "630bf683e662"
type input "630bf683e662"
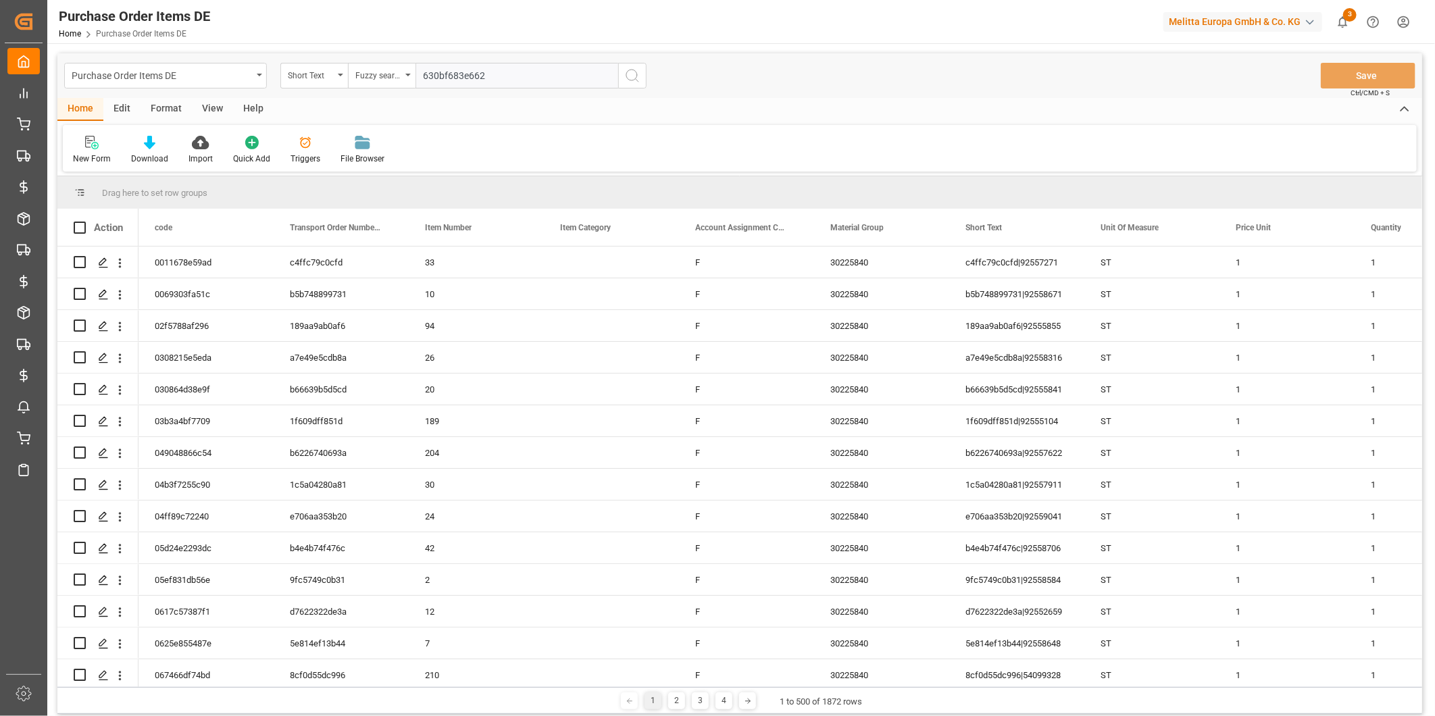
click at [620, 77] on button "search button" at bounding box center [632, 76] width 28 height 26
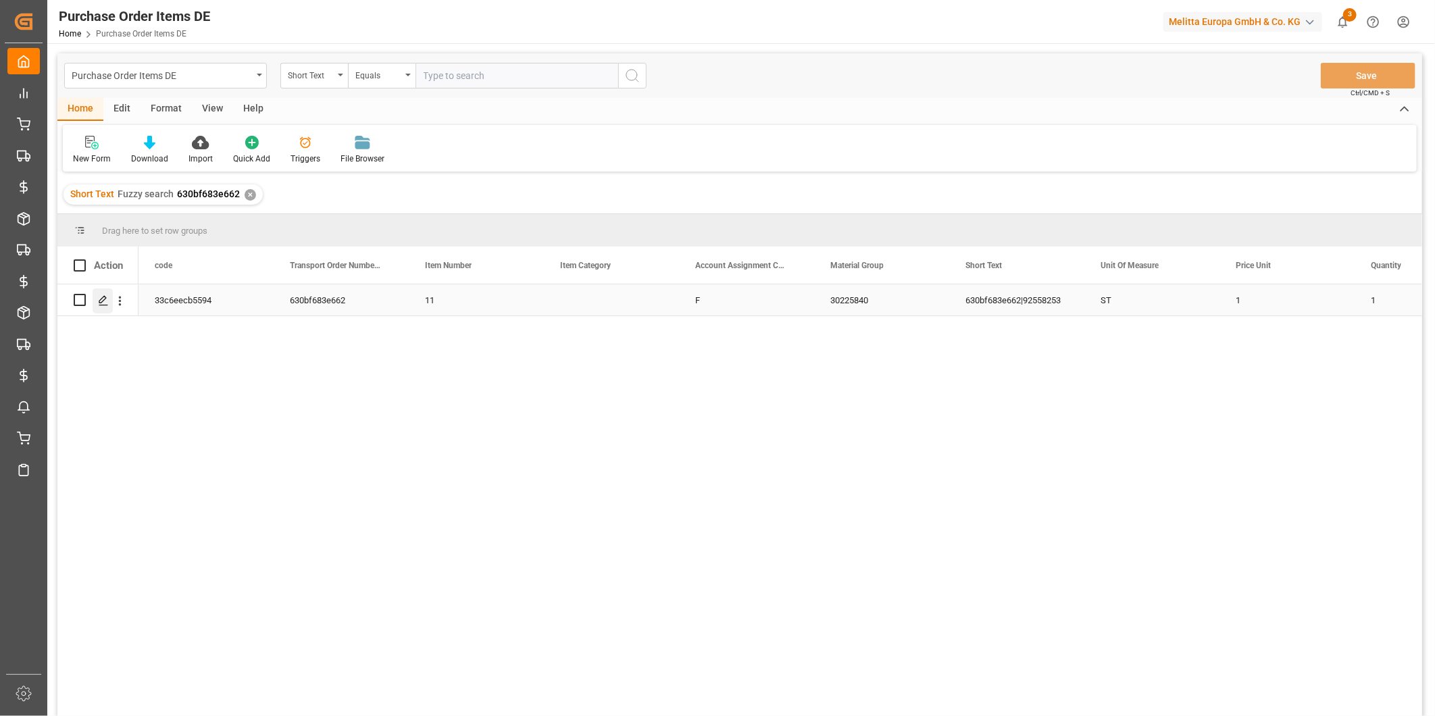
click at [108, 302] on icon "Press SPACE to select this row." at bounding box center [103, 300] width 11 height 11
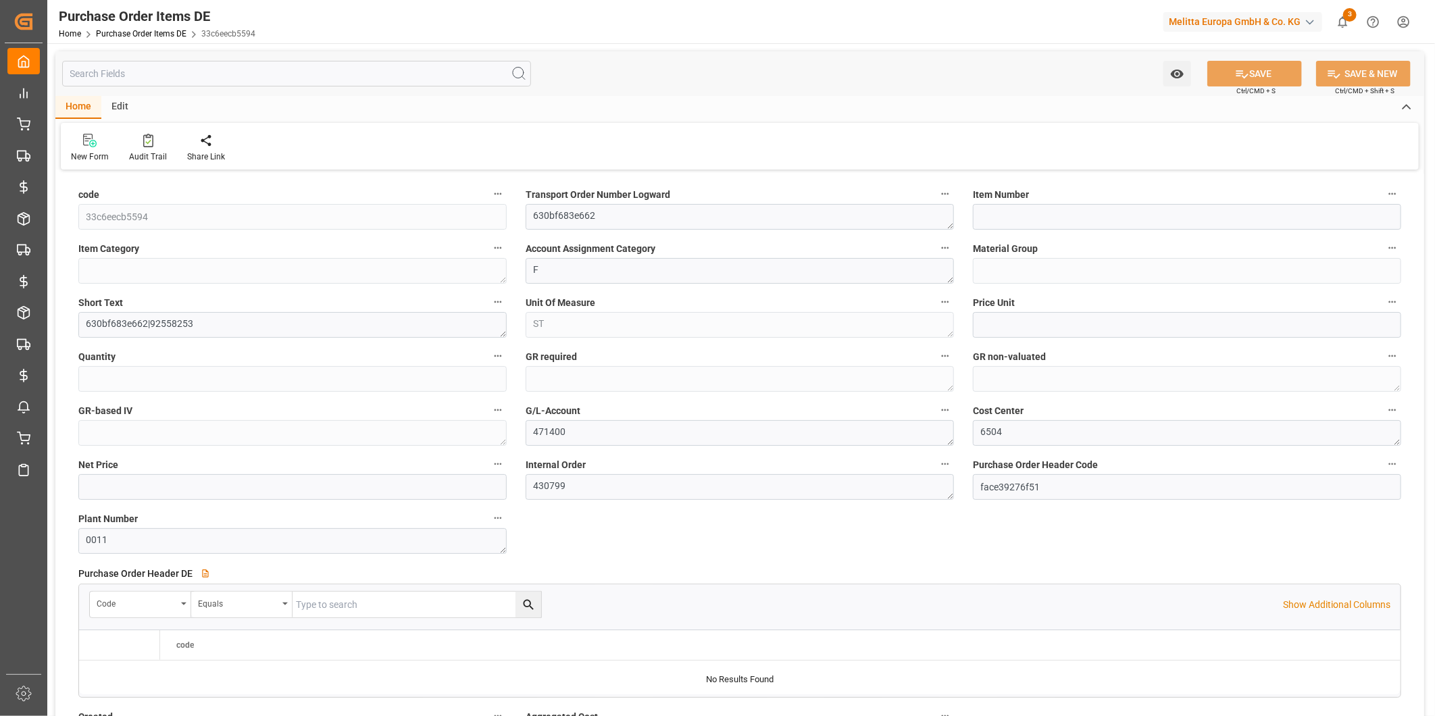
type input "11"
type input "30225840"
type input "1"
type input "823.5459"
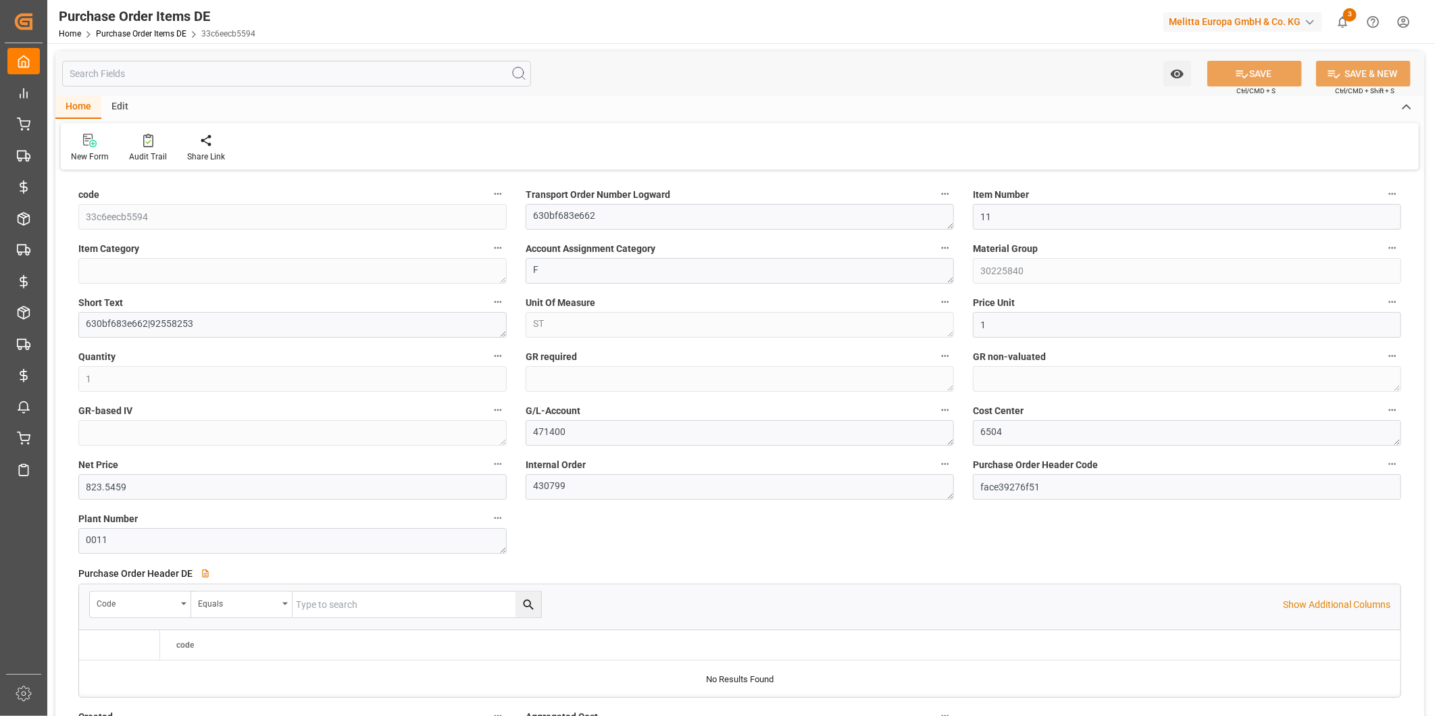
type input "29-09-2025 14:00"
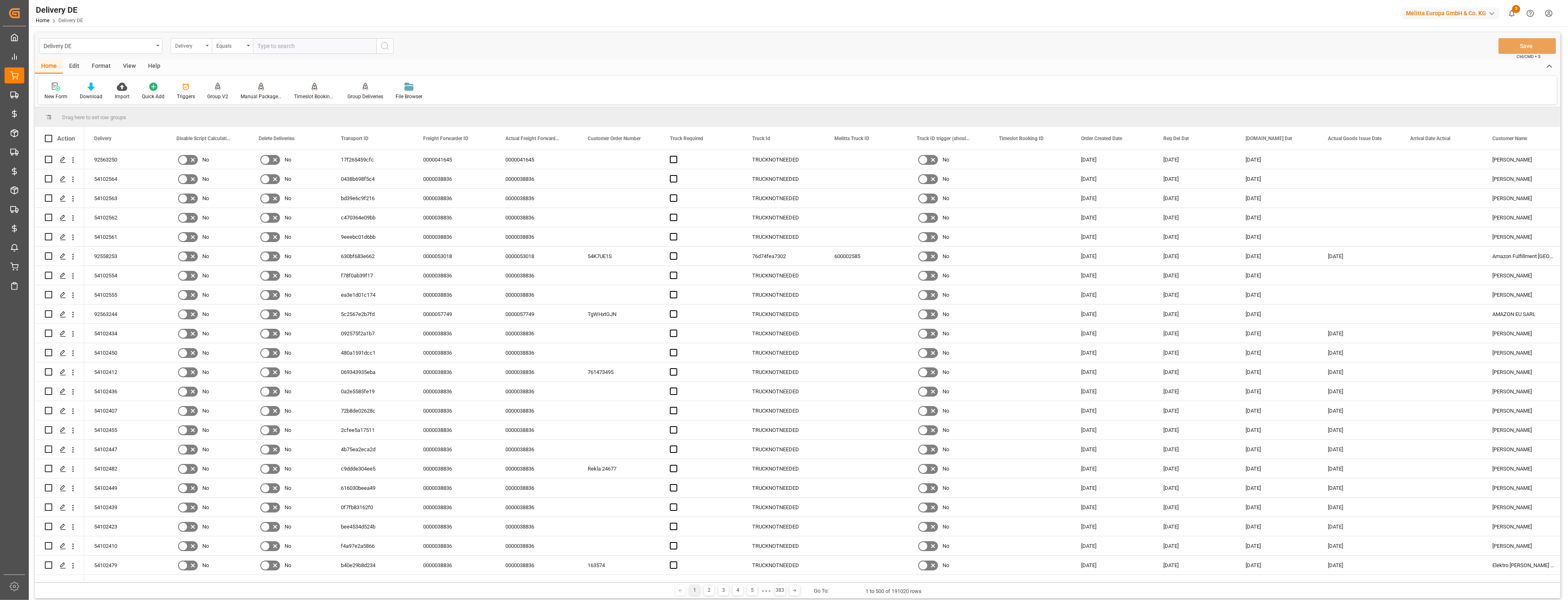
click at [188, 47] on div "Delivery" at bounding box center [189, 45] width 28 height 10
click at [194, 64] on input "text" at bounding box center [232, 65] width 116 height 13
type input "rout"
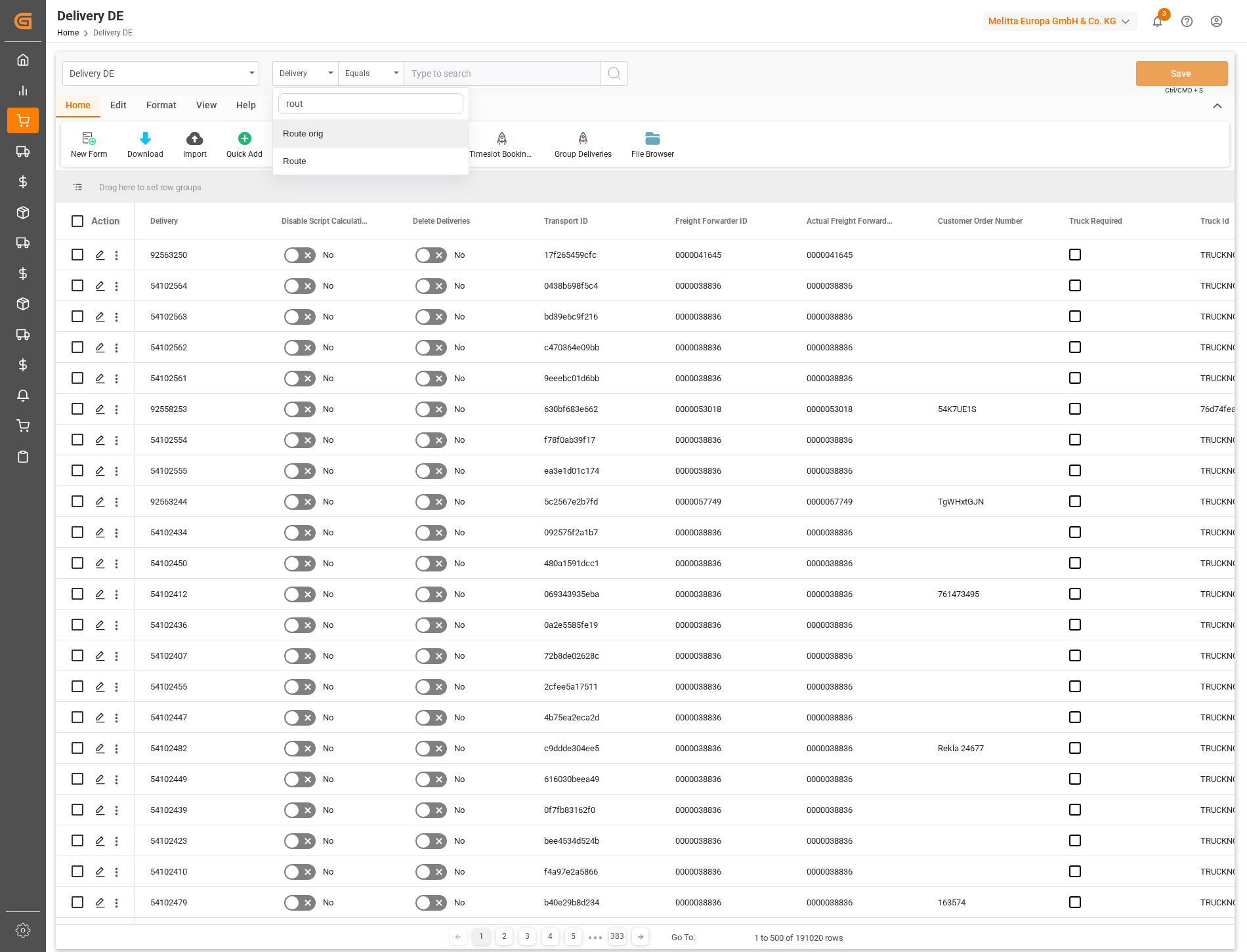
click at [320, 133] on div "Route orig" at bounding box center [370, 134] width 195 height 27
click at [315, 71] on div "Route orig" at bounding box center [302, 72] width 45 height 16
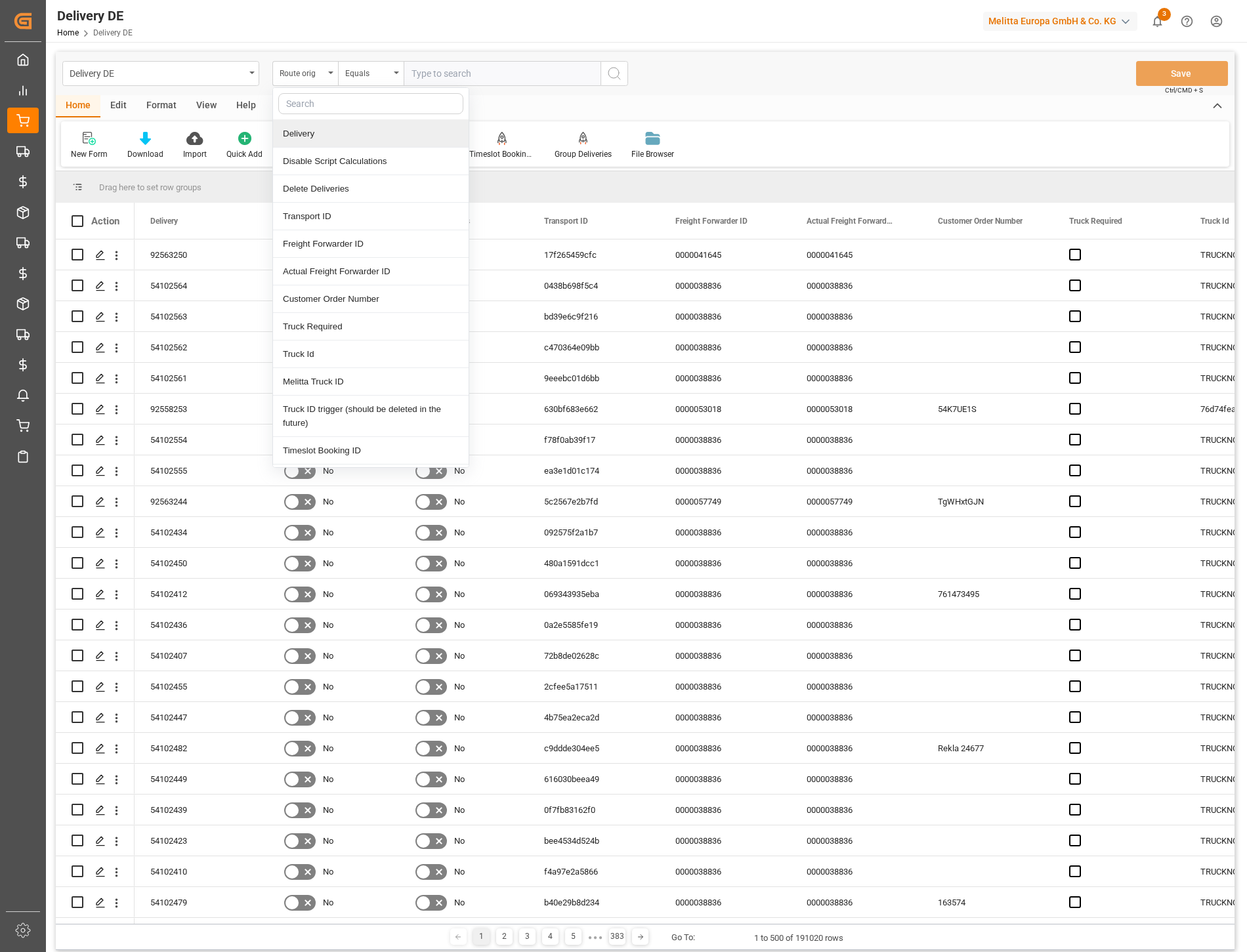
click at [318, 106] on input "text" at bounding box center [370, 104] width 185 height 21
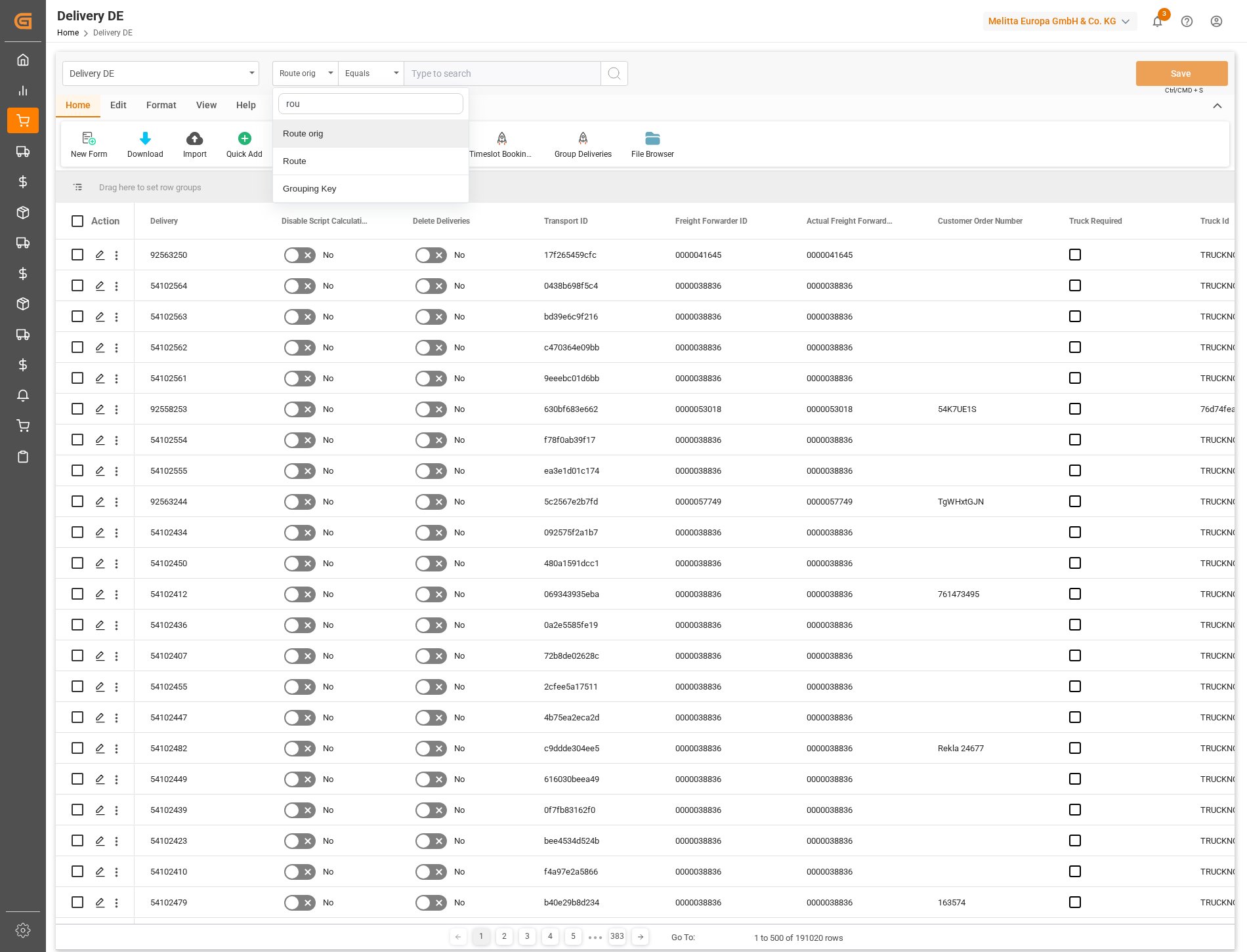
type input "rout"
click at [306, 162] on div "Route" at bounding box center [370, 161] width 195 height 27
click at [444, 73] on input "text" at bounding box center [501, 74] width 197 height 25
type input "760"
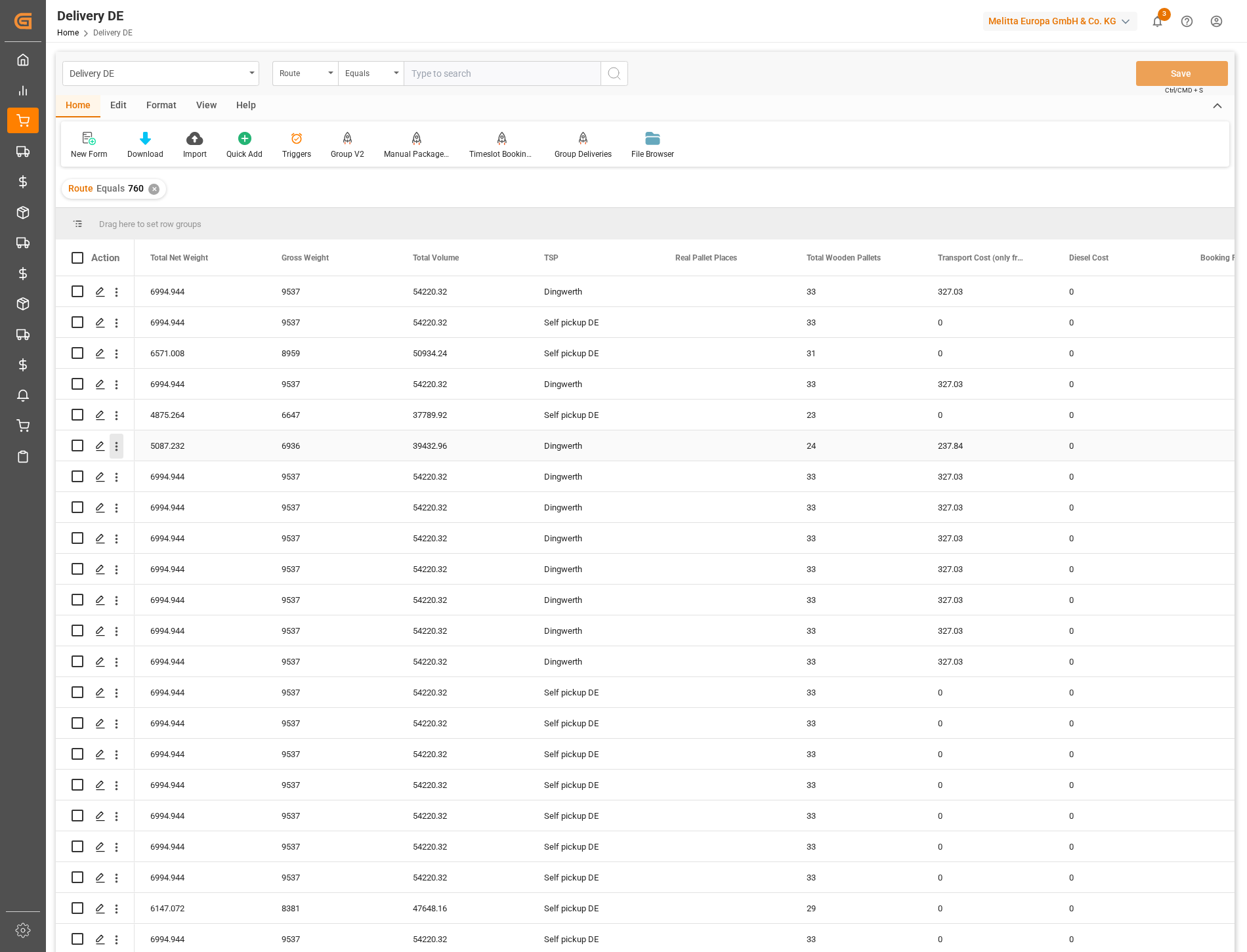
click at [117, 446] on icon "open menu" at bounding box center [117, 446] width 3 height 9
click at [157, 464] on div "Open in new tab" at bounding box center [190, 474] width 162 height 27
click at [116, 417] on icon "open menu" at bounding box center [117, 416] width 14 height 14
click at [137, 438] on span "Press SPACE to select this row." at bounding box center [132, 443] width 23 height 14
click at [159, 67] on div "Delivery DE" at bounding box center [157, 72] width 175 height 17
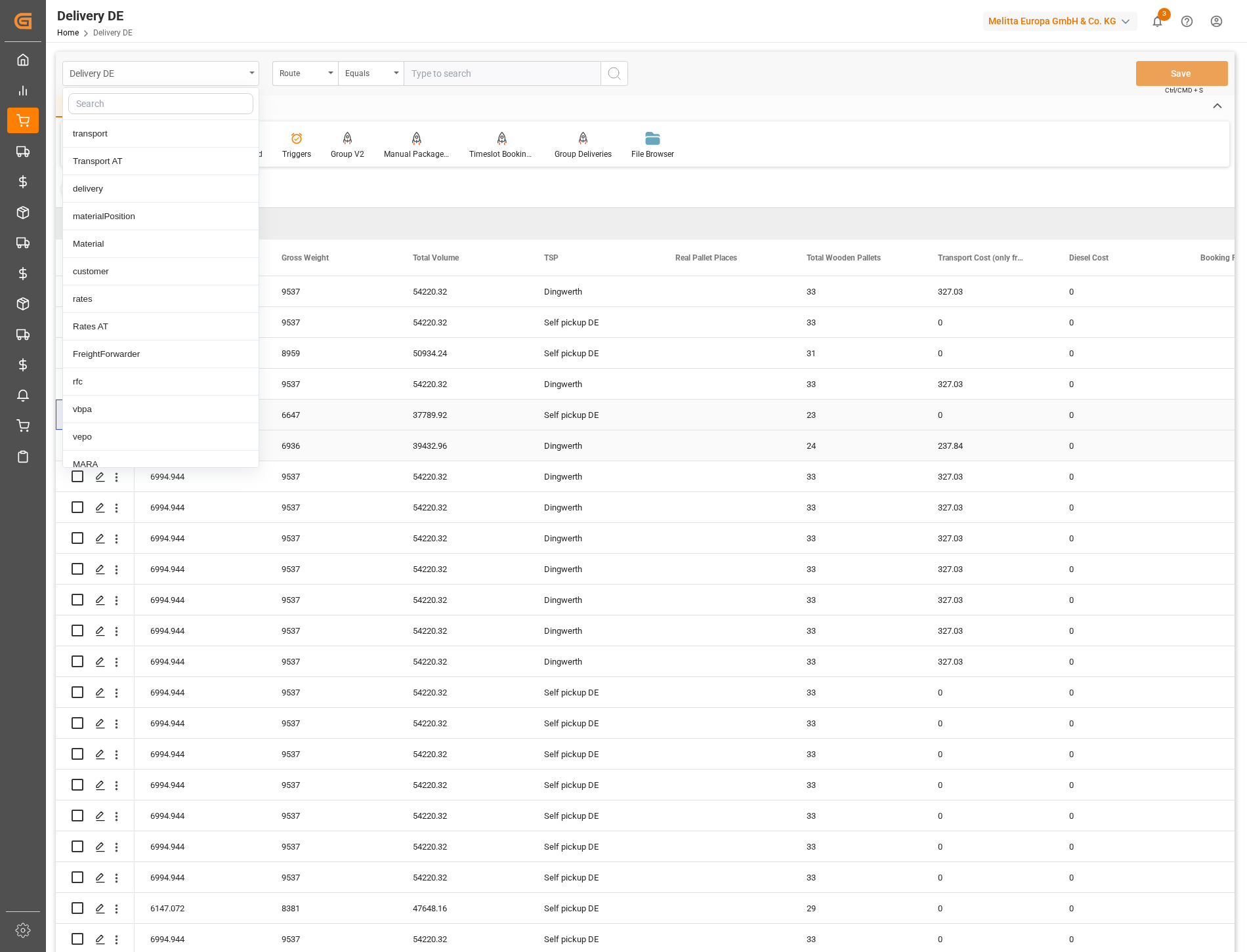
type input "c"
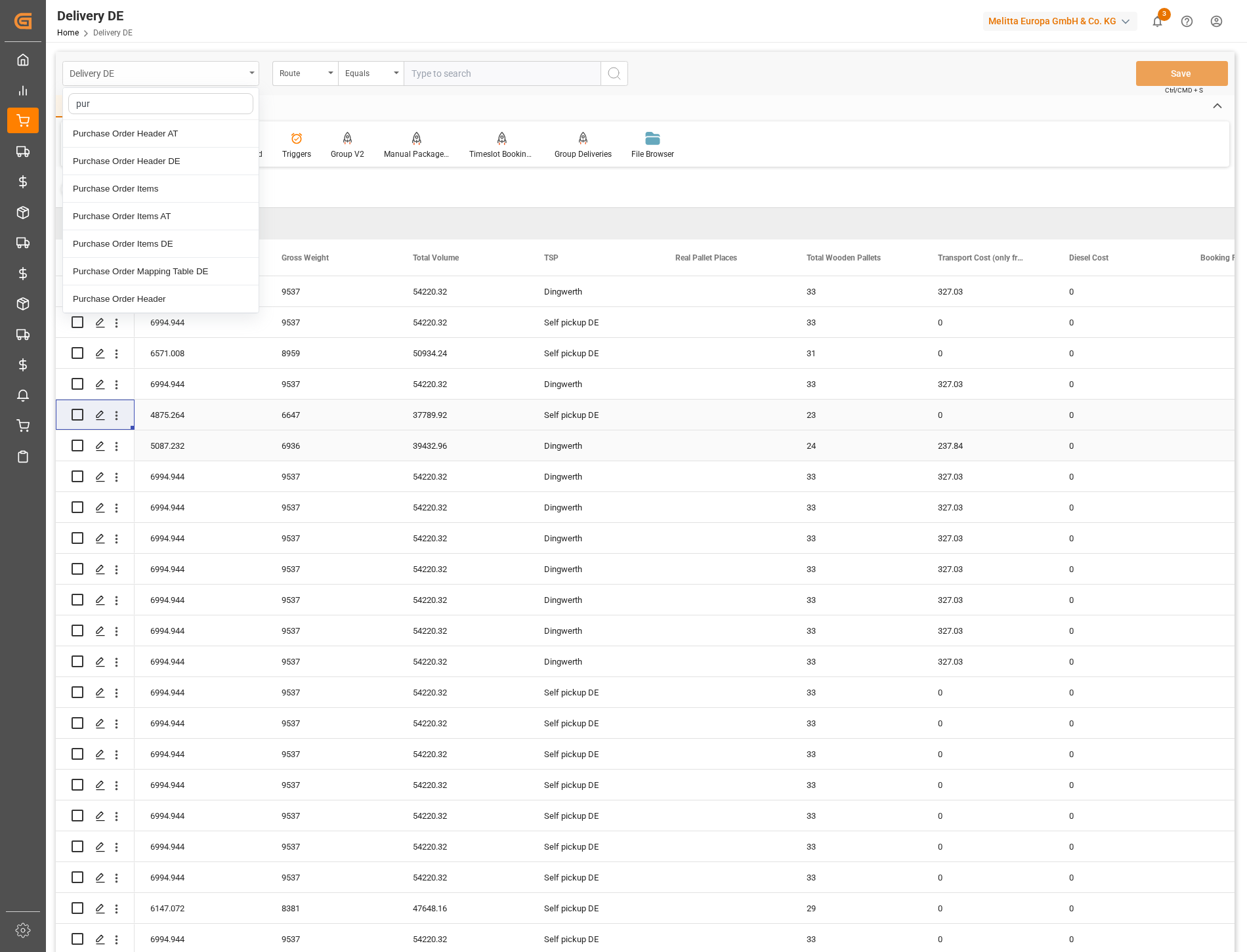
type input "purc"
click at [182, 276] on div "Purchase Order Mapping Table DE" at bounding box center [160, 272] width 195 height 27
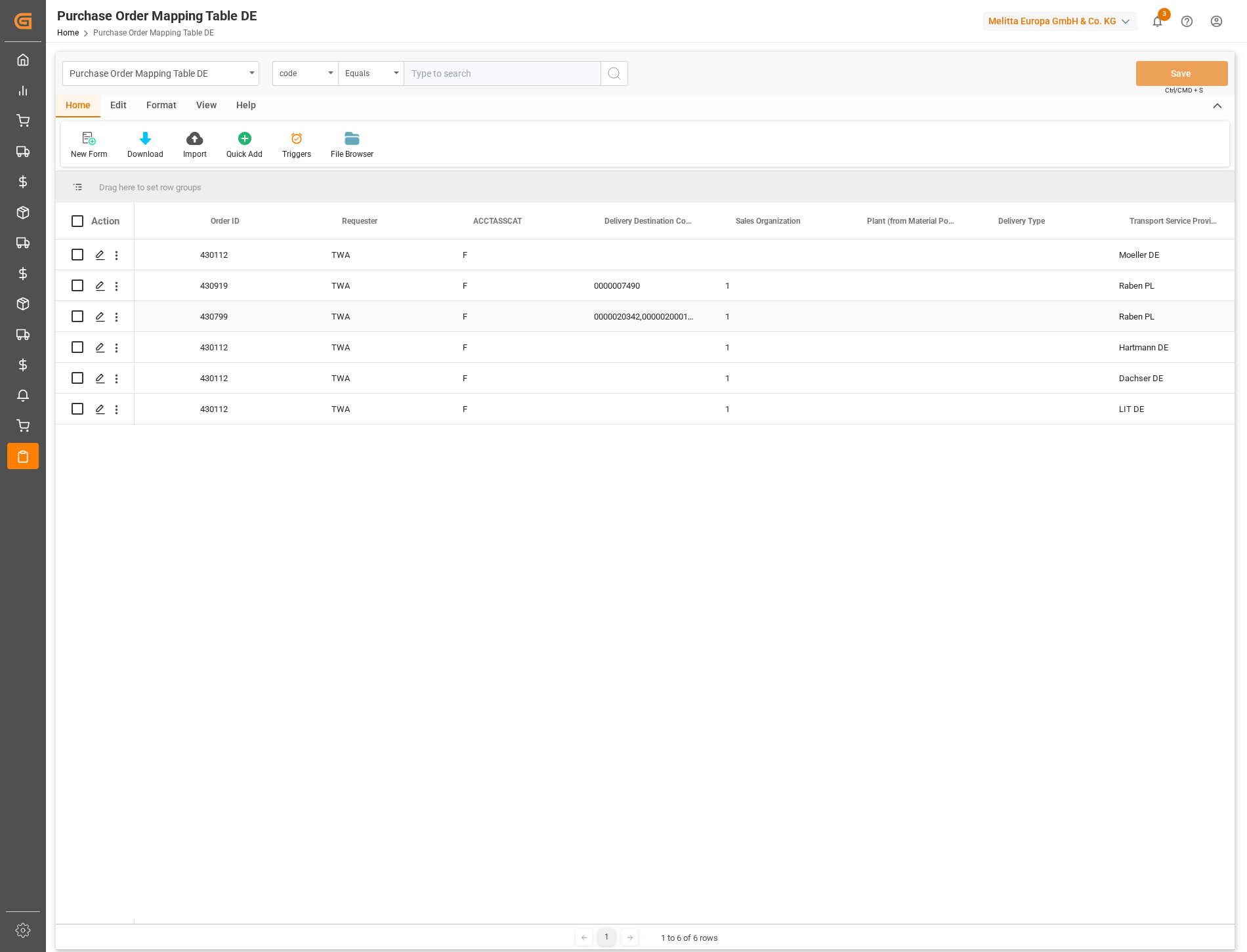
scroll to position [0, 1270]
drag, startPoint x: 699, startPoint y: 223, endPoint x: 709, endPoint y: 206, distance: 19.7
click at [713, 206] on div at bounding box center [715, 221] width 5 height 36
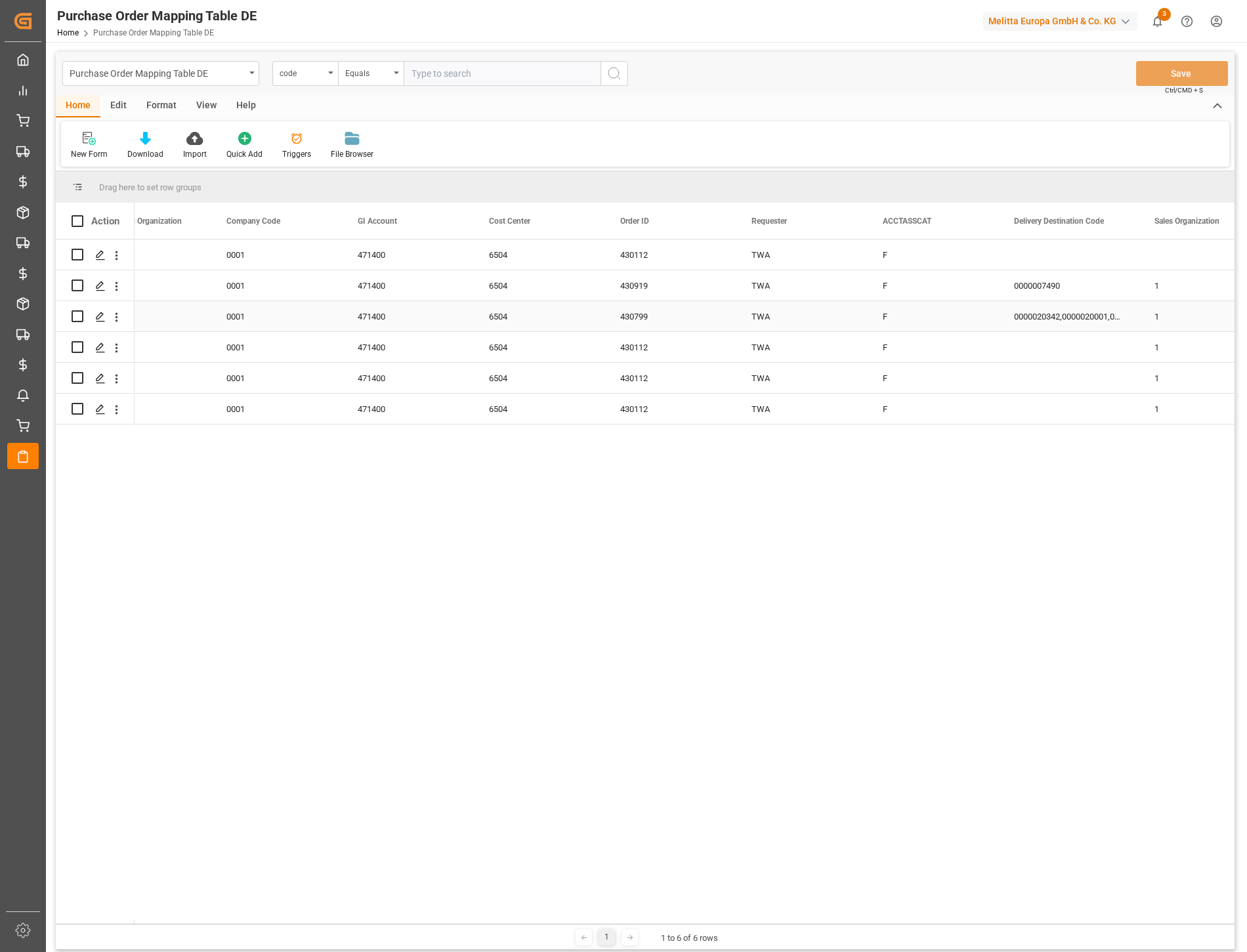
scroll to position [0, 453]
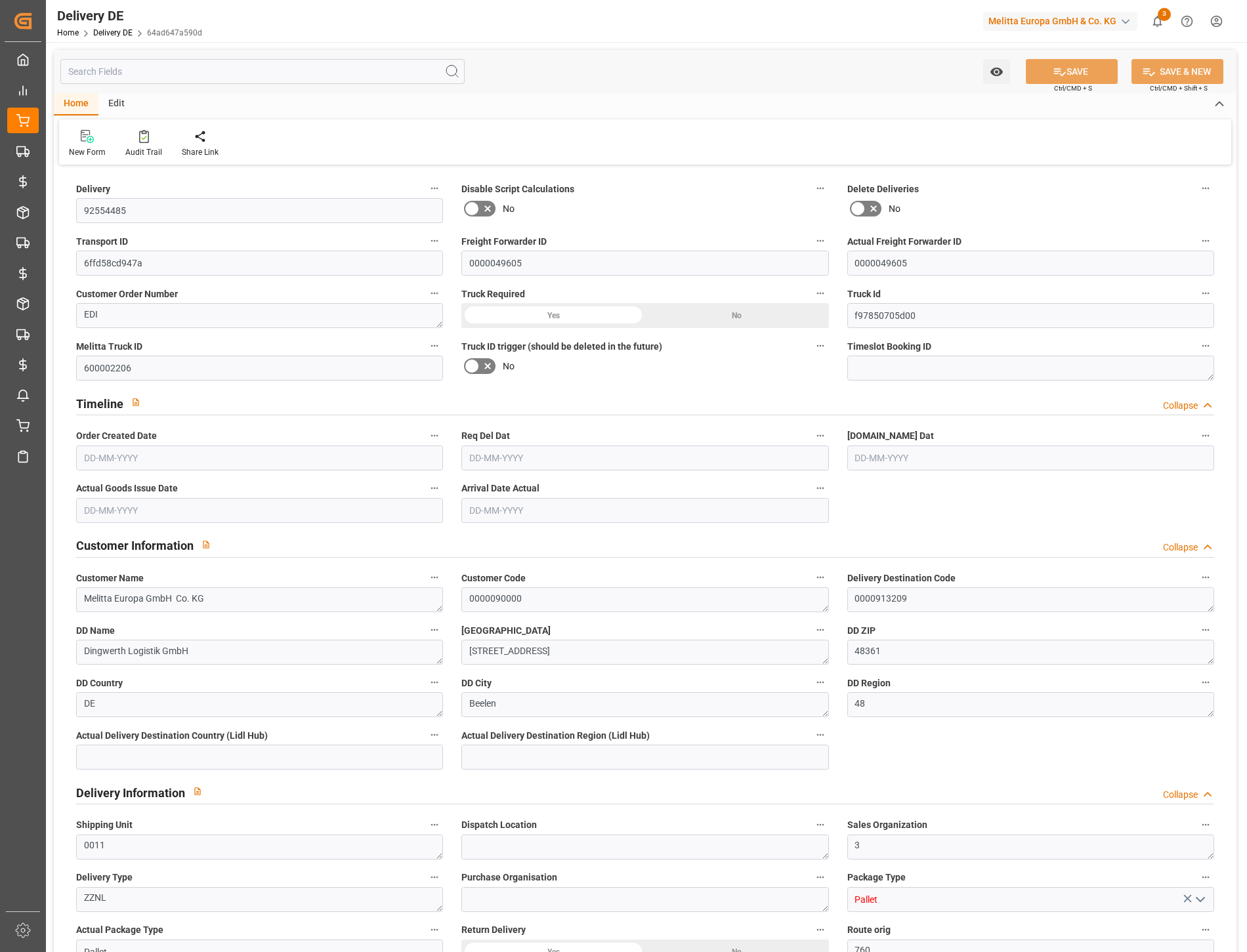
type input "24"
type input "5087.232"
type input "6936"
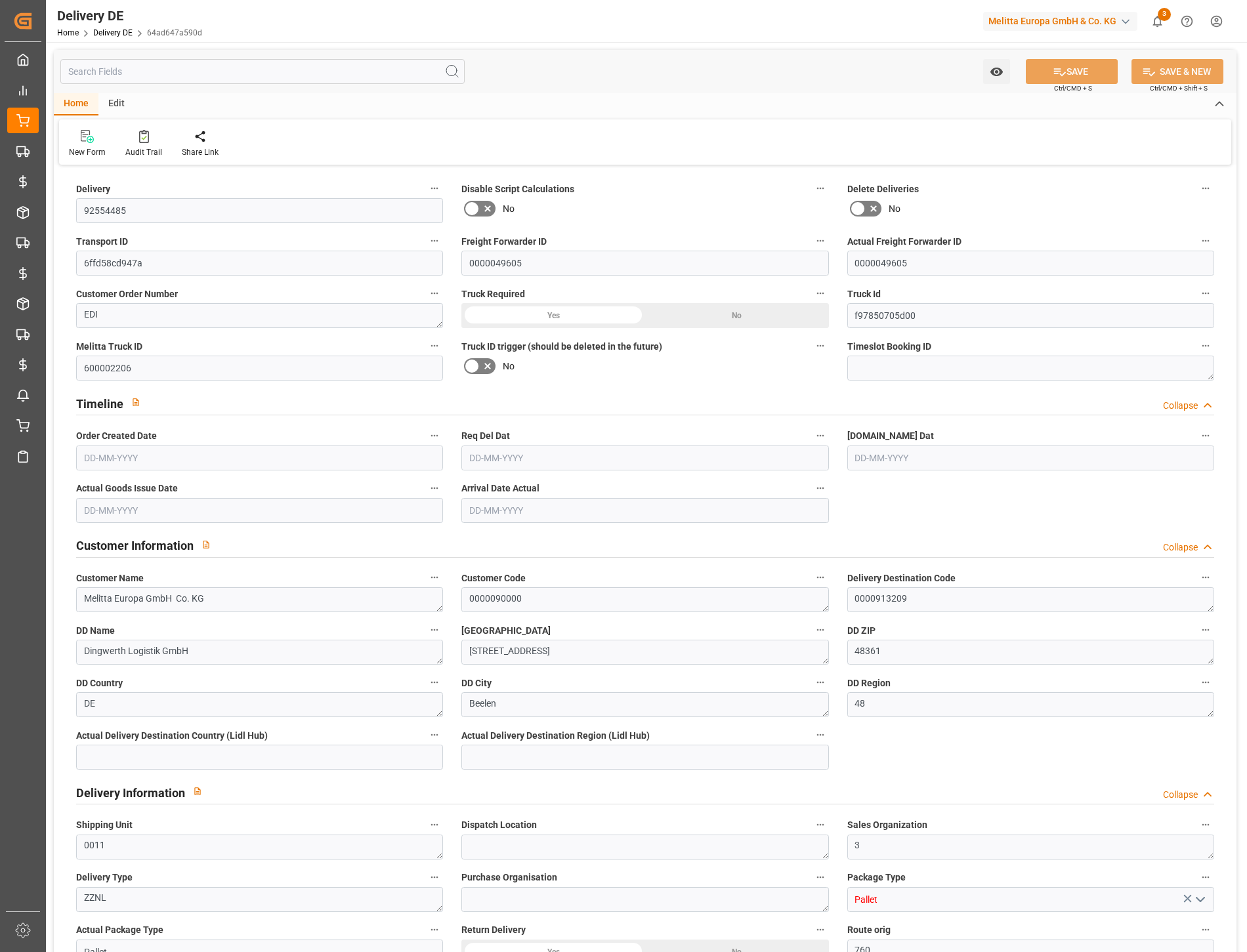
type input "39432.96"
type input "[DATE]"
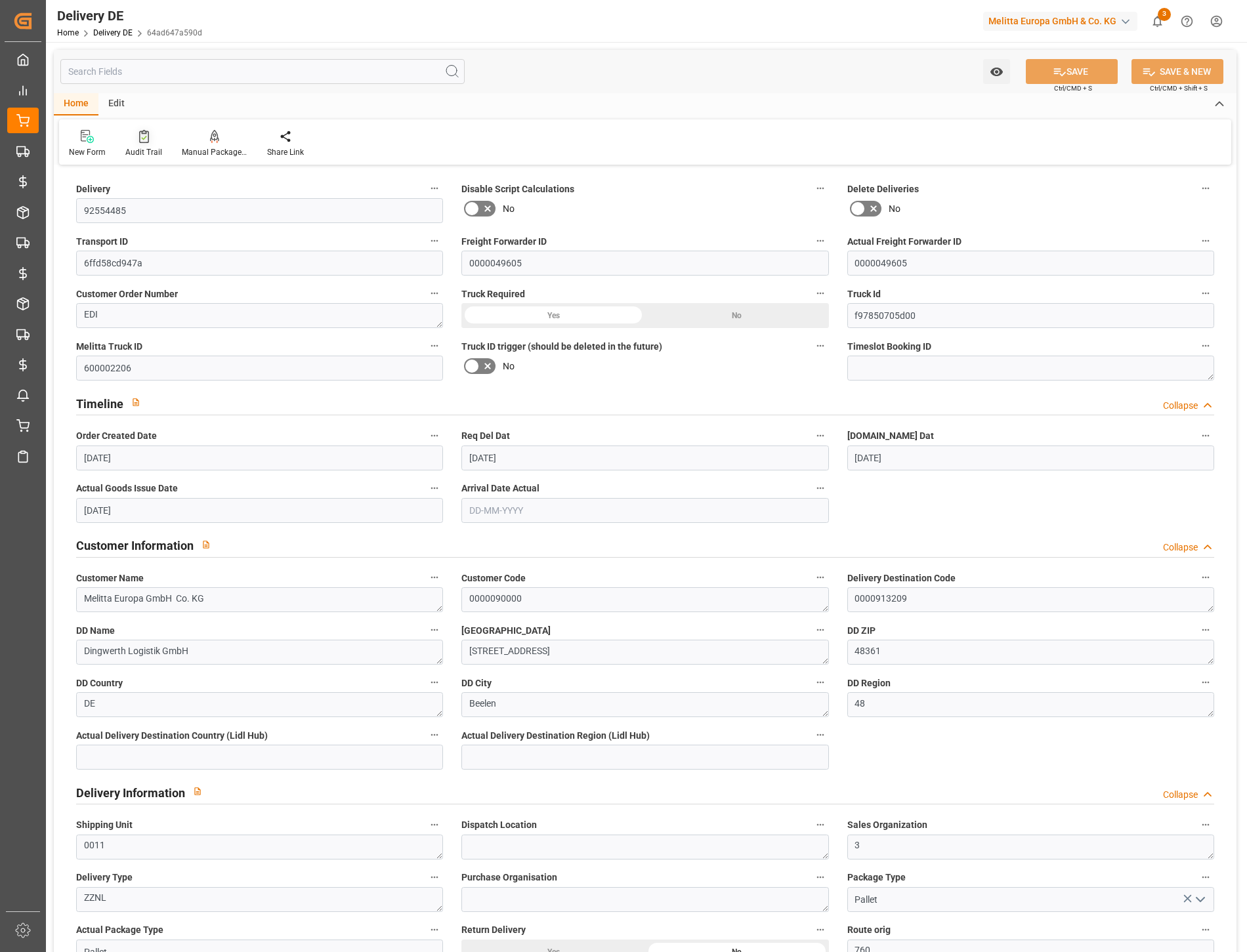
click at [150, 143] on div "Audit Trail" at bounding box center [144, 144] width 56 height 29
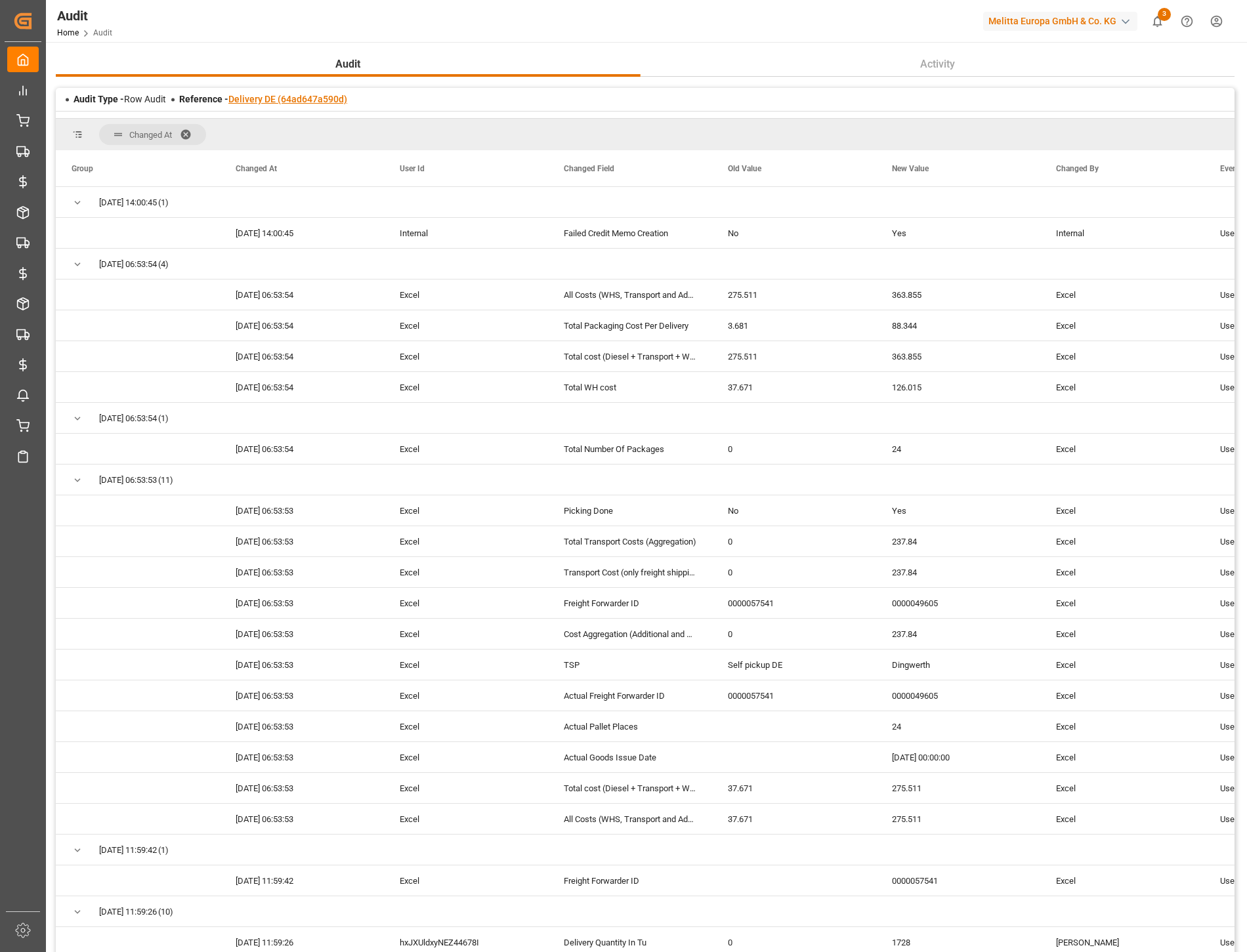
click at [318, 94] on link "Delivery DE (64ad647a590d)" at bounding box center [287, 99] width 118 height 11
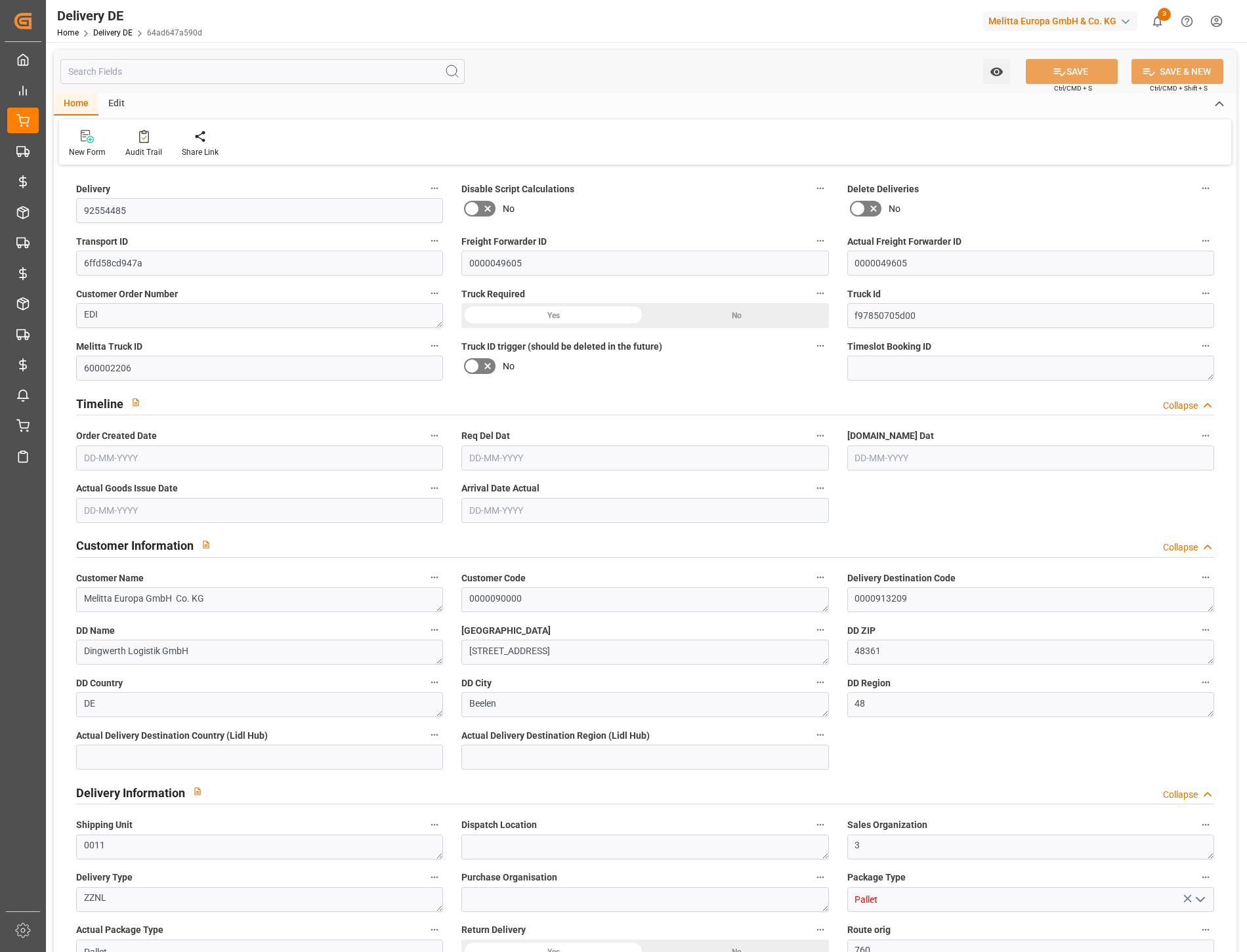
type input "92554485"
type input "6ffd58cd947a"
type input "0000049605"
type textarea "EDI"
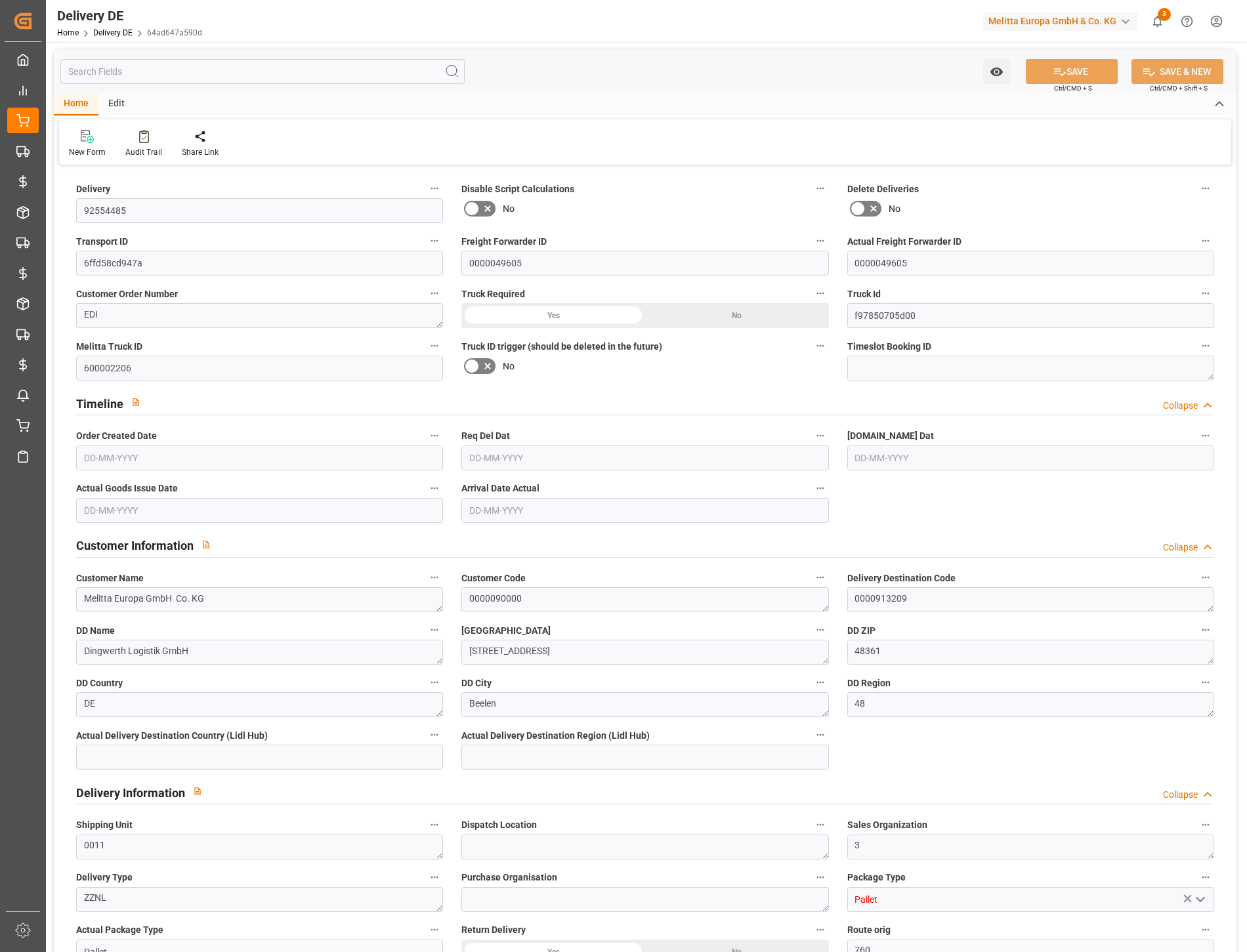
type input "f97850705d00"
type input "600002206"
type textarea "Melitta Europa GmbH Co. KG"
type textarea "0000090000"
type textarea "0000913209"
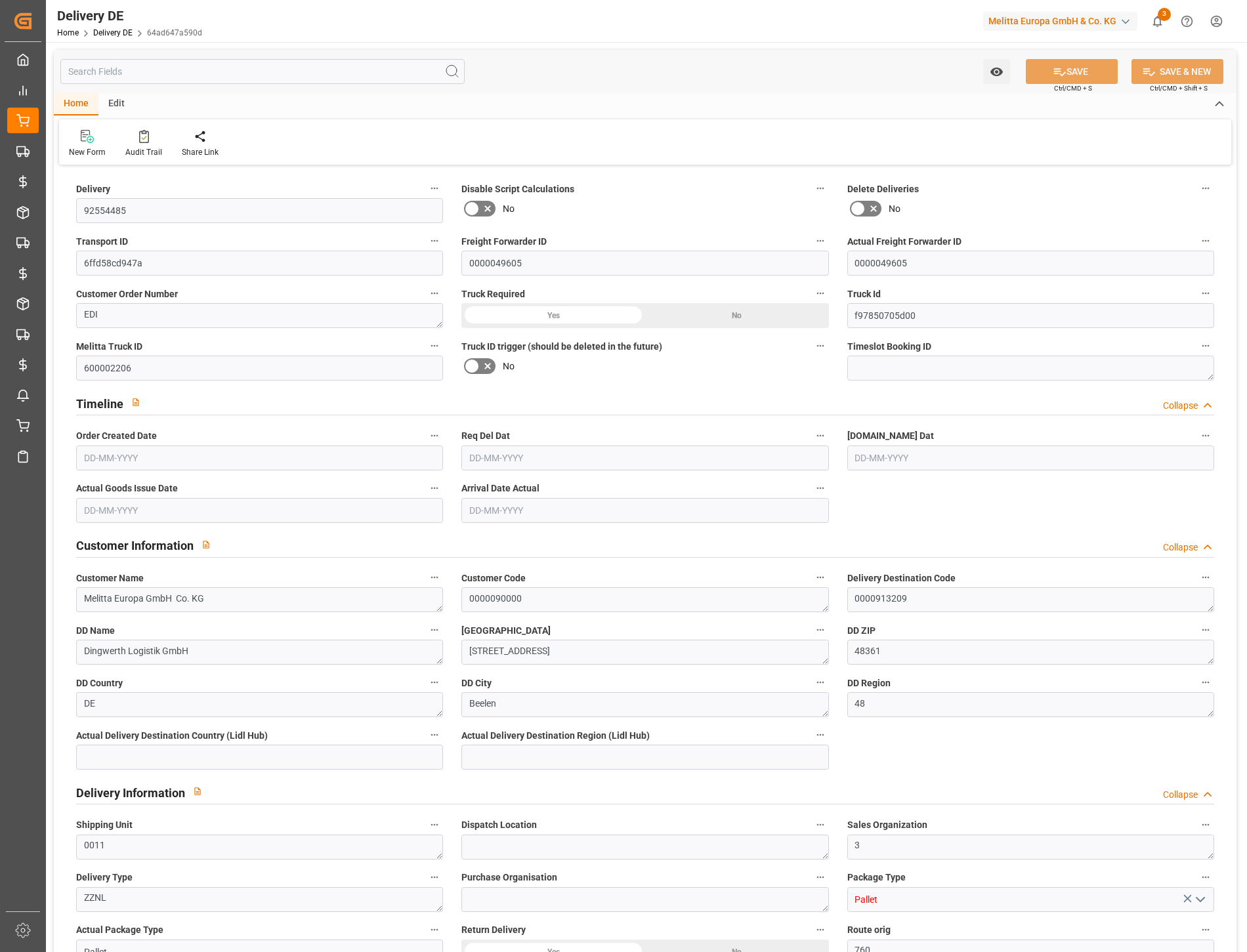
type textarea "Dingwerth Logistik GmbH"
type textarea "[STREET_ADDRESS]"
type textarea "48361"
type textarea "DE"
type textarea "Beelen"
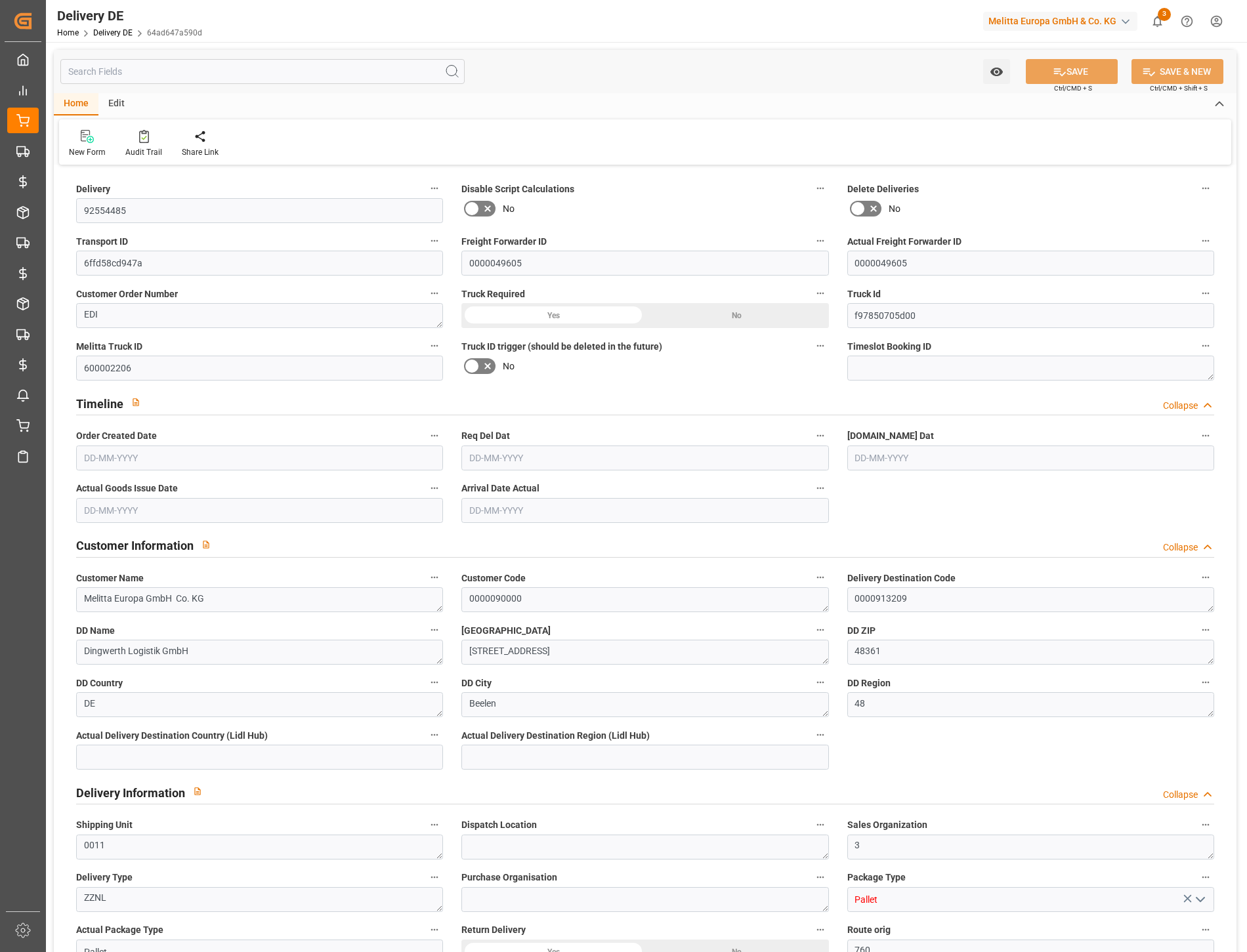
type textarea "48"
type textarea "0011"
type textarea "3"
type textarea "ZZNL"
type input "Pallet"
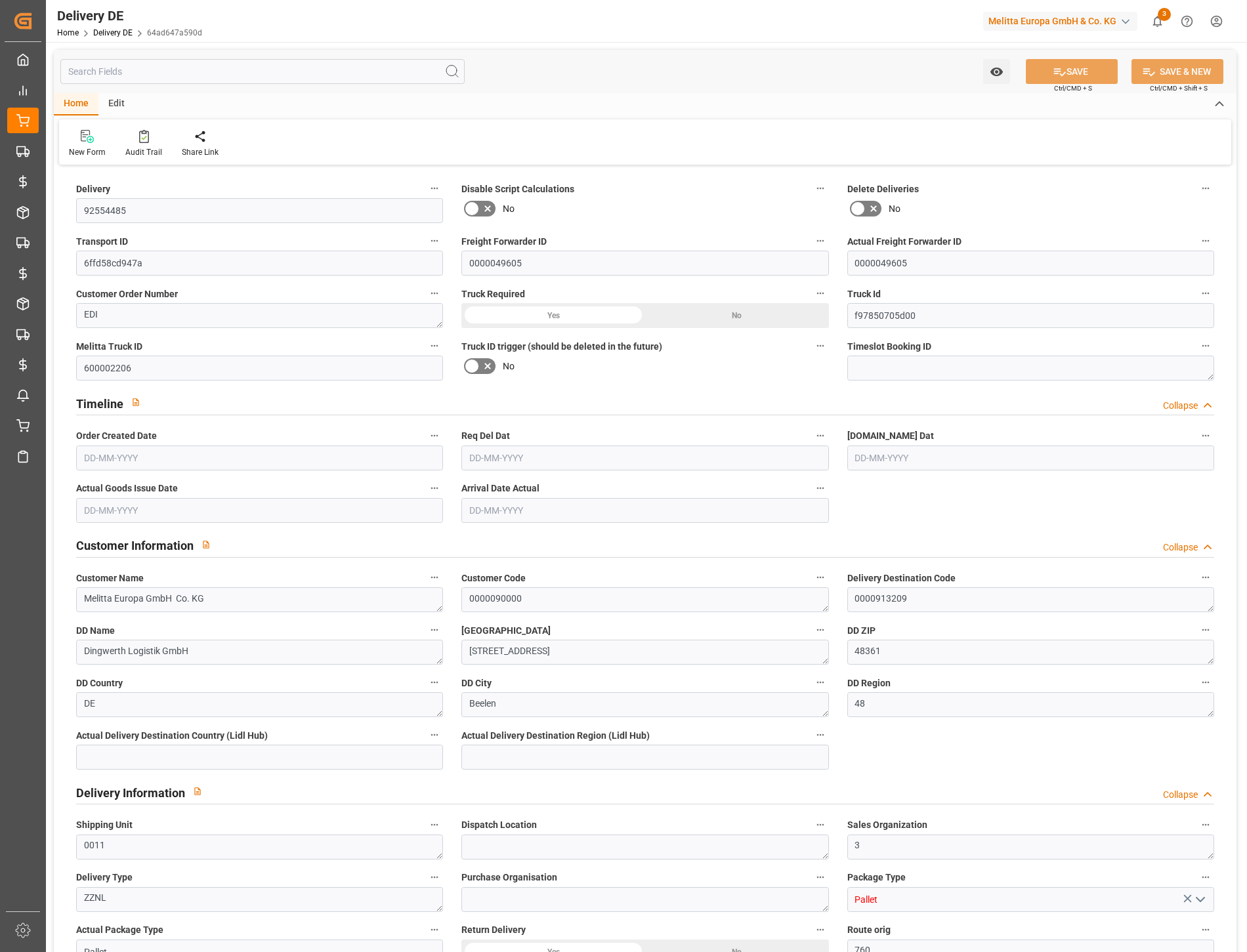
type input "Pallet"
type textarea "760"
type input "760"
type input "10"
type input "PGIC"
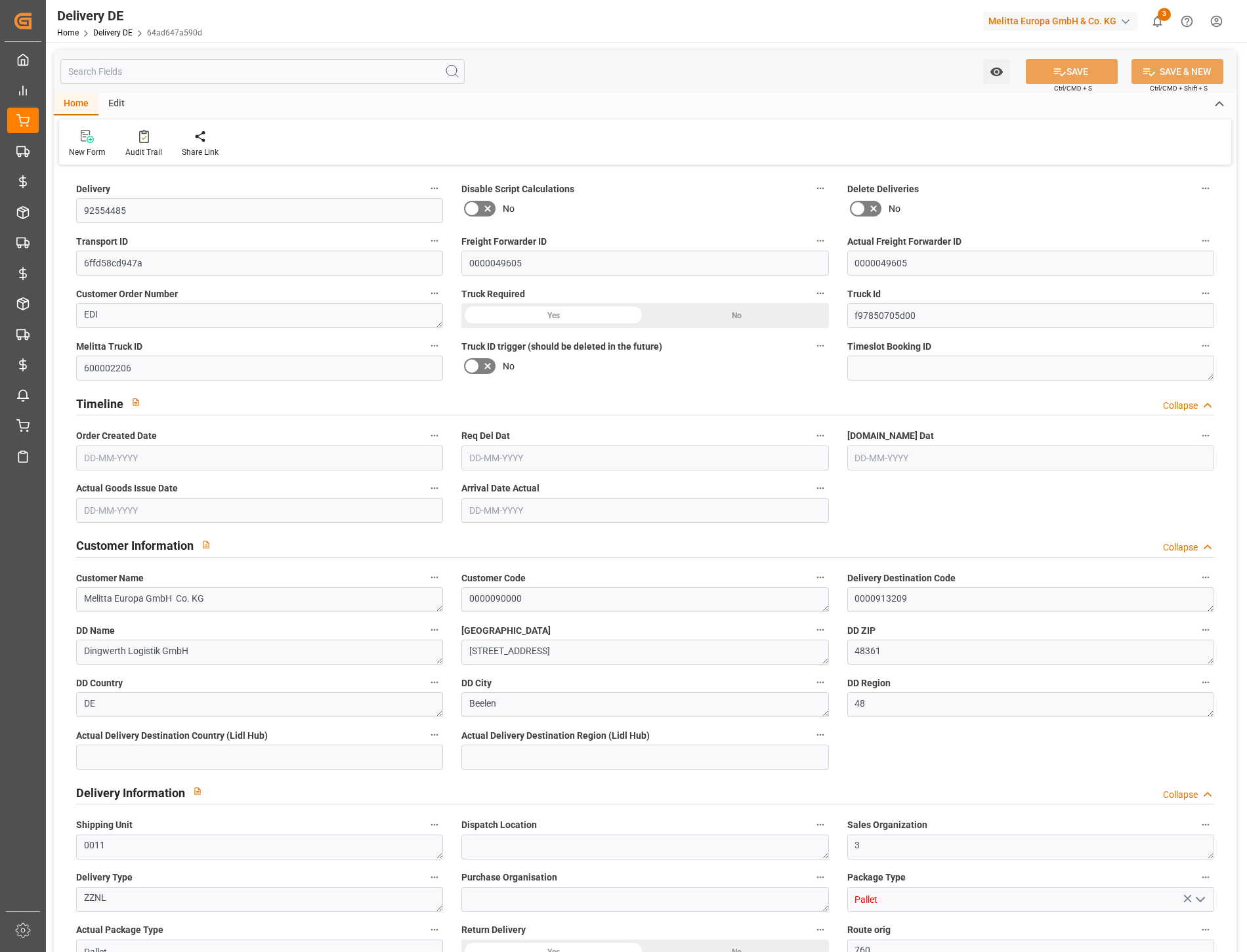
type textarea "Kommissionierung im Karton erlaubt"
type input "EPQC"
type textarea "VP=EUB,Kommi=EUC"
type input "24"
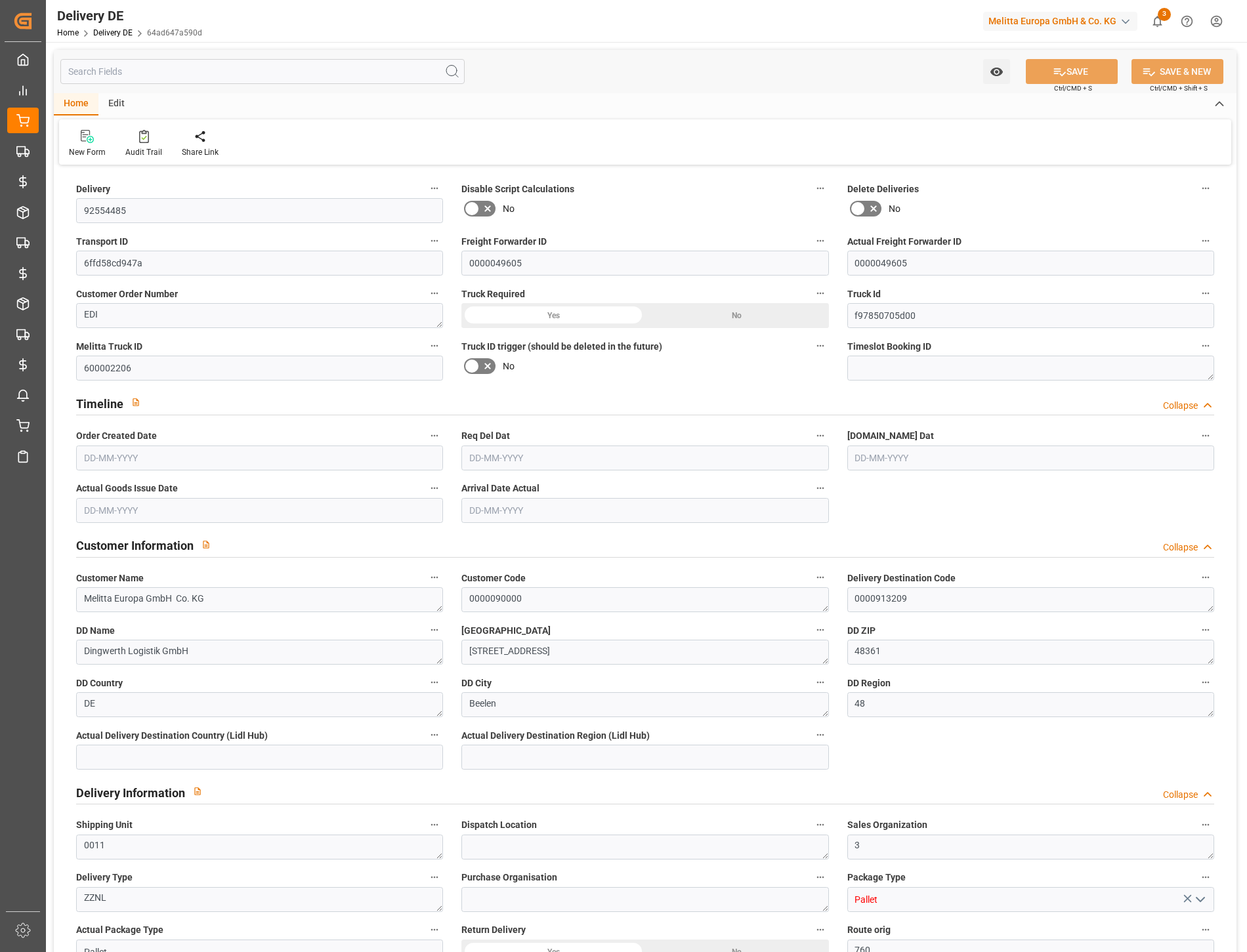
type input "24"
type input "5087.232"
type input "6936"
type input "39432.96"
type input "[DATE]"
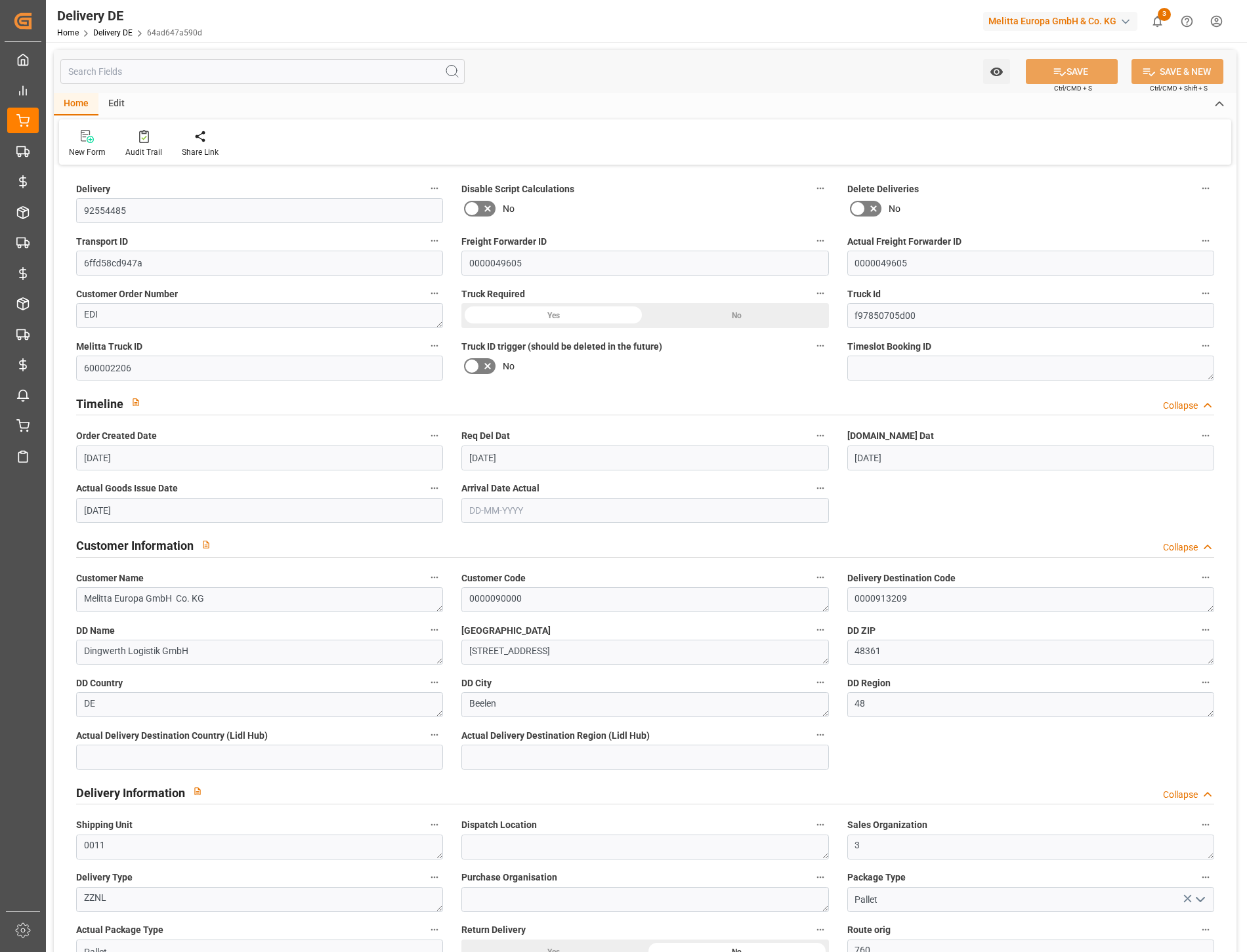
type input "[DATE]"
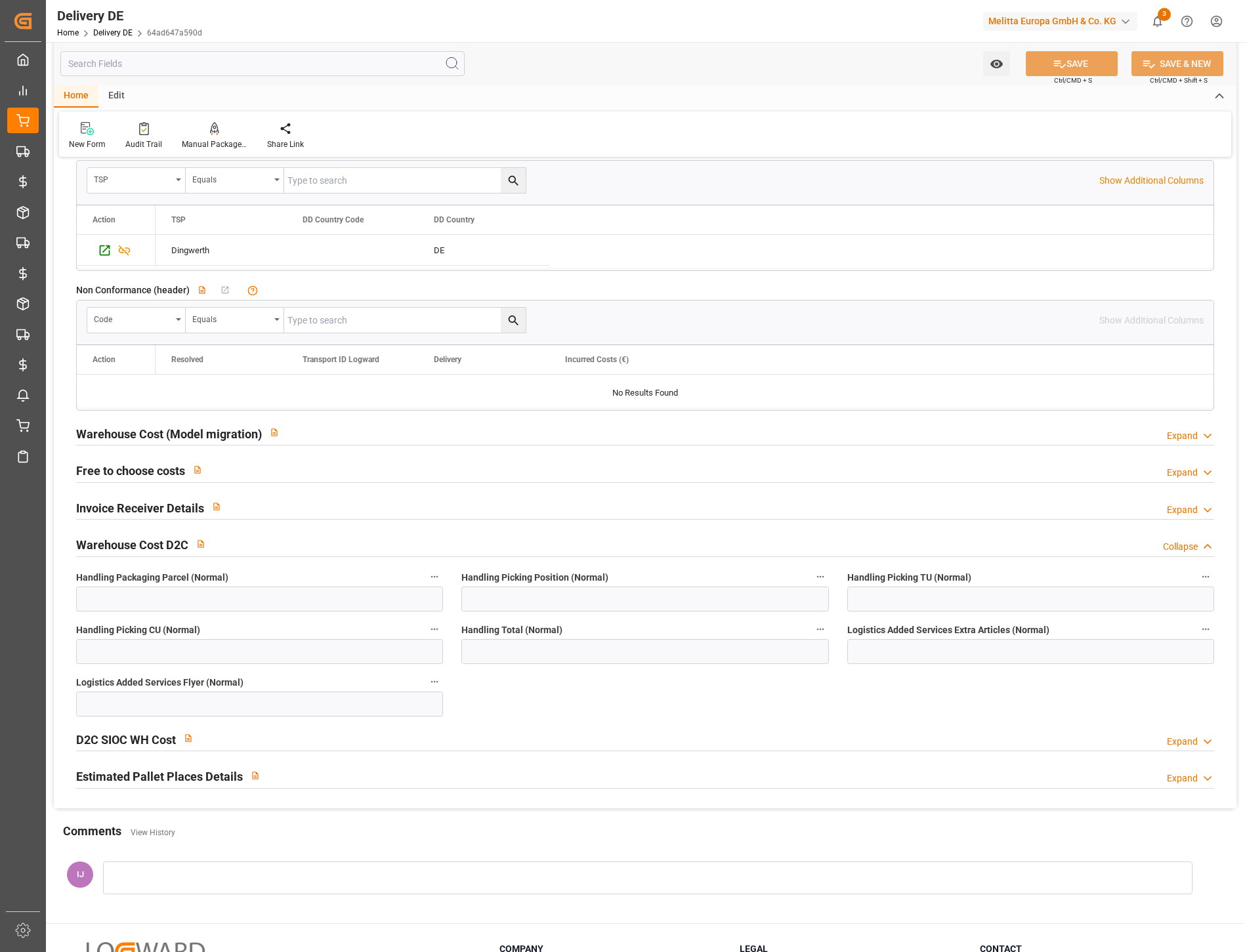
scroll to position [2188, 0]
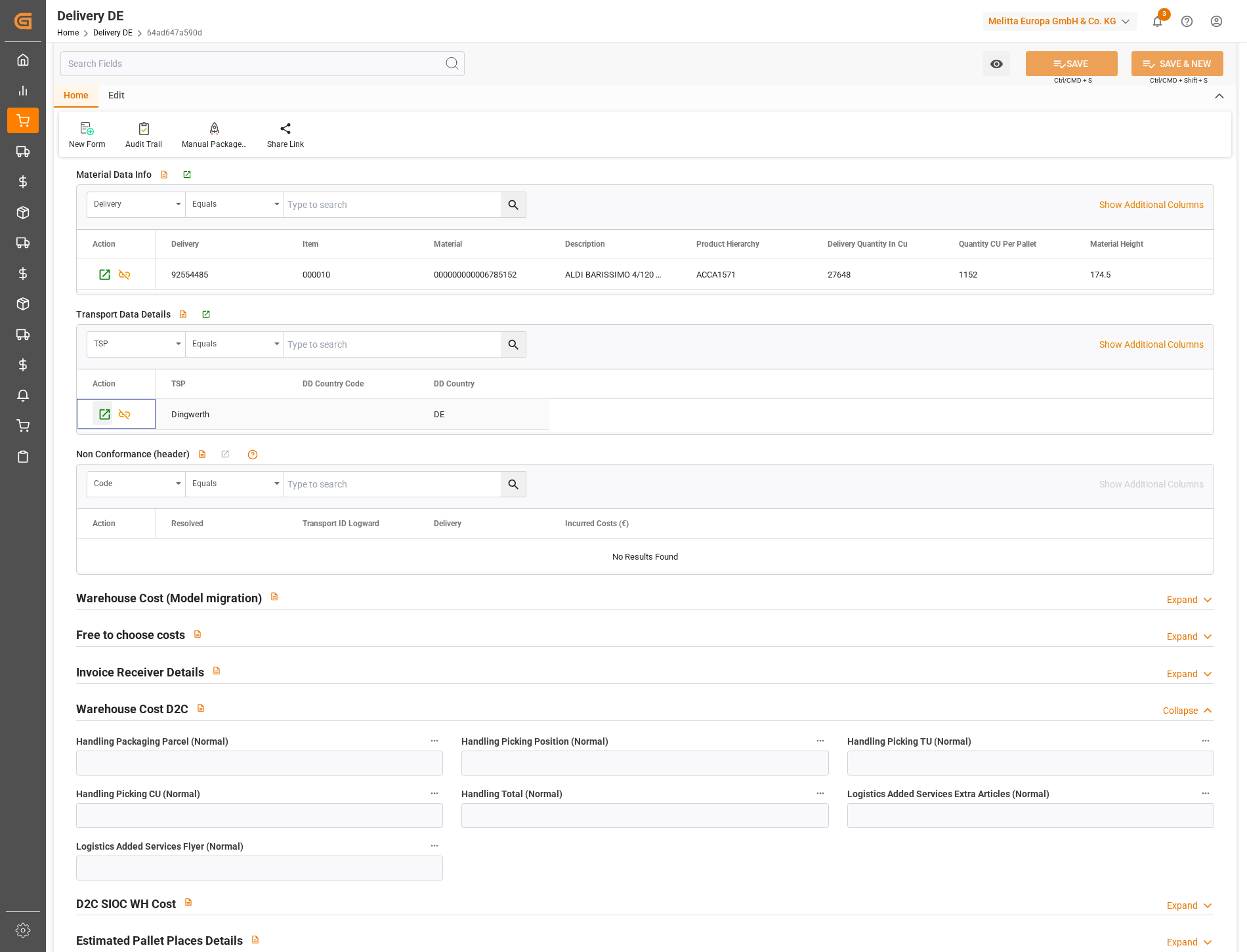
click at [92, 410] on div "Press SPACE to select this row." at bounding box center [102, 413] width 19 height 24
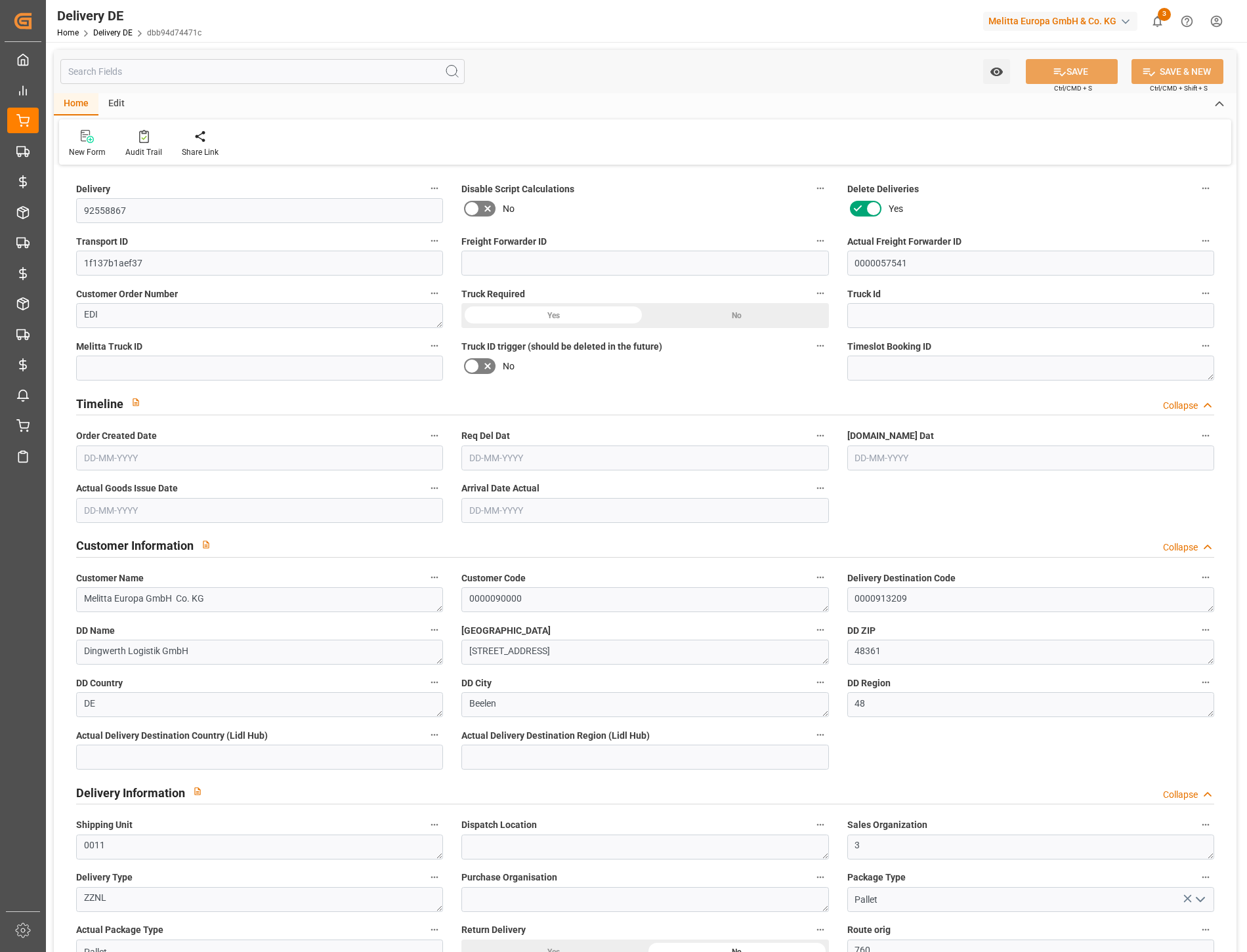
type input "0"
type input "23"
type input "4875.264"
type input "6647"
type input "37789.92"
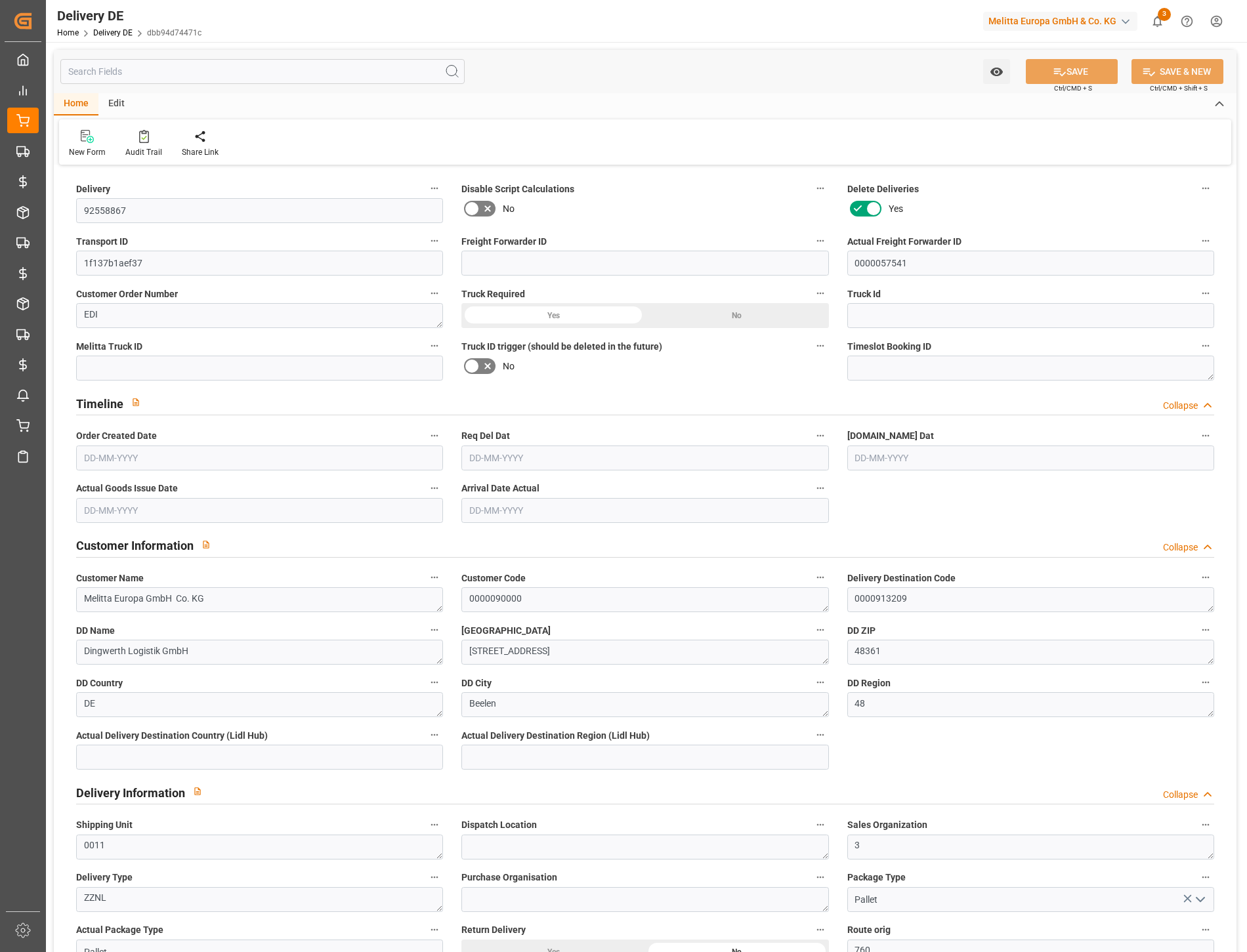
type input "[DATE]"
click at [146, 147] on div "Audit Trail" at bounding box center [144, 153] width 37 height 12
type input "0"
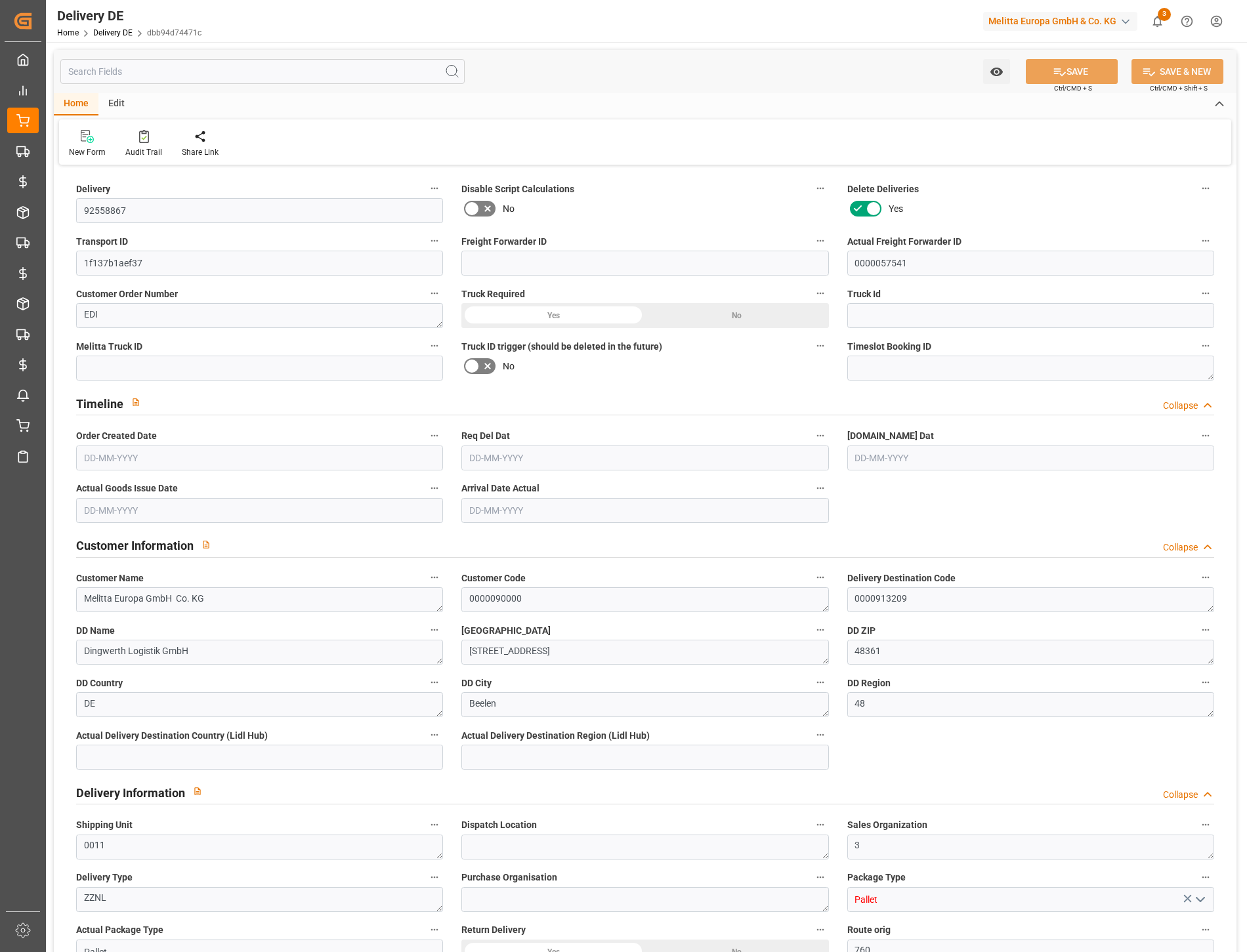
type input "23"
type input "4875.264"
type input "6647"
type input "37789.92"
type input "[DATE]"
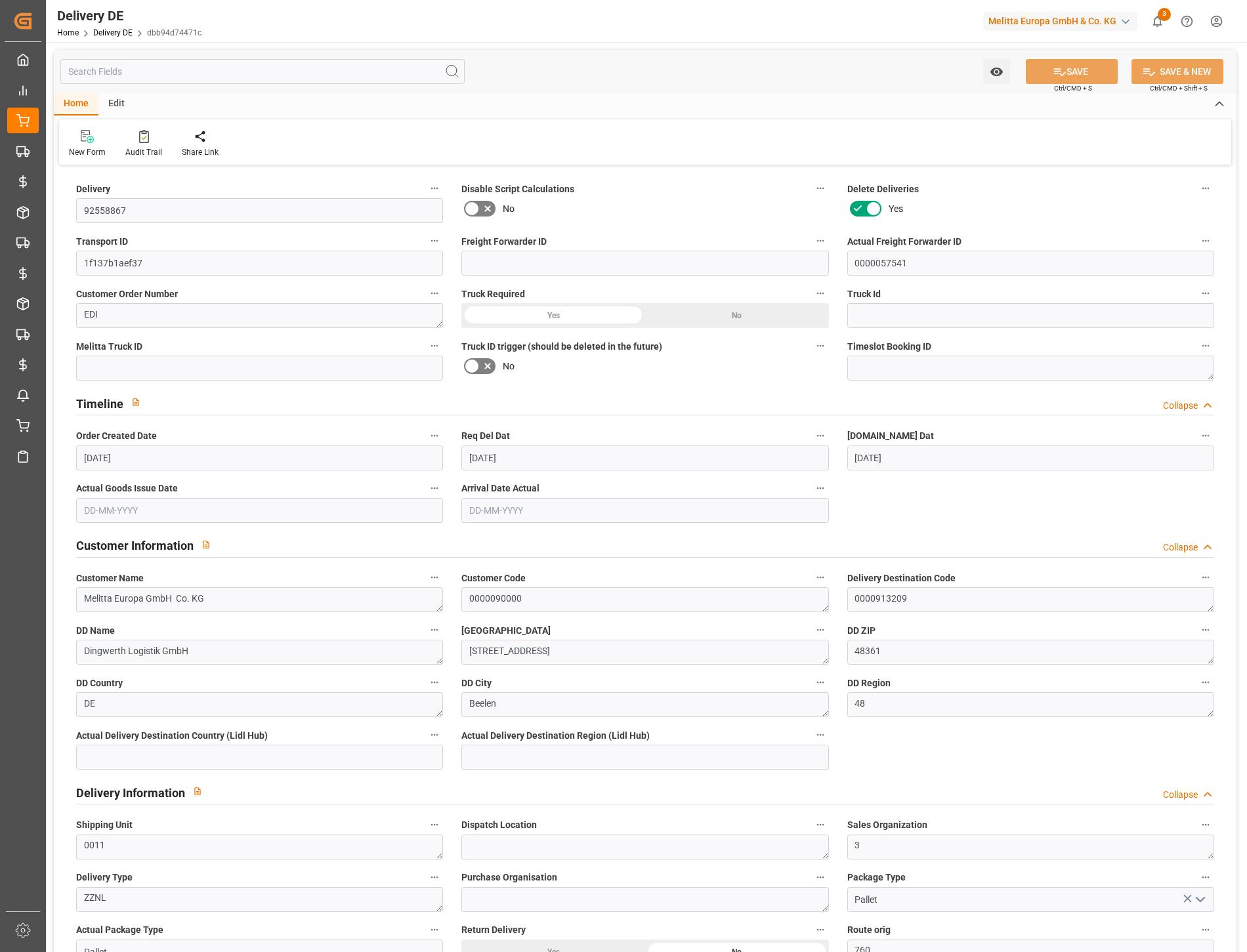
type input "[DATE]"
click at [113, 31] on link "Delivery DE" at bounding box center [113, 32] width 40 height 9
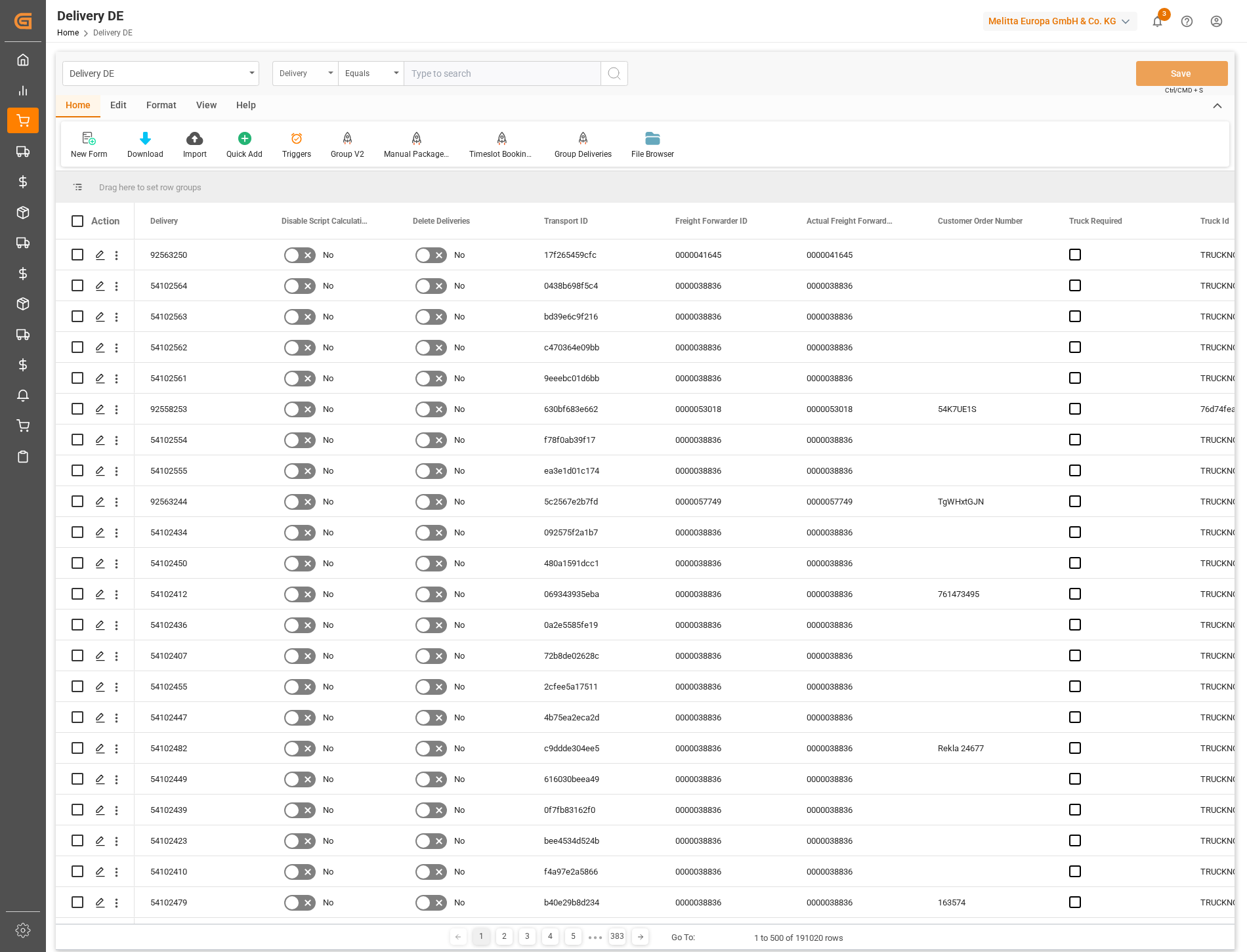
click at [320, 76] on div "Delivery" at bounding box center [302, 72] width 45 height 16
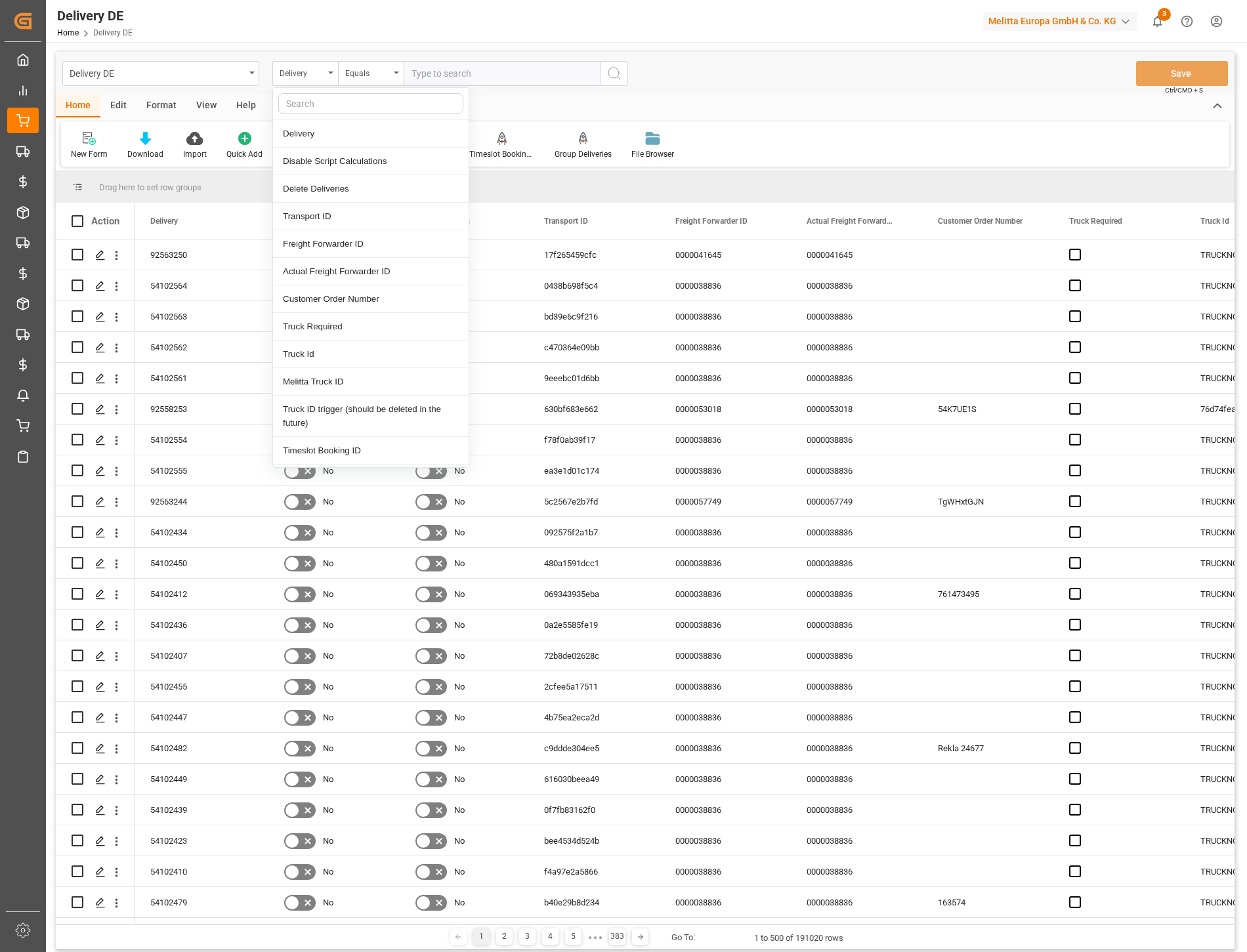
click at [321, 105] on input "text" at bounding box center [370, 104] width 185 height 21
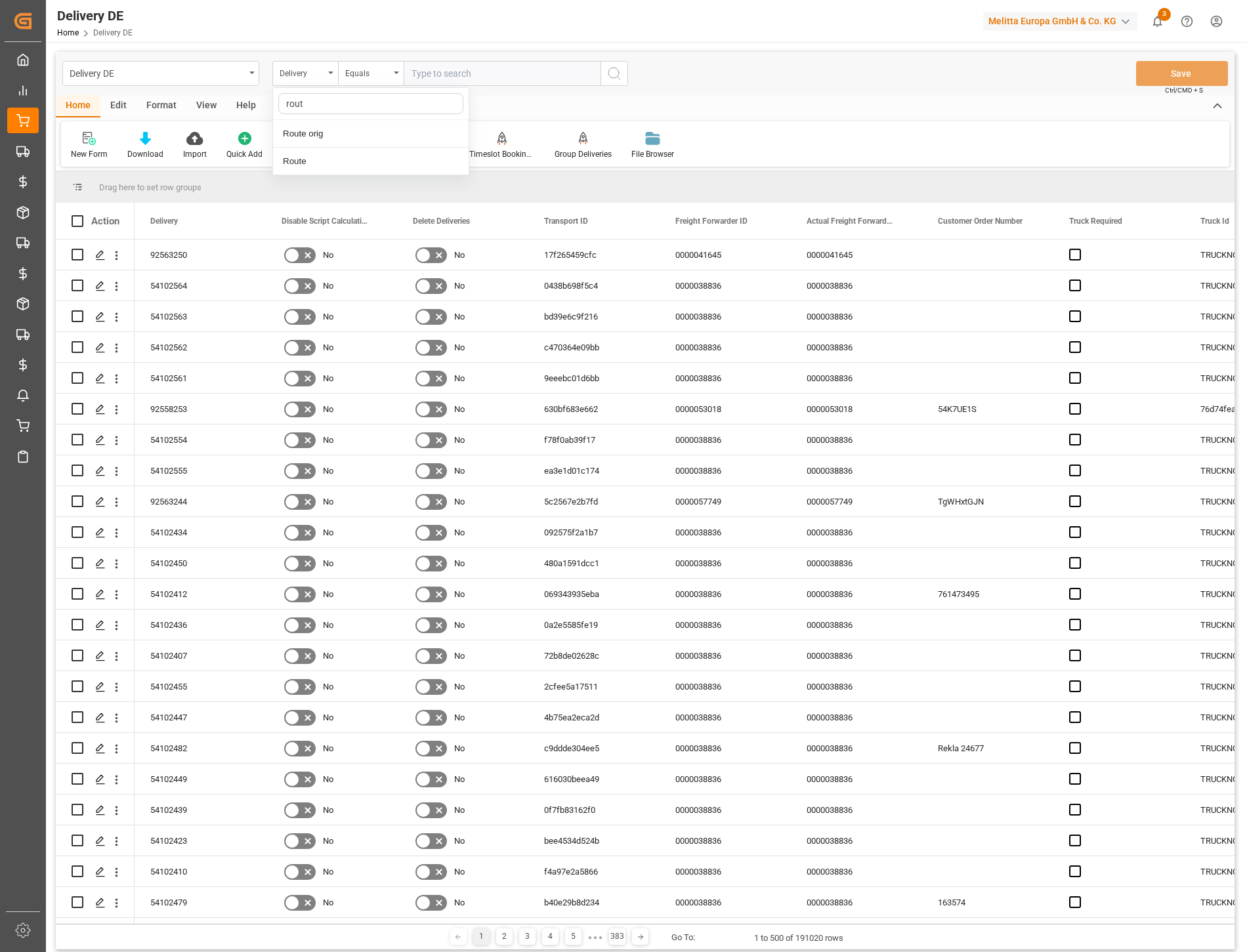
type input "route"
click at [320, 156] on div "Route" at bounding box center [370, 161] width 195 height 27
click at [438, 71] on input "text" at bounding box center [501, 74] width 197 height 25
type input "780"
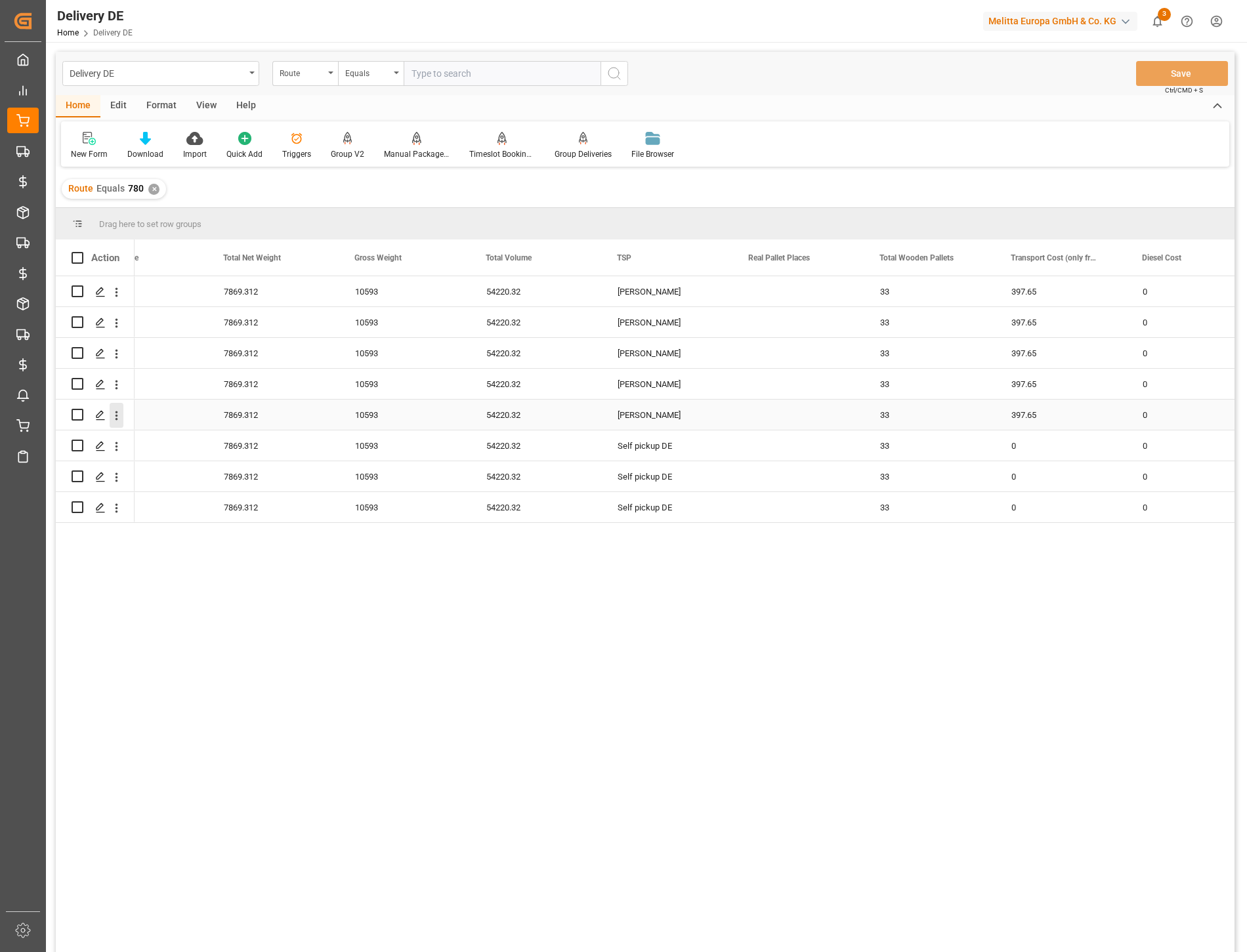
click at [116, 414] on icon "open menu" at bounding box center [117, 416] width 14 height 14
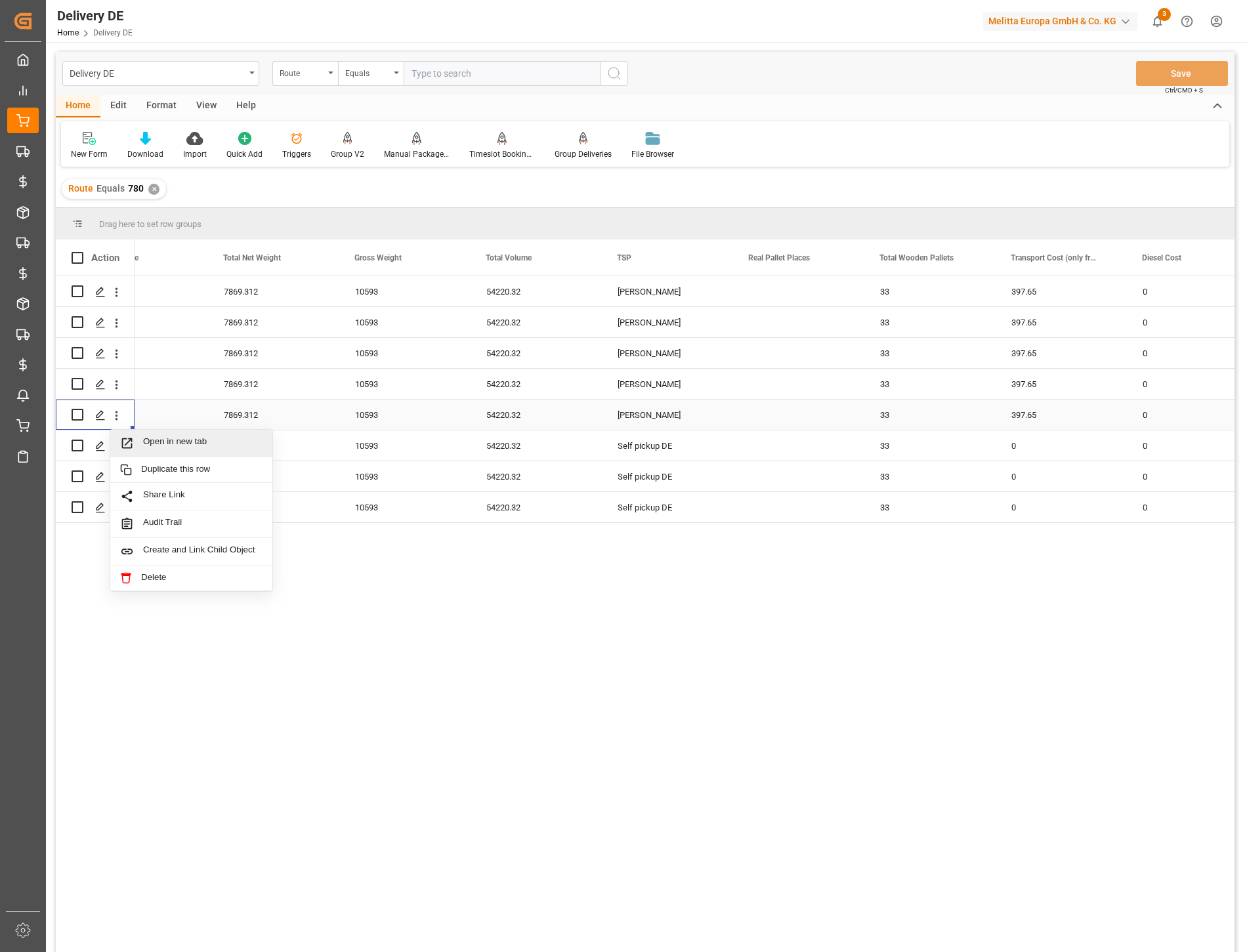
click at [147, 436] on span "Open in new tab" at bounding box center [202, 443] width 119 height 14
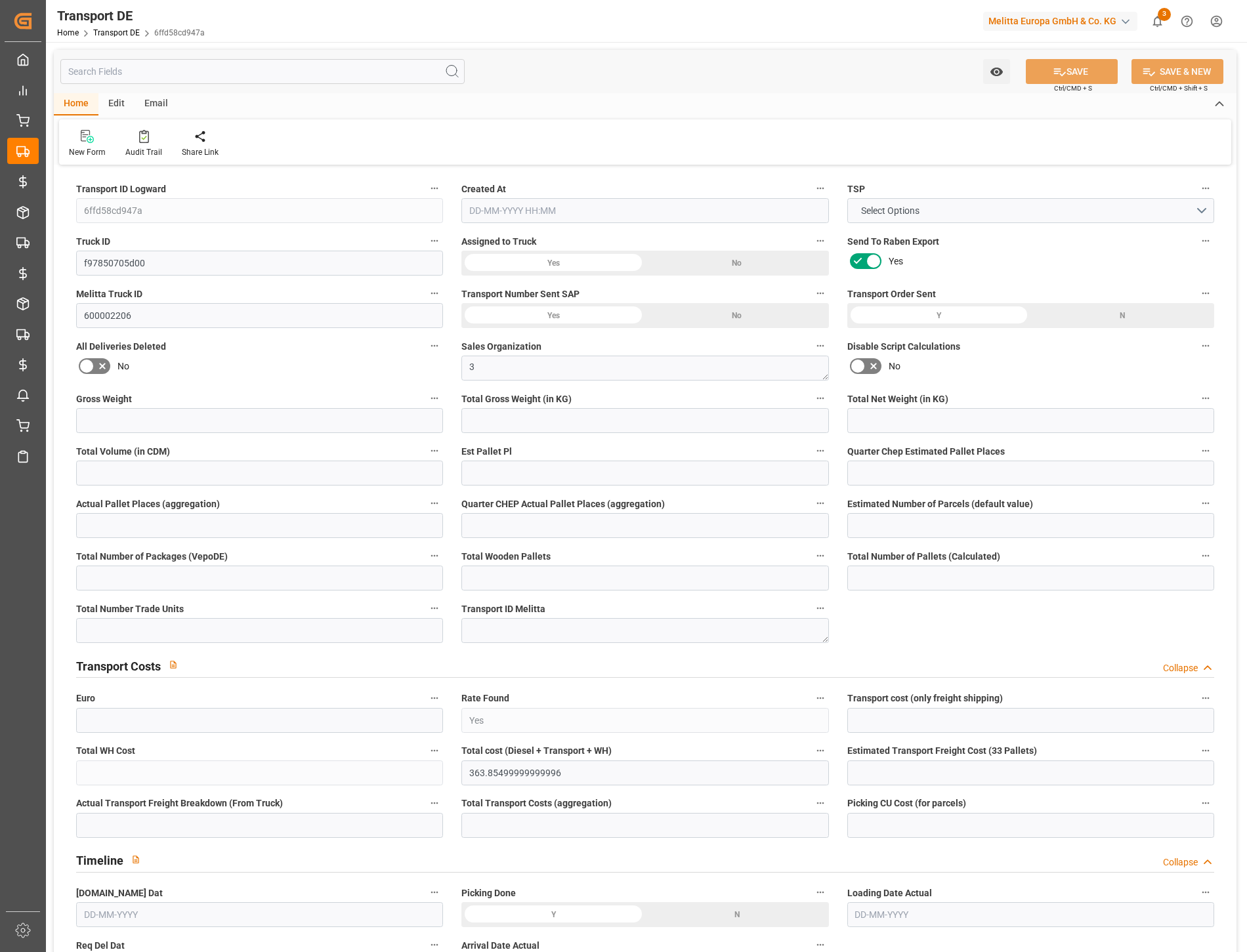
type input "6936"
type input "5999.616"
type input "5087.232"
type input "39432.96"
type input "24"
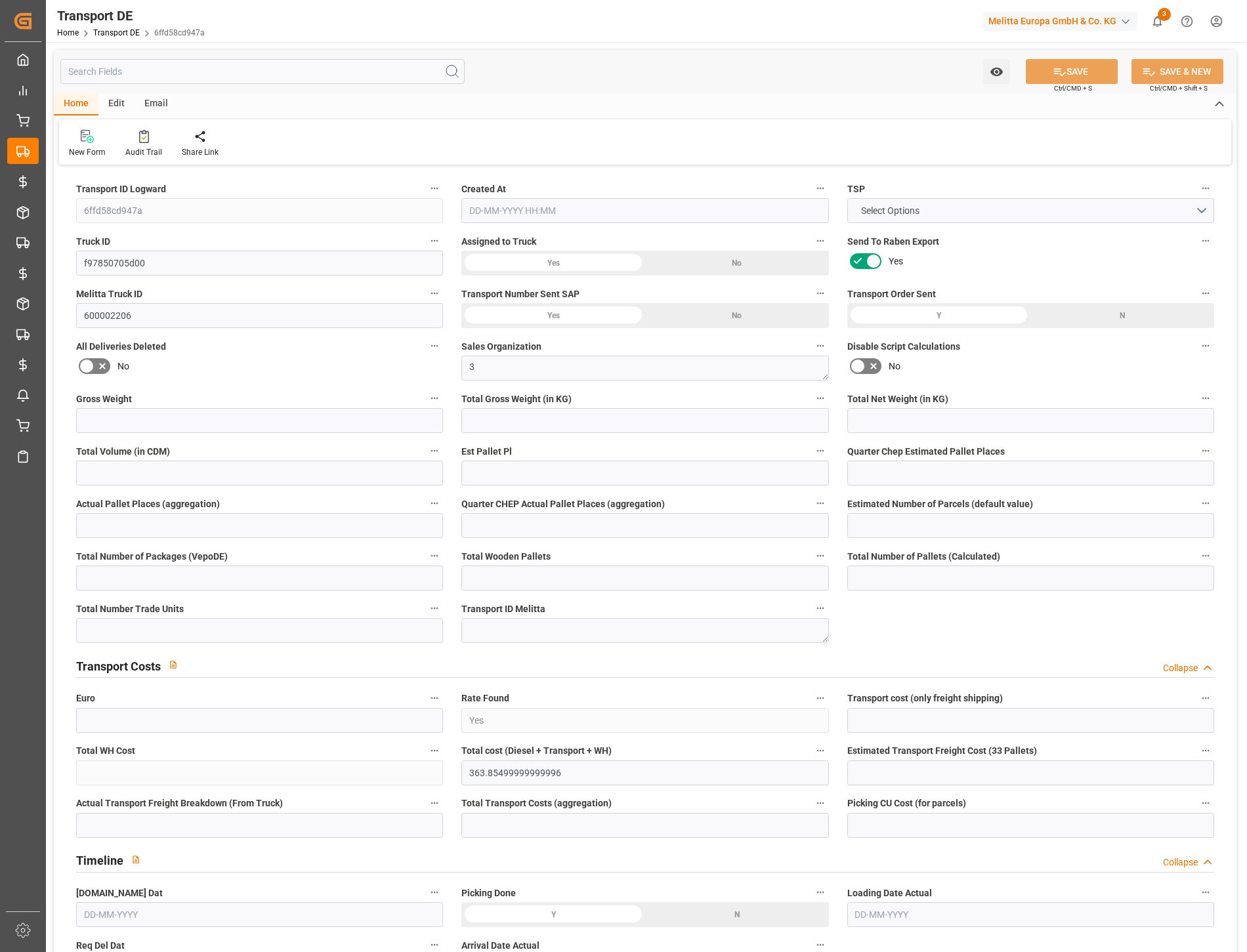
type input "0"
type input "24"
type input "0"
type input "1"
type input "24"
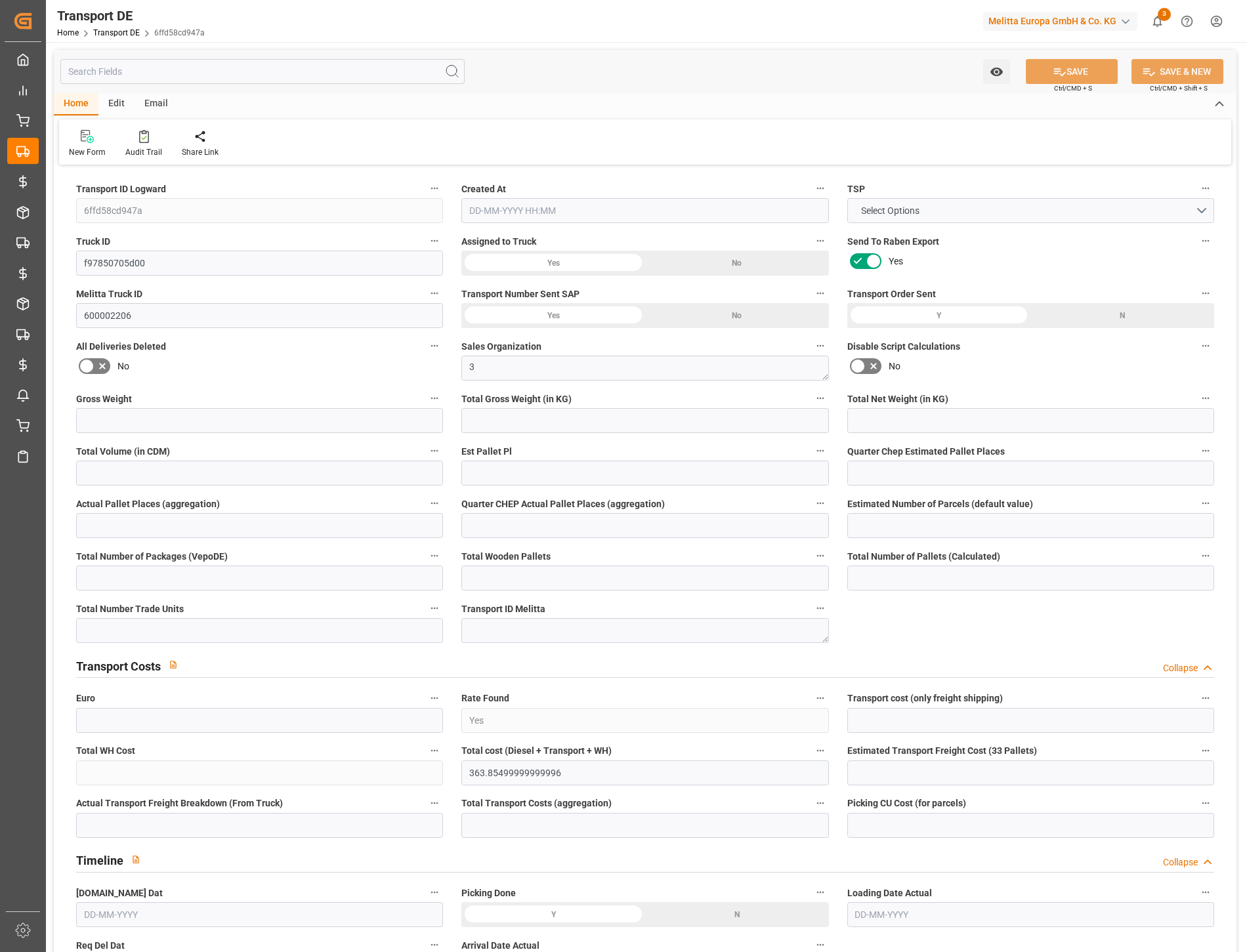
type input "24"
type input "0"
type input "237.84"
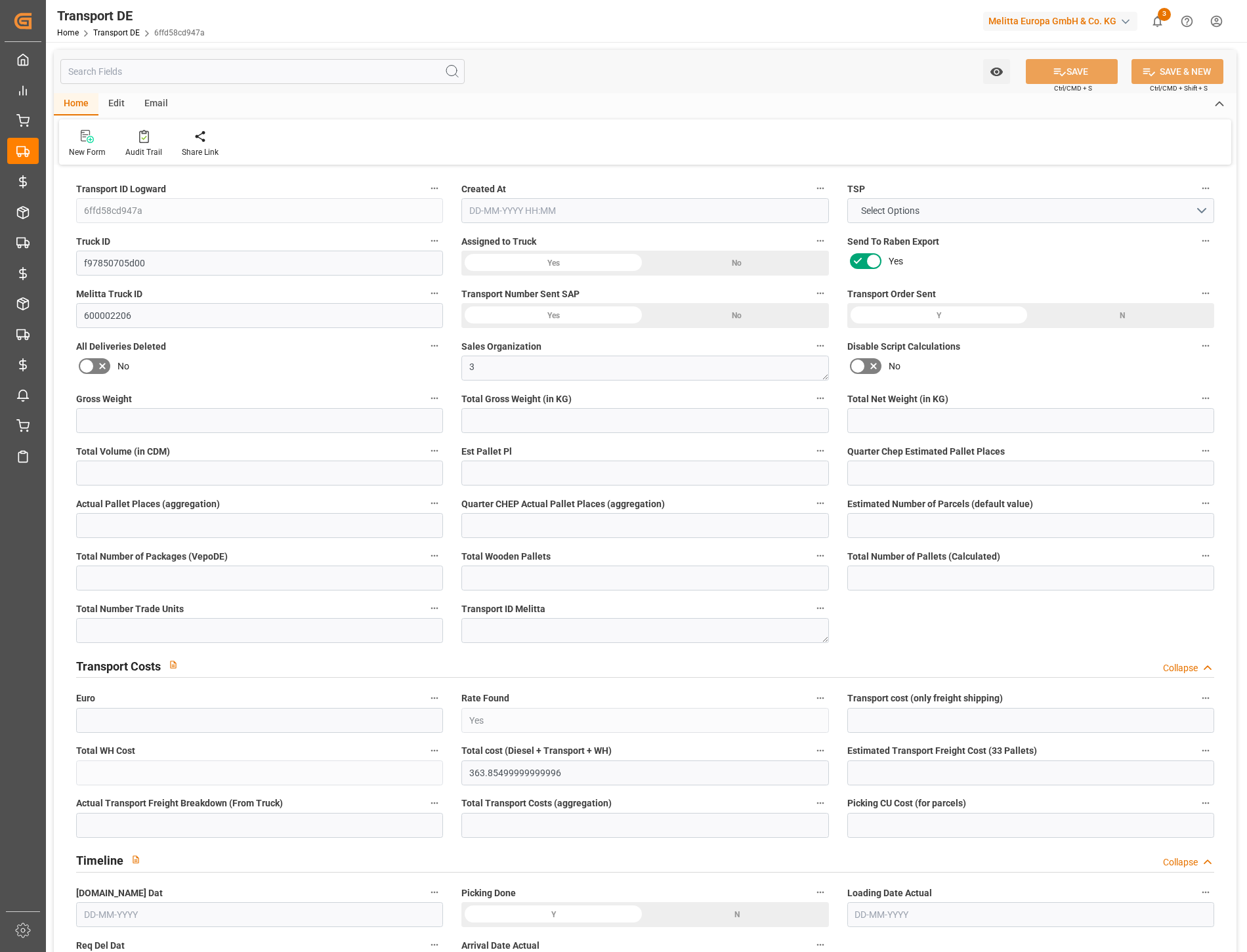
type input "126.015"
type input "237.84"
type input "48"
type input "0"
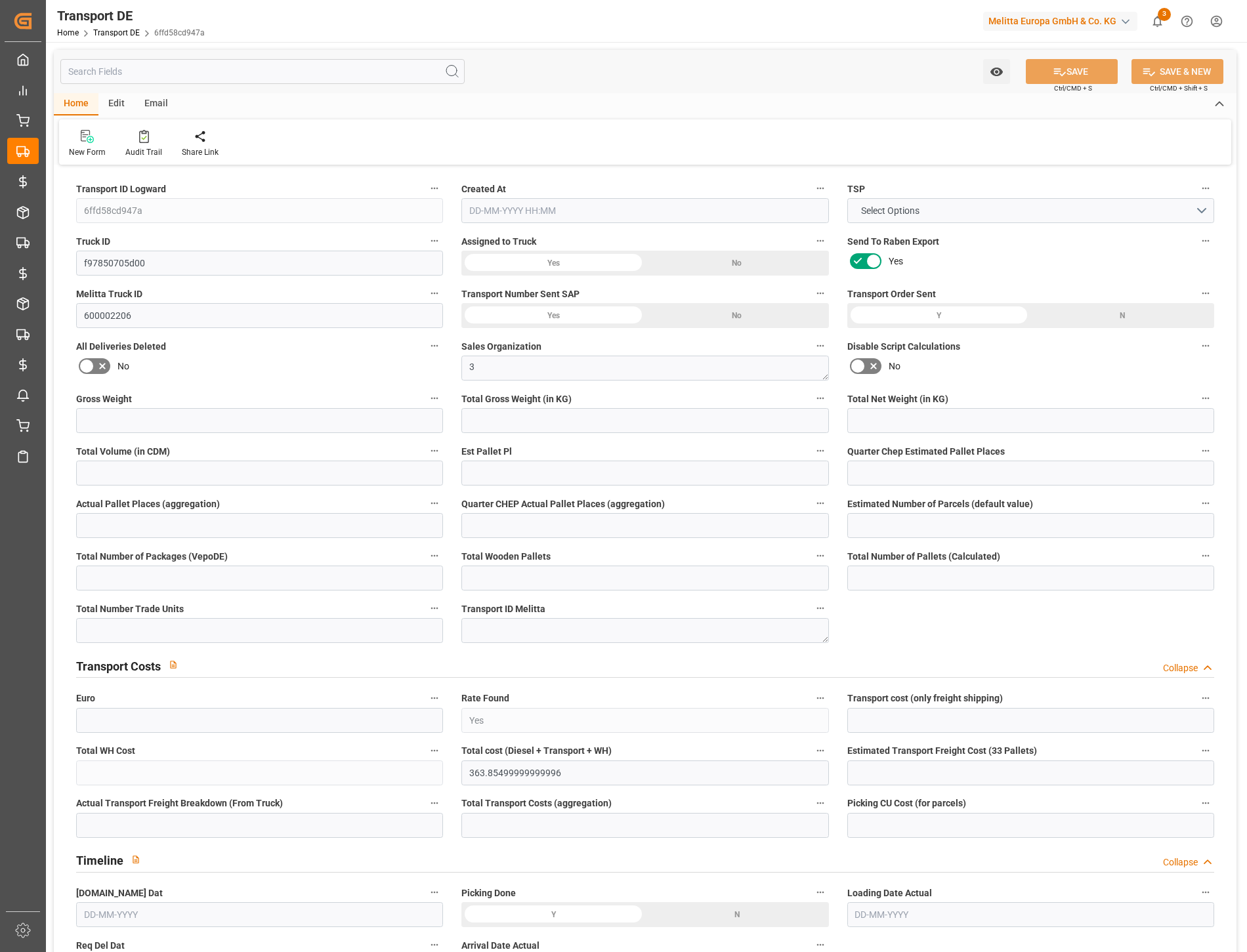
type input "0"
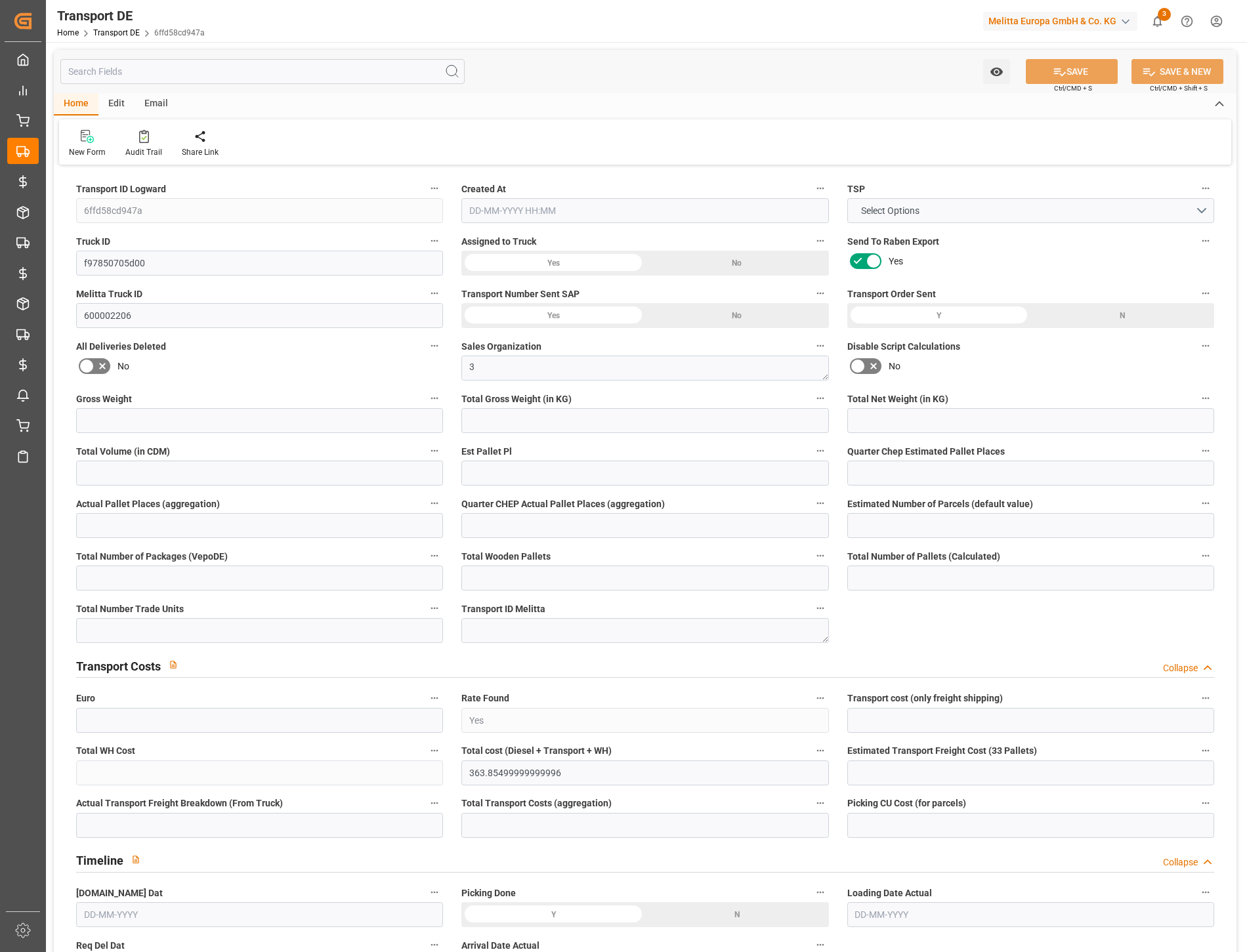
type input "0"
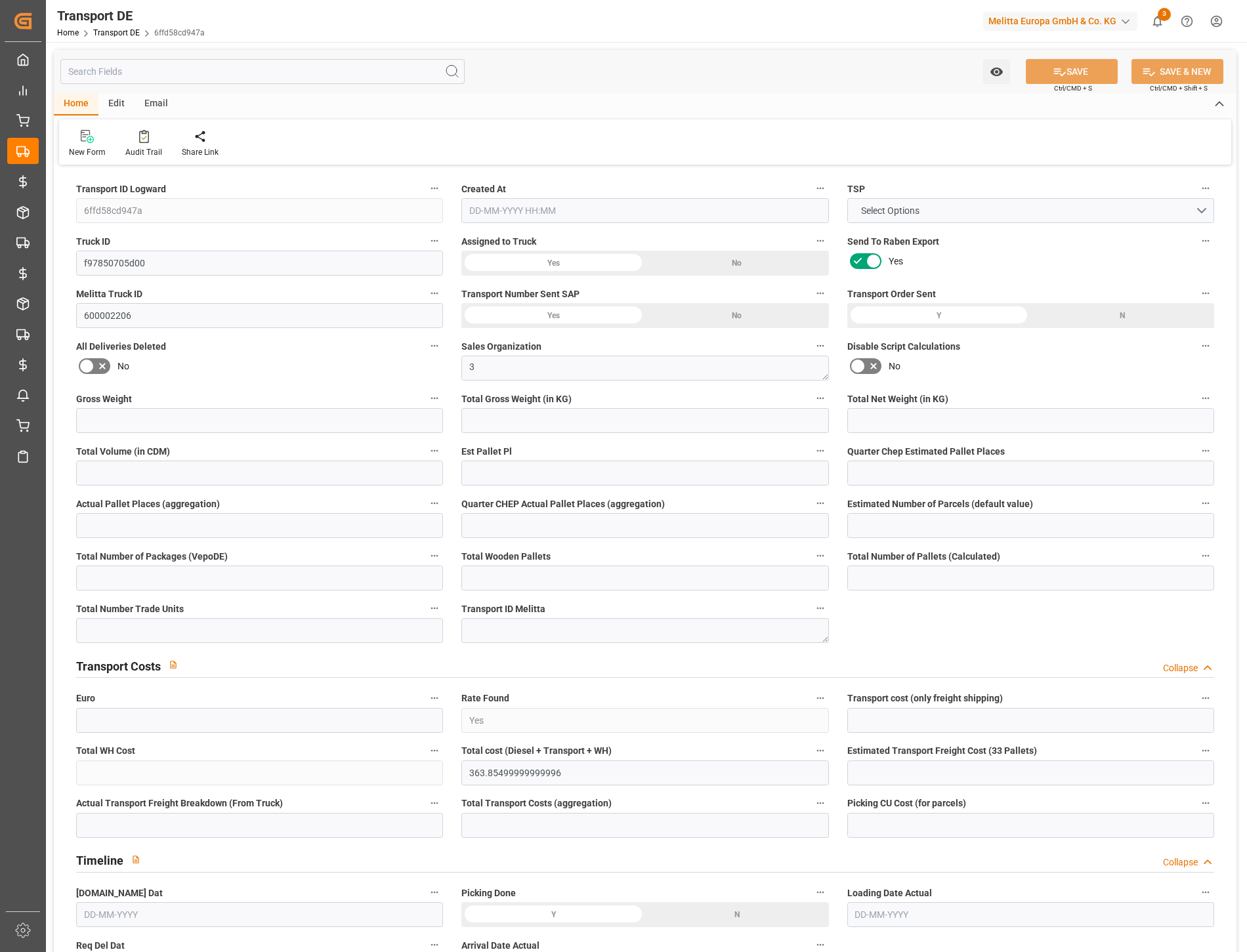
type input "0"
type input "5999.616"
type input "21"
type input "100"
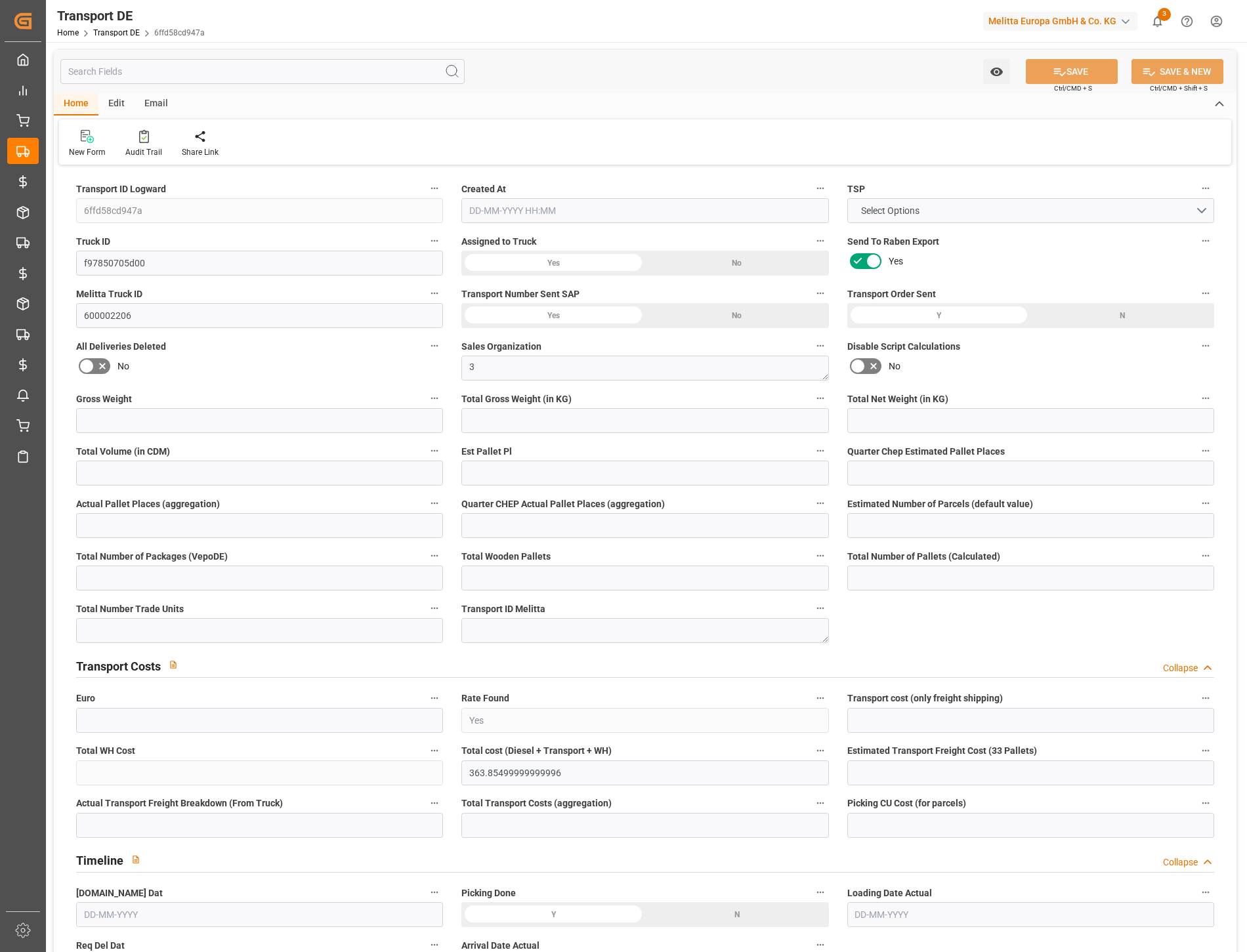
type input "24"
type input "0"
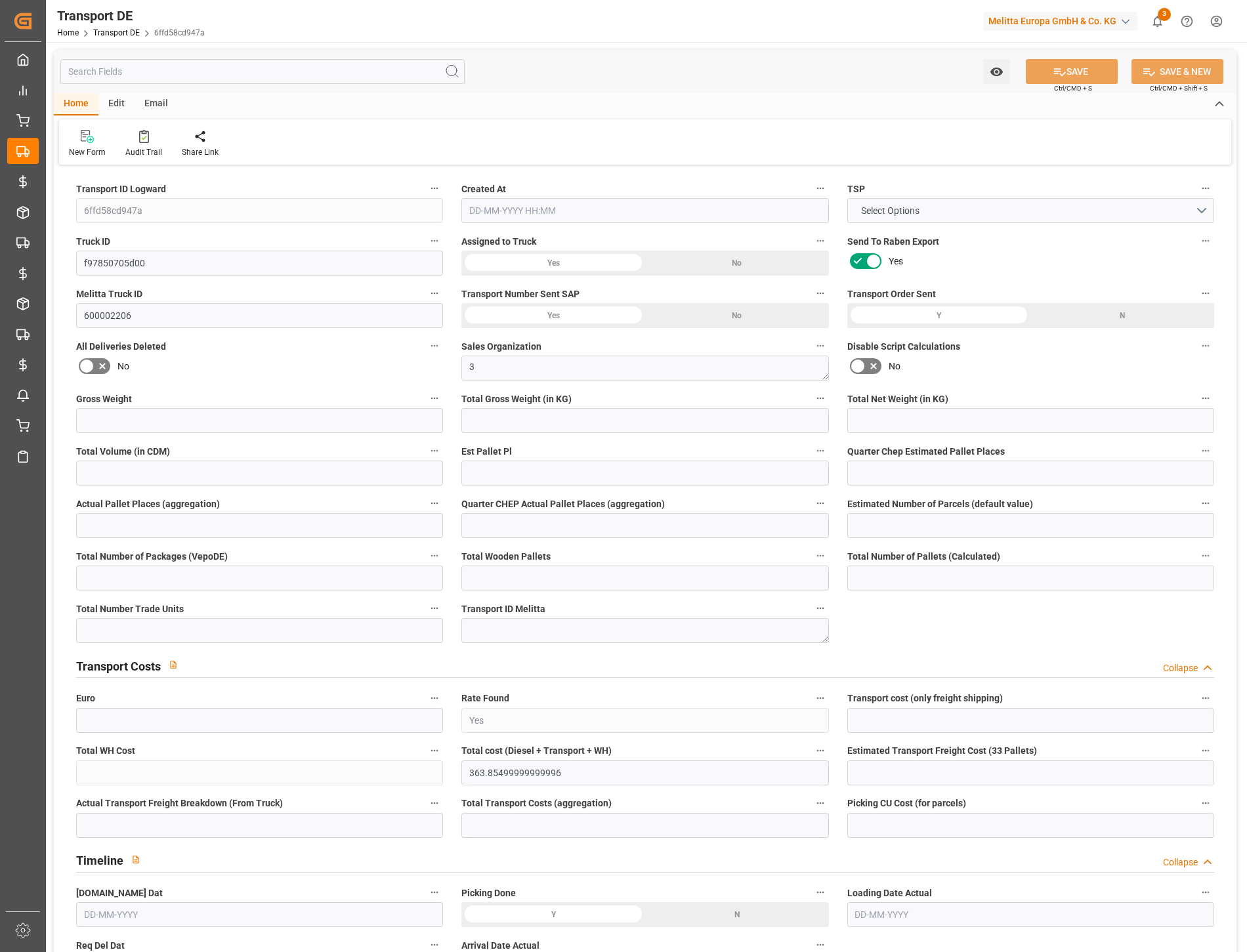
type input "0"
type input "1"
type input "0"
type input "1728"
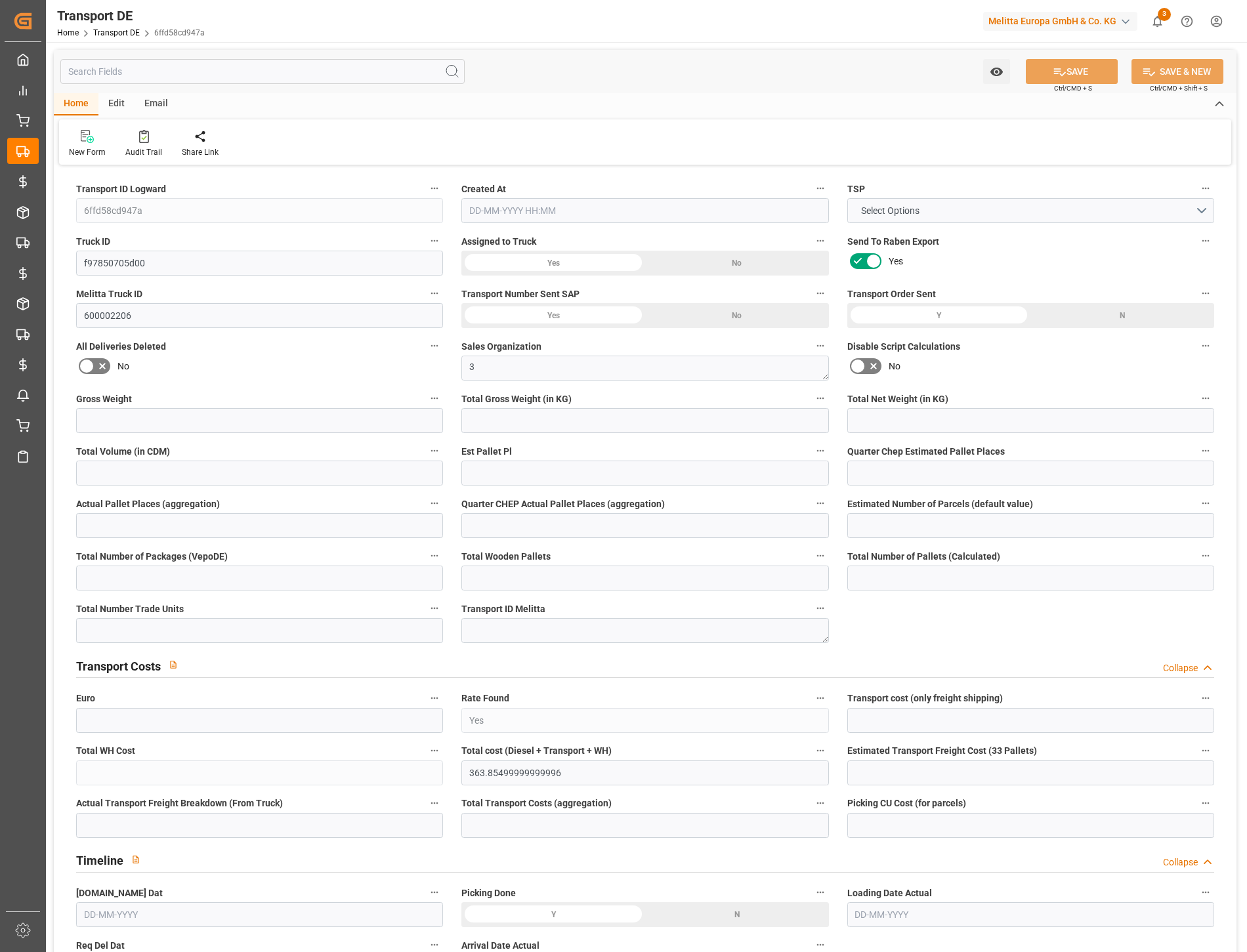
type input "363.855"
type input "237.84"
type input "[DATE] 11:45"
type input "[DATE]"
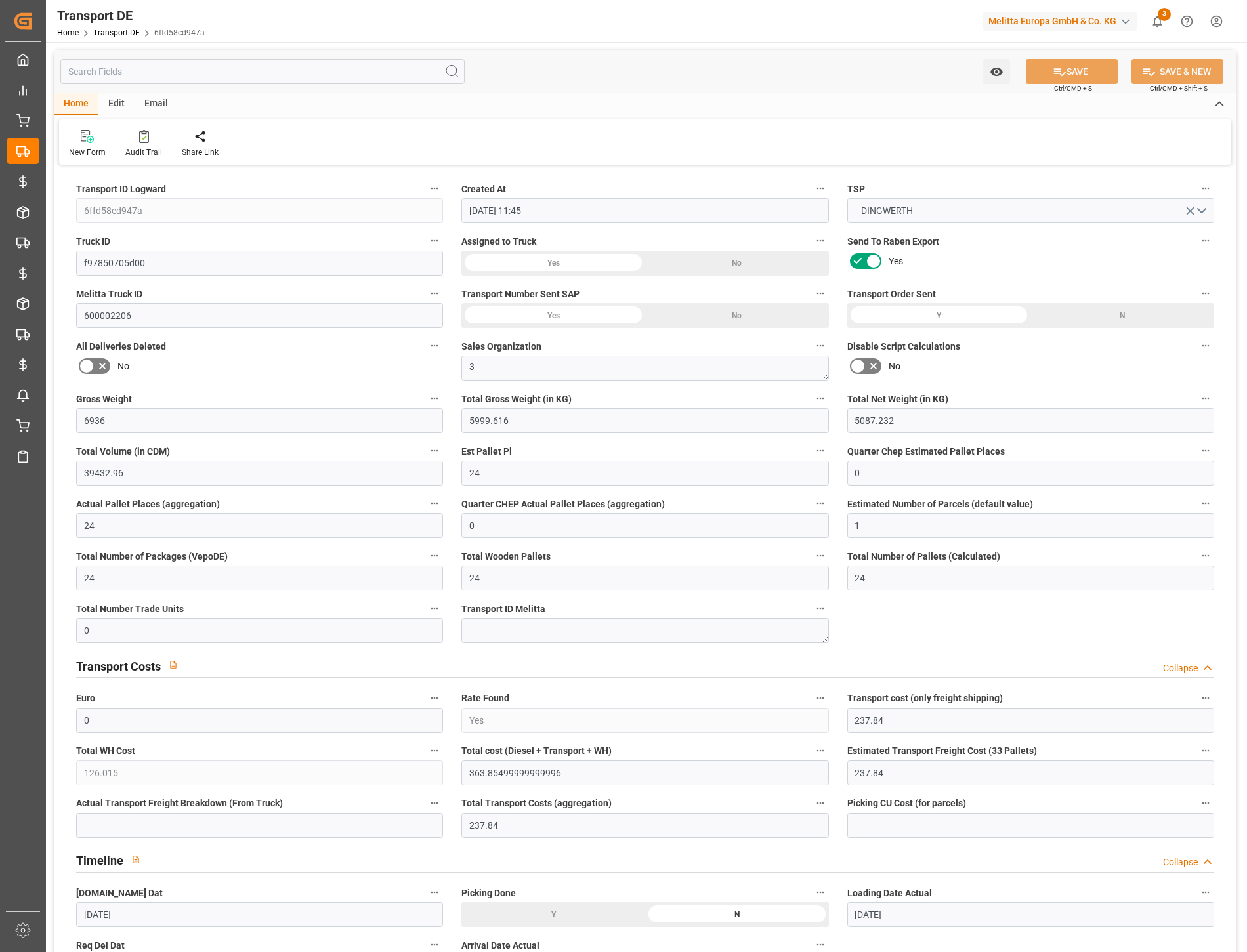
type input "[DATE]"
click at [136, 134] on div at bounding box center [144, 136] width 37 height 14
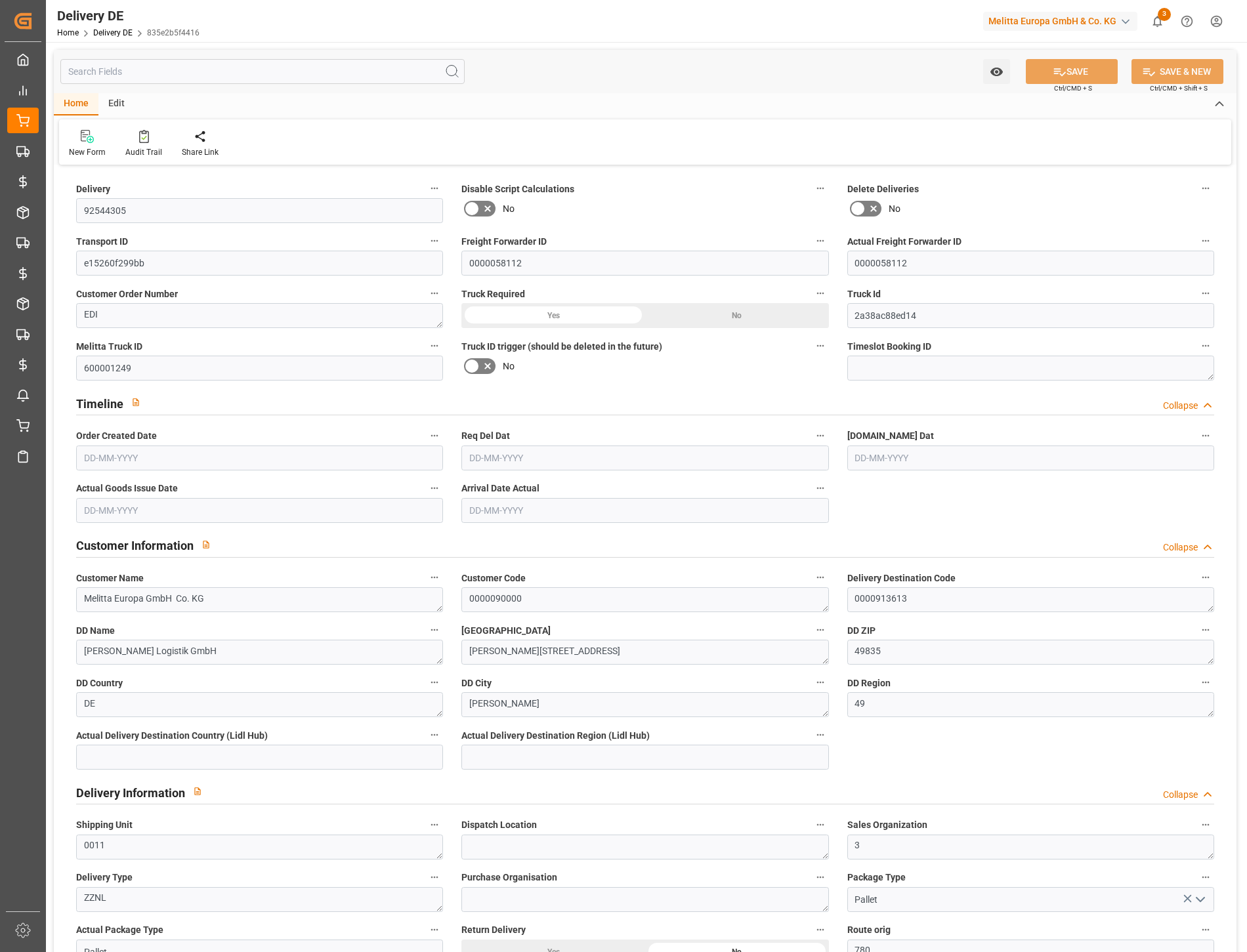
type input "33"
type input "7869.312"
type input "10593"
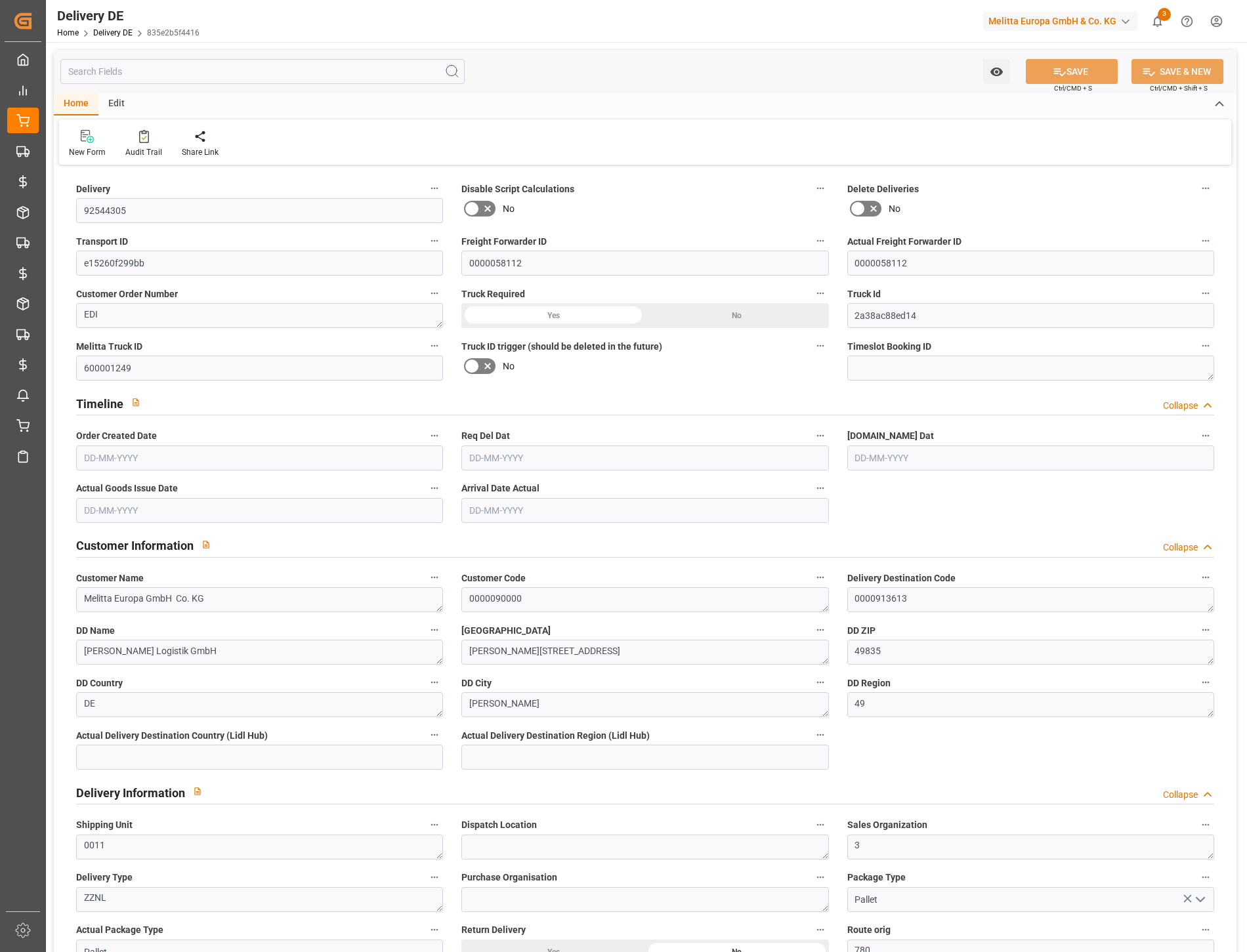
type input "54220.32"
type input "[DATE]"
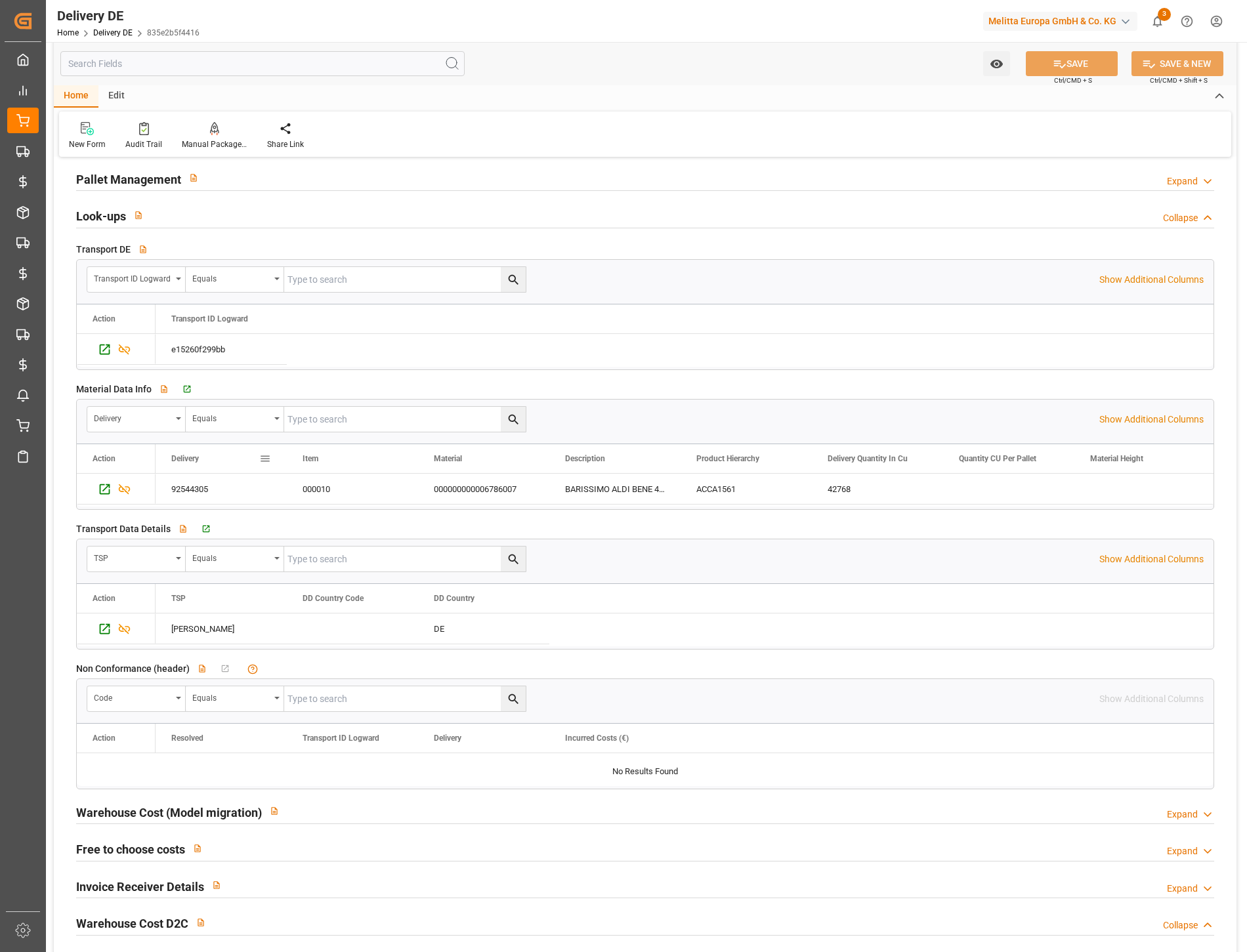
scroll to position [2333, 0]
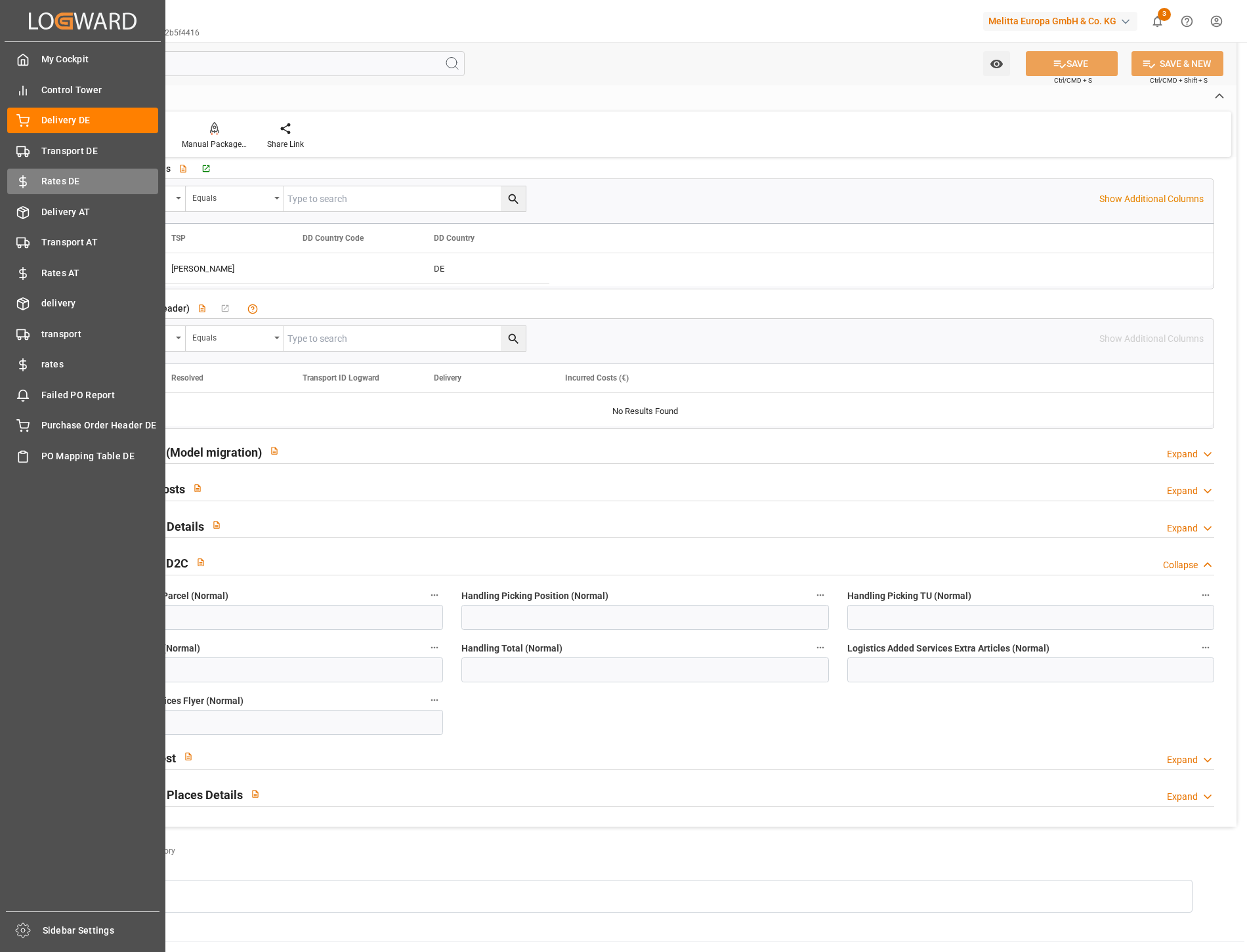
click at [59, 179] on span "Rates DE" at bounding box center [100, 182] width 118 height 14
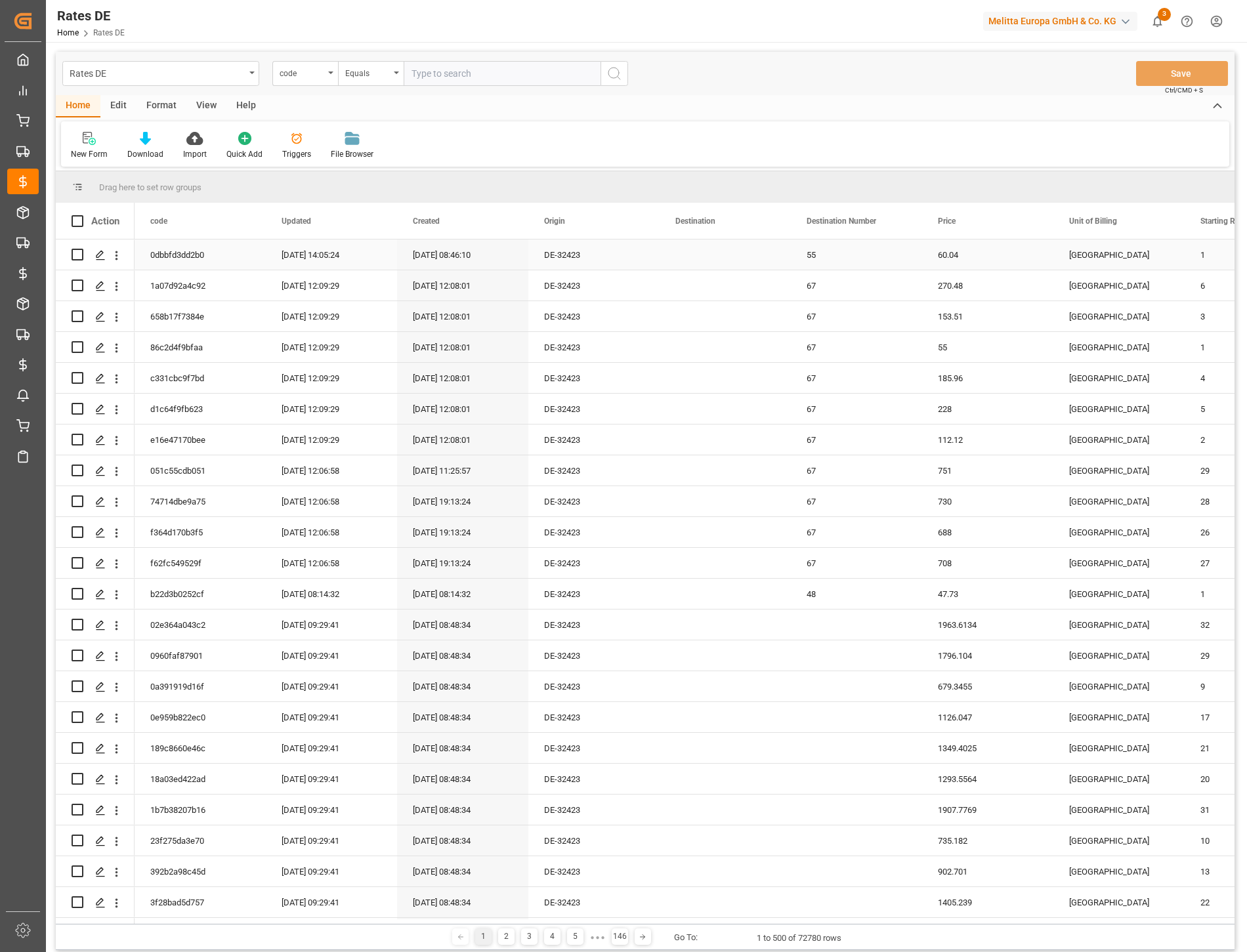
scroll to position [0, 948]
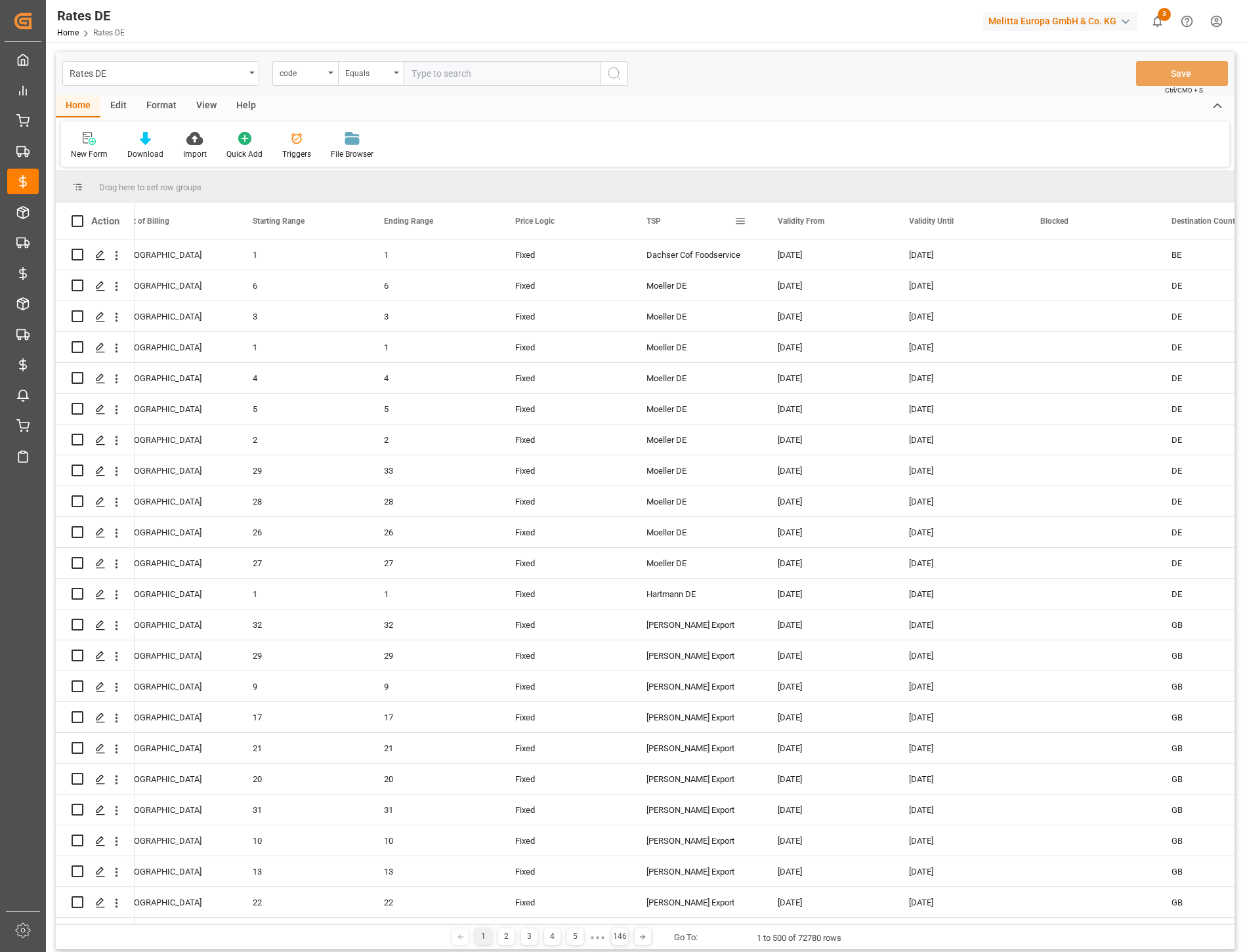
drag, startPoint x: 692, startPoint y: 220, endPoint x: 700, endPoint y: 181, distance: 39.8
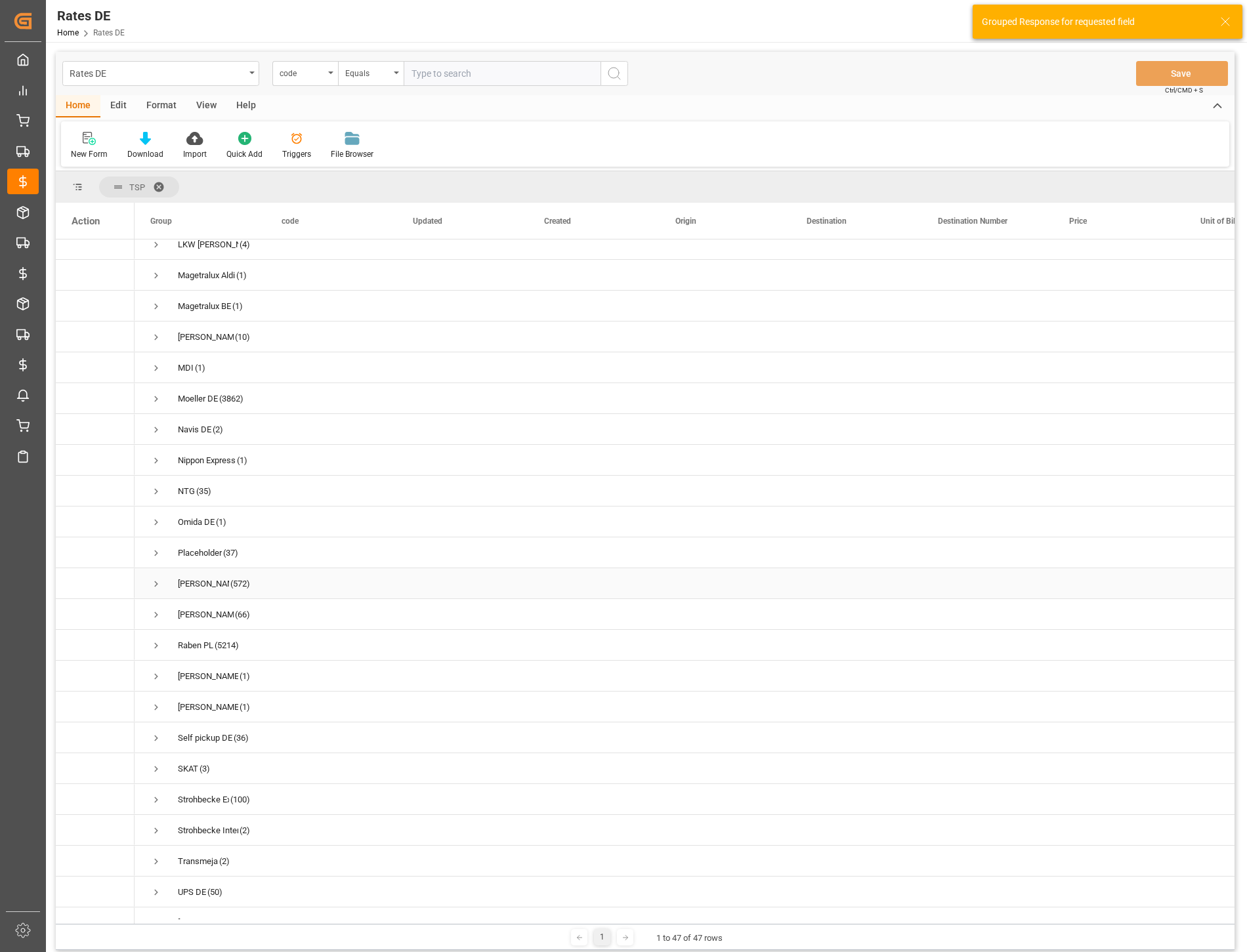
scroll to position [773, 0]
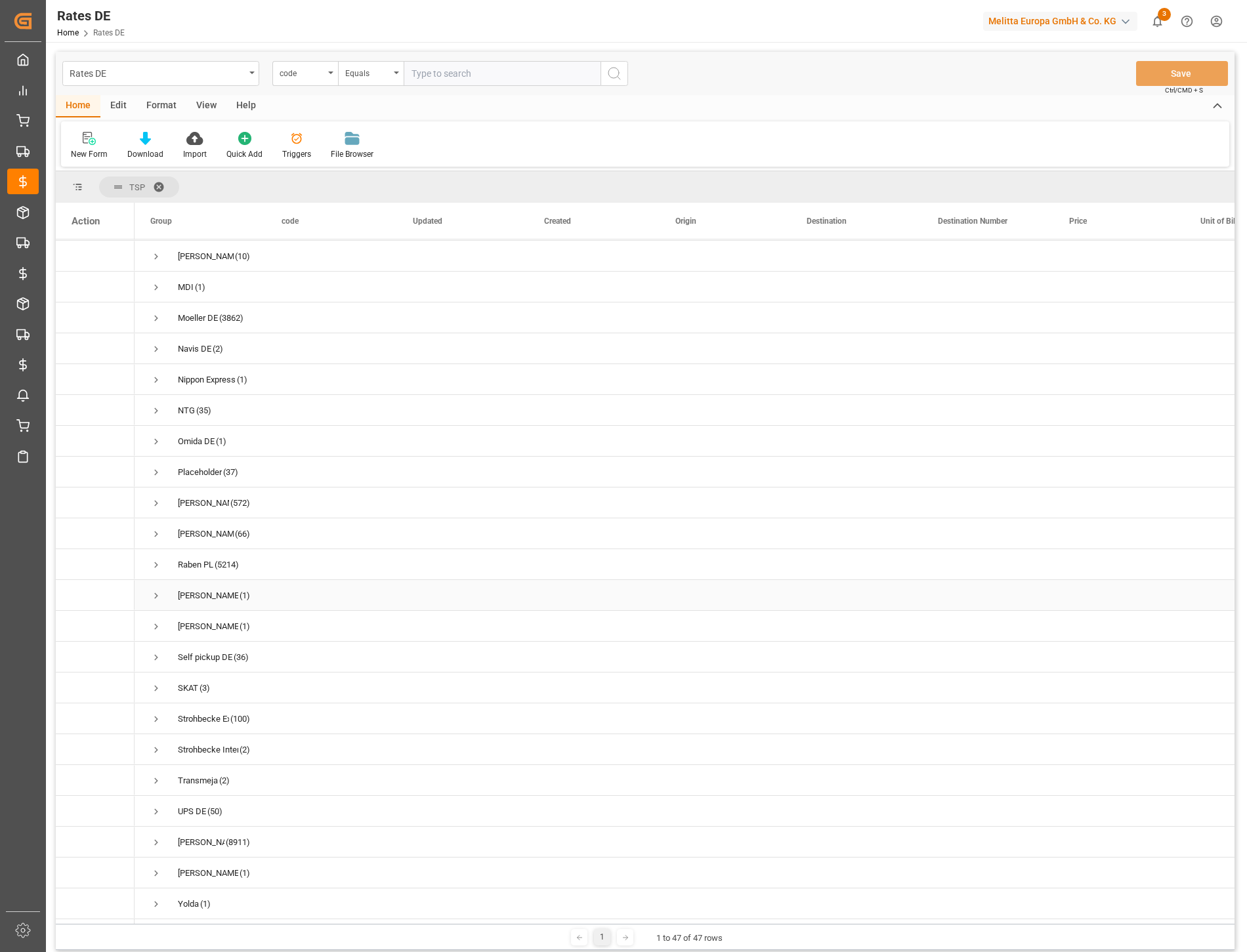
click at [156, 592] on span "Press SPACE to select this row." at bounding box center [156, 595] width 12 height 12
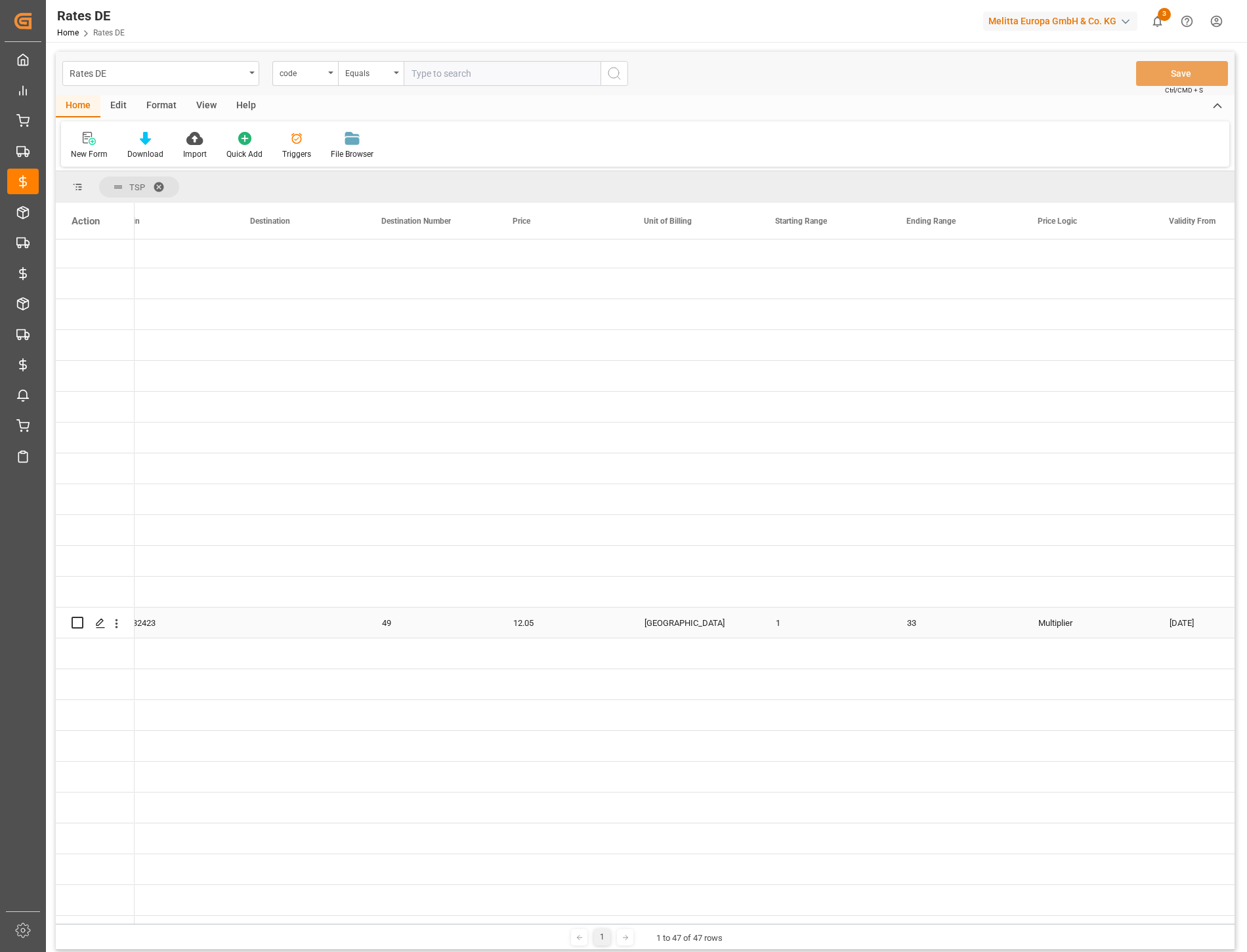
scroll to position [0, 0]
